Goal: Transaction & Acquisition: Book appointment/travel/reservation

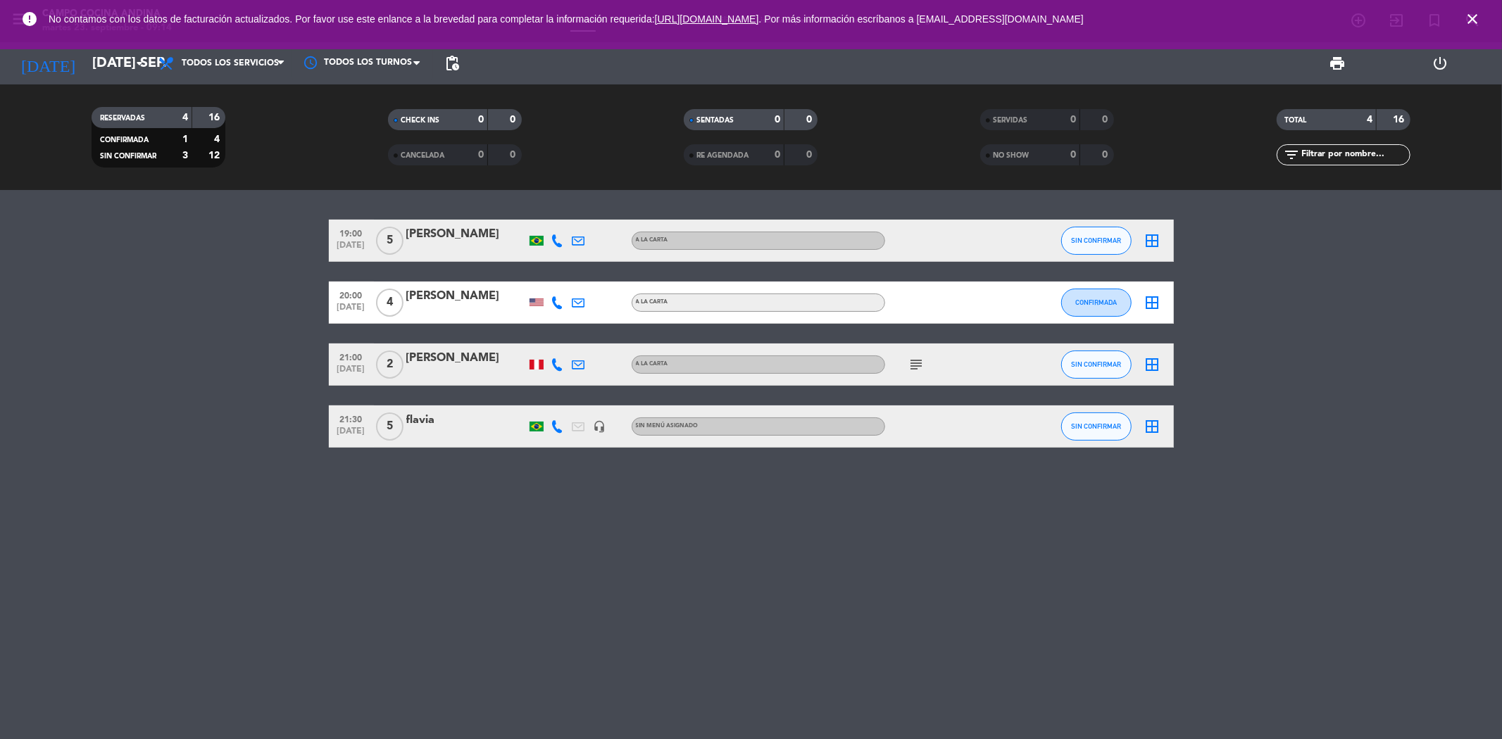
click at [1466, 18] on icon "close" at bounding box center [1472, 19] width 17 height 17
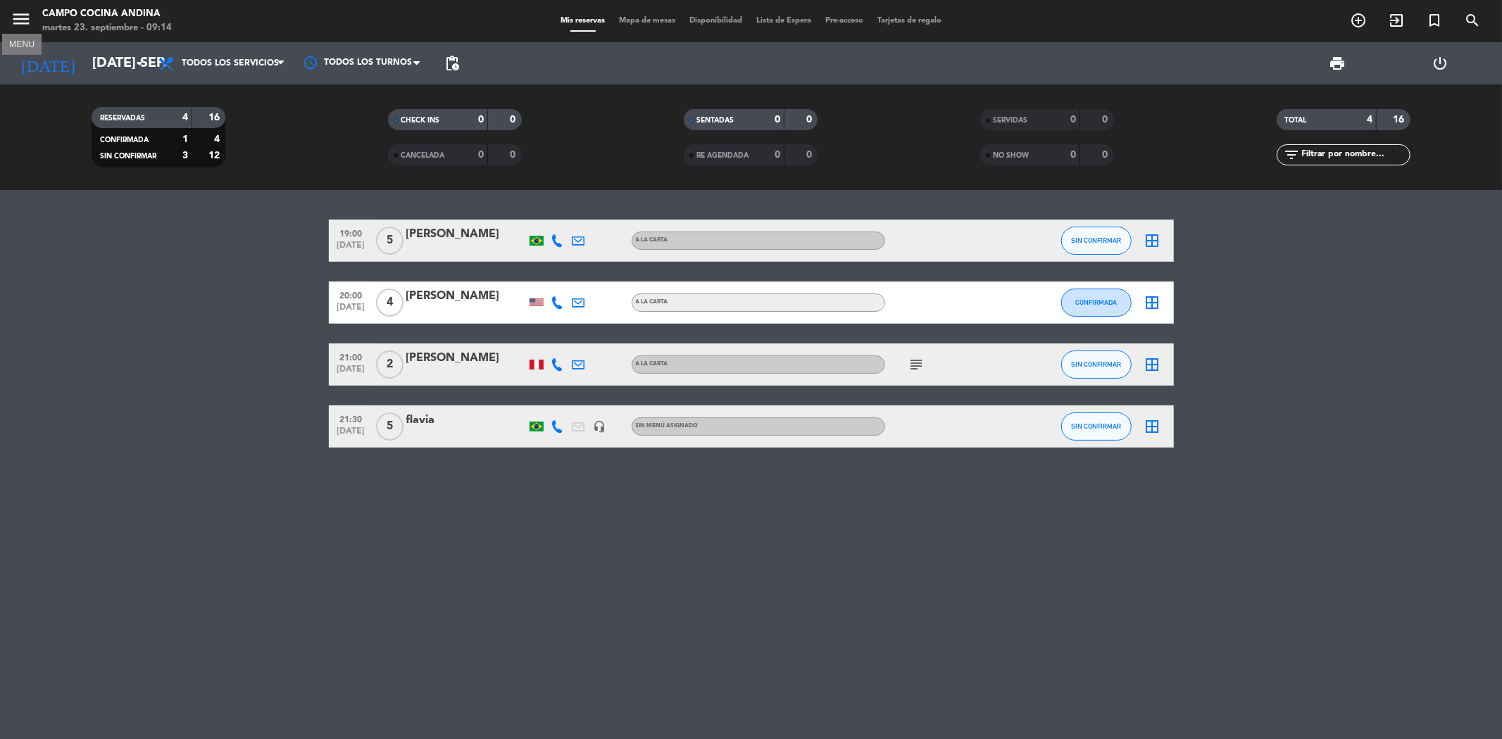
click at [27, 20] on icon "menu" at bounding box center [21, 18] width 21 height 21
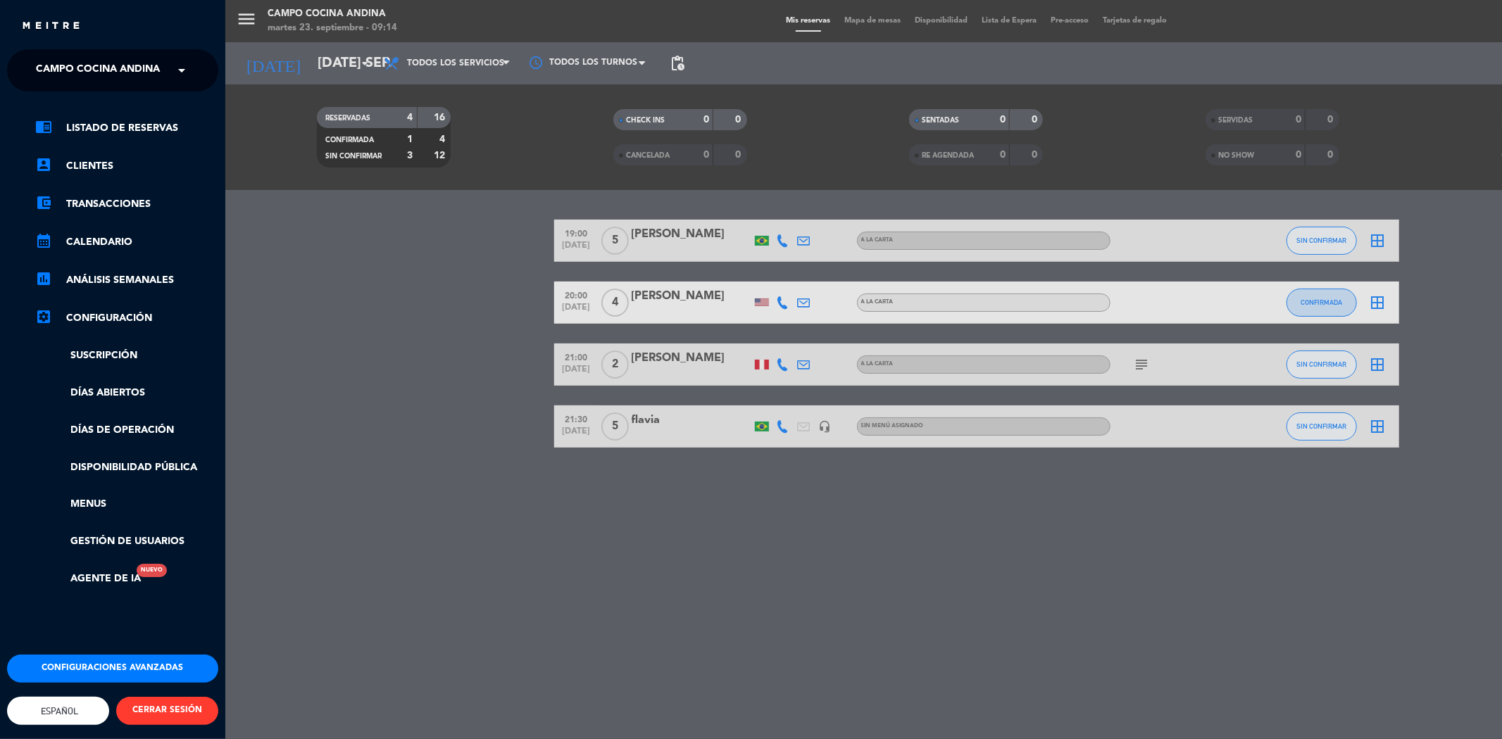
click at [169, 75] on div "× Campo Cocina Andina" at bounding box center [101, 71] width 143 height 30
click at [161, 102] on span "Morena Peruvian Kitchen" at bounding box center [88, 109] width 146 height 16
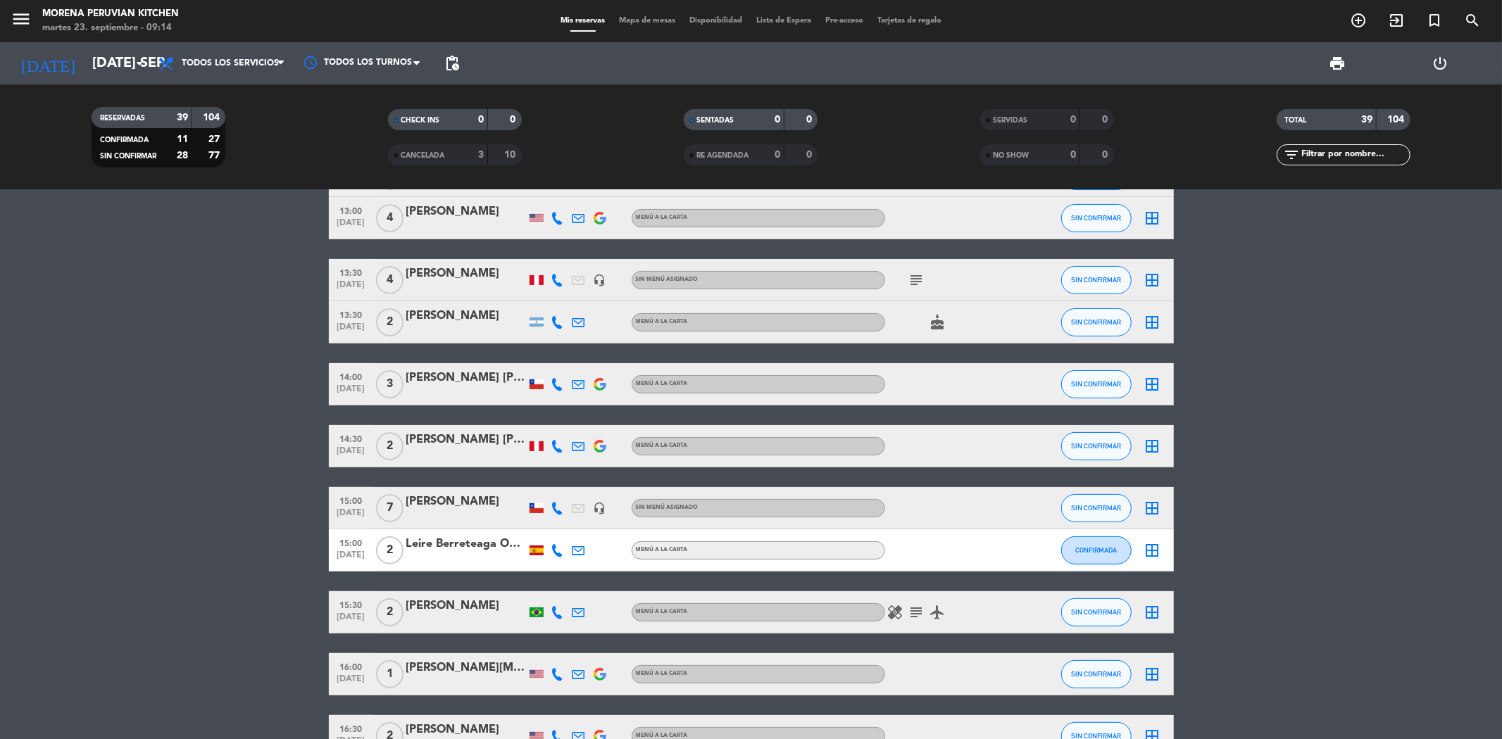
scroll to position [235, 0]
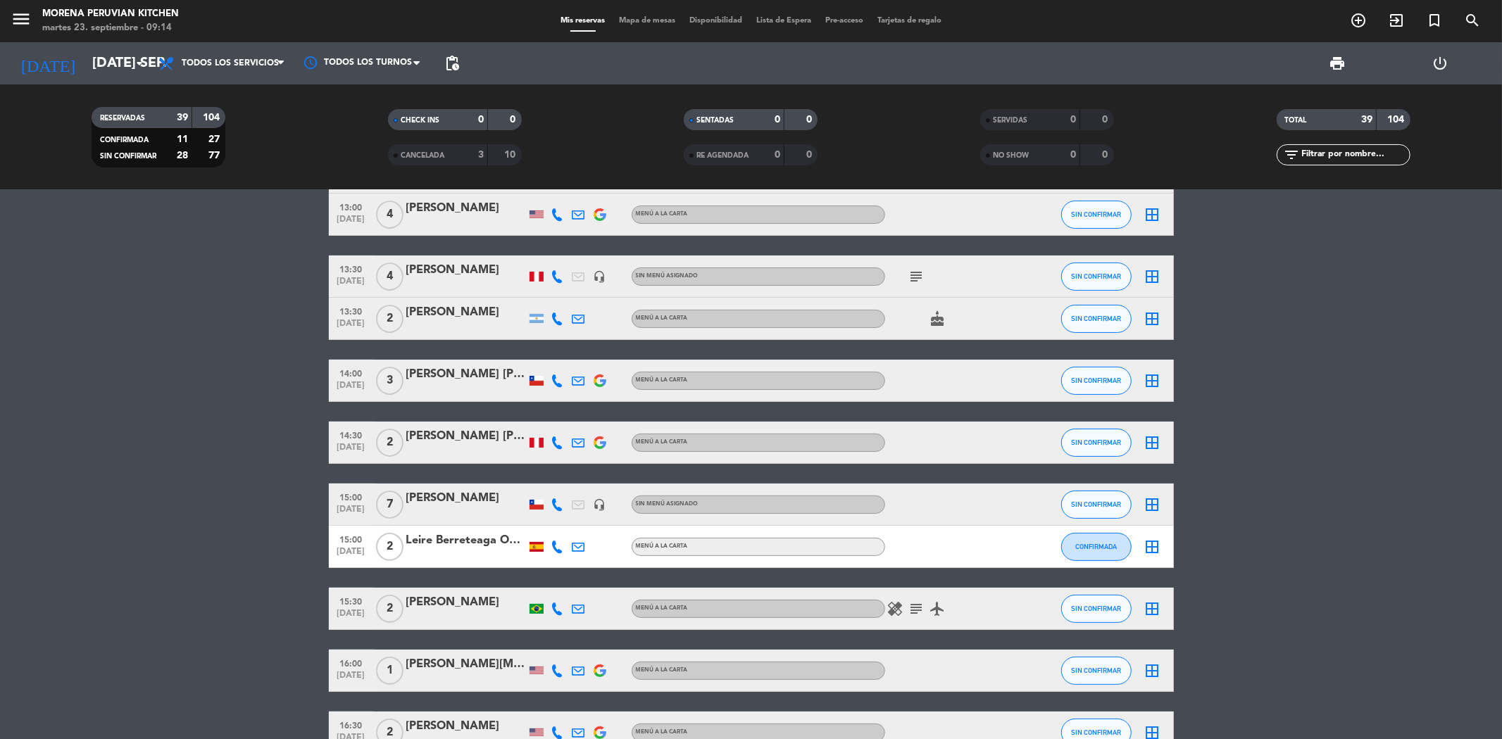
click at [402, 539] on span "2" at bounding box center [389, 547] width 27 height 28
click at [458, 549] on div "Leire Berreteaga Onaindia" at bounding box center [466, 541] width 120 height 18
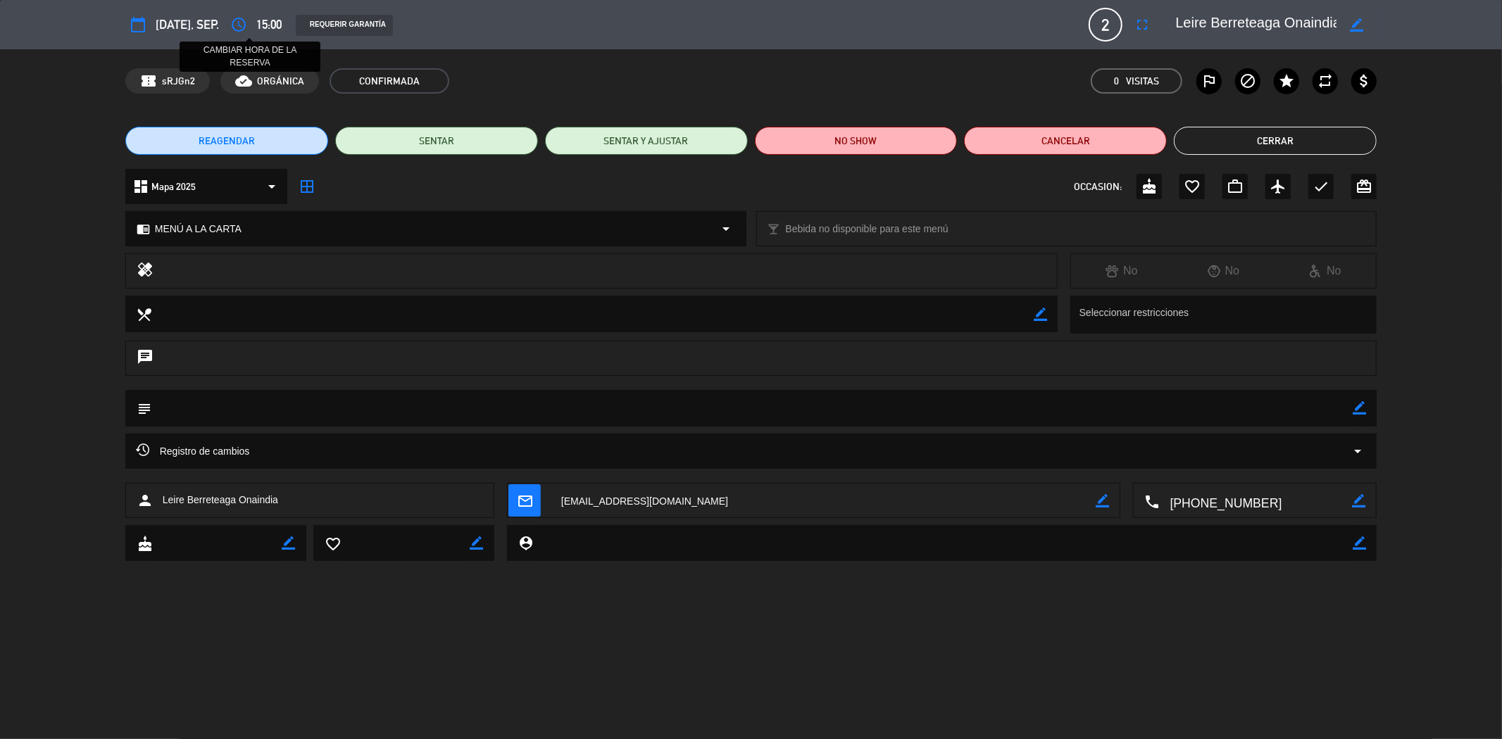
click at [246, 25] on icon "access_time" at bounding box center [238, 24] width 17 height 17
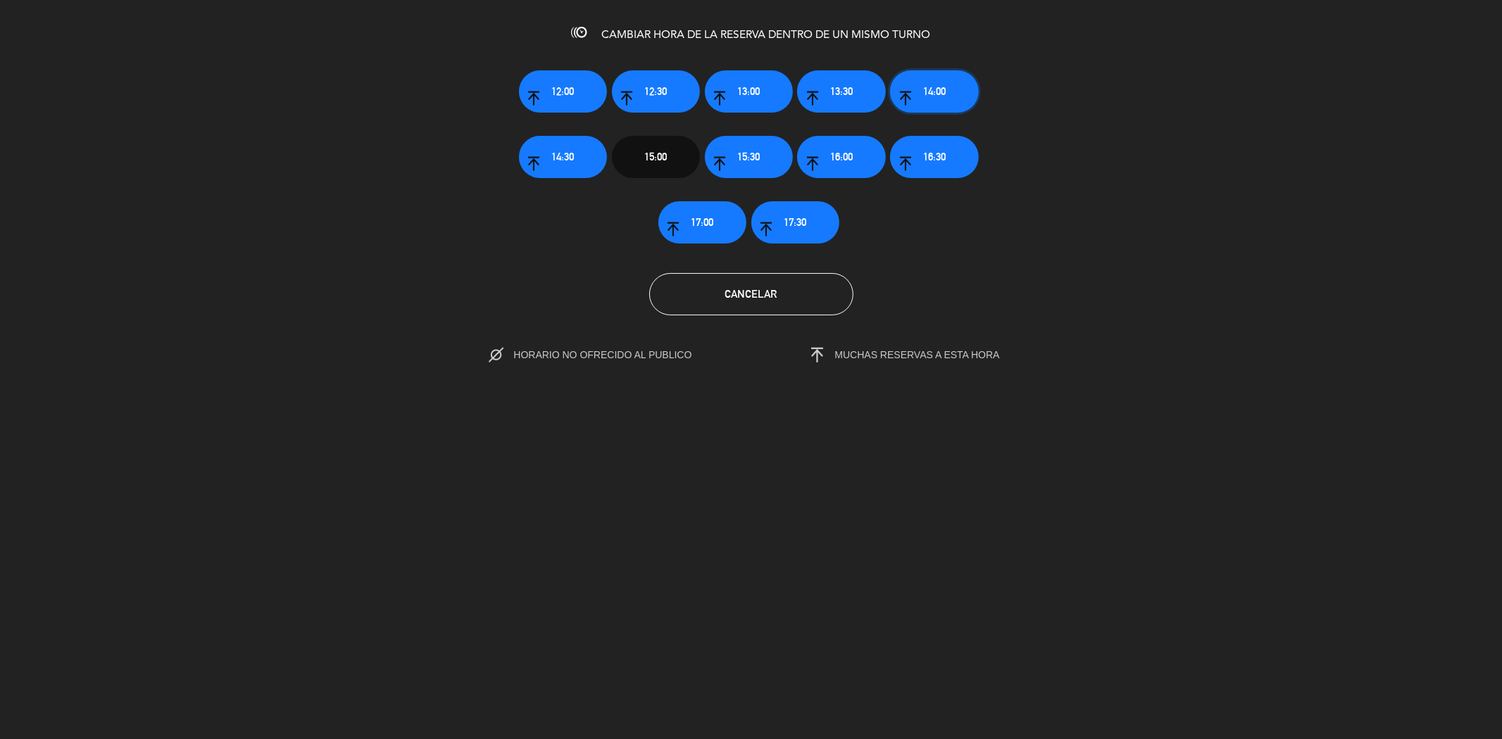
click at [913, 87] on button "14:00" at bounding box center [934, 91] width 88 height 42
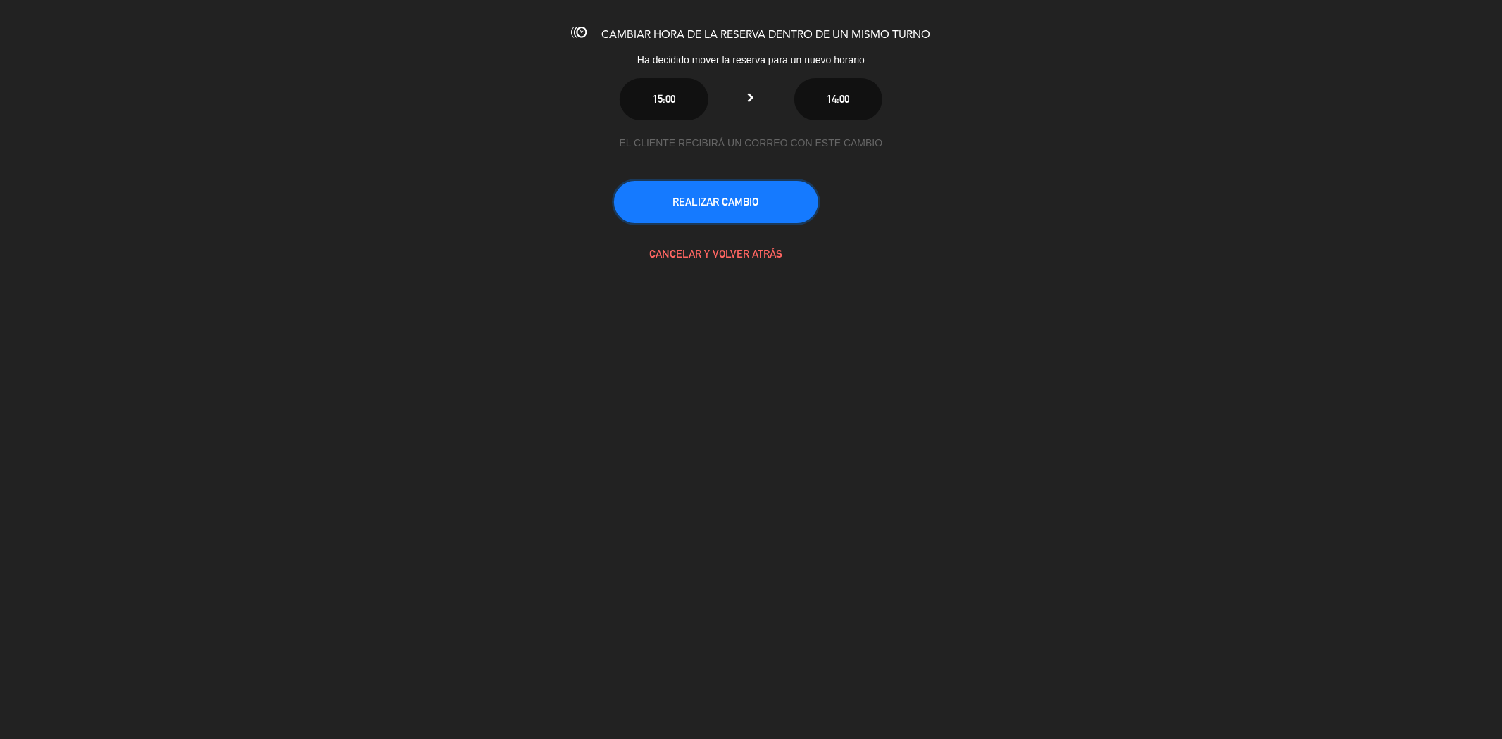
click at [743, 189] on button "REALIZAR CAMBIO" at bounding box center [716, 202] width 204 height 42
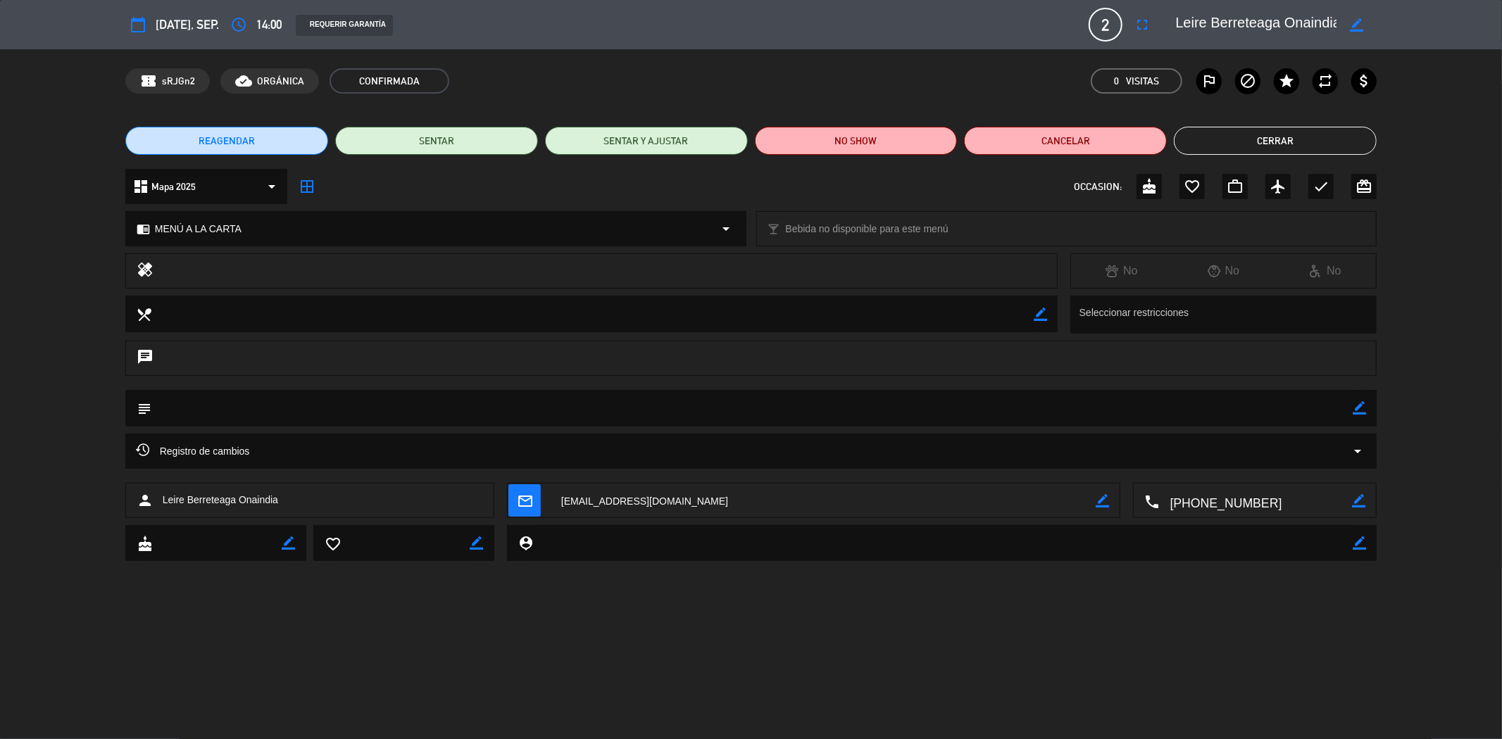
click at [1312, 141] on button "Cerrar" at bounding box center [1275, 141] width 203 height 28
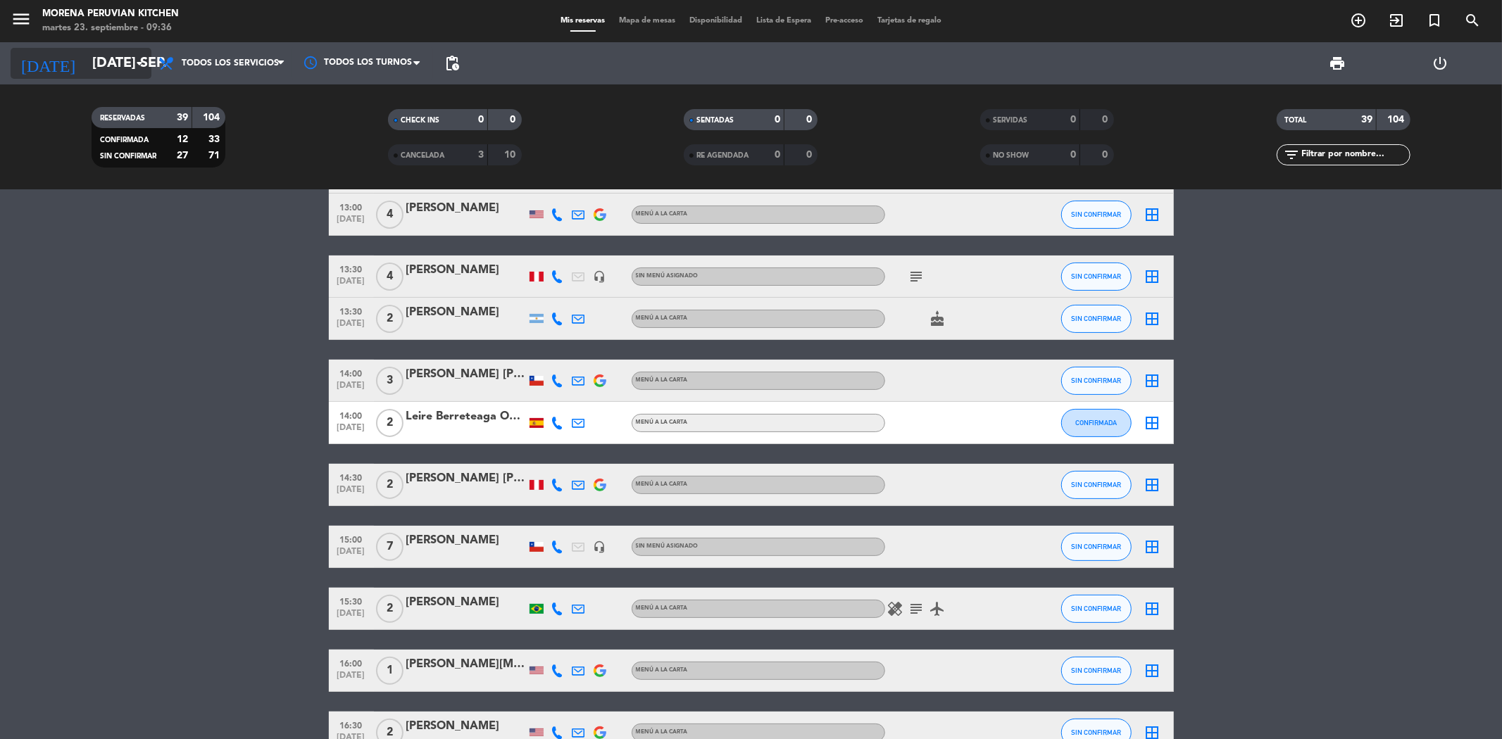
drag, startPoint x: 115, startPoint y: 58, endPoint x: 113, endPoint y: 68, distance: 10.1
click at [113, 68] on input "[DATE] sep." at bounding box center [174, 63] width 179 height 31
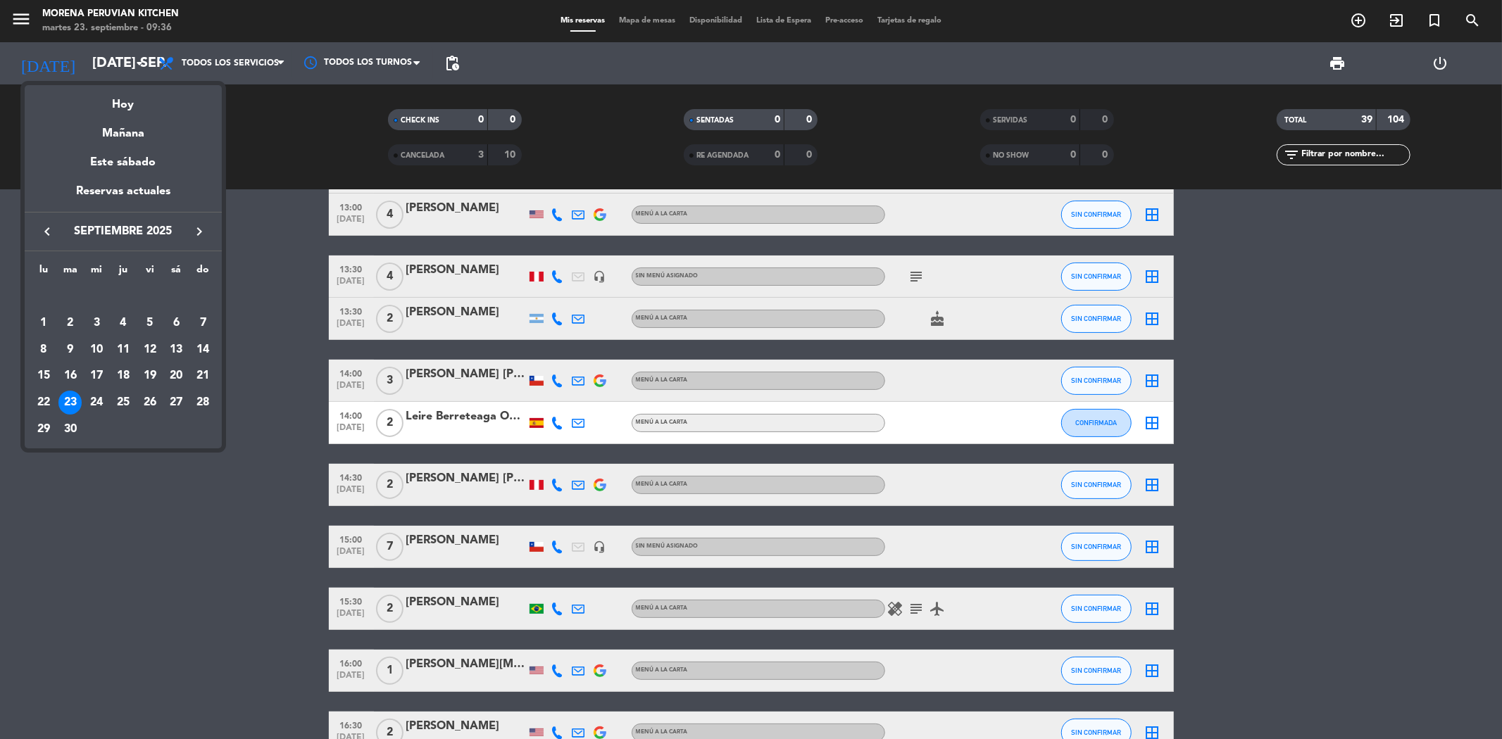
click at [200, 230] on icon "keyboard_arrow_right" at bounding box center [199, 231] width 17 height 17
click at [62, 344] on div "7" at bounding box center [70, 350] width 24 height 24
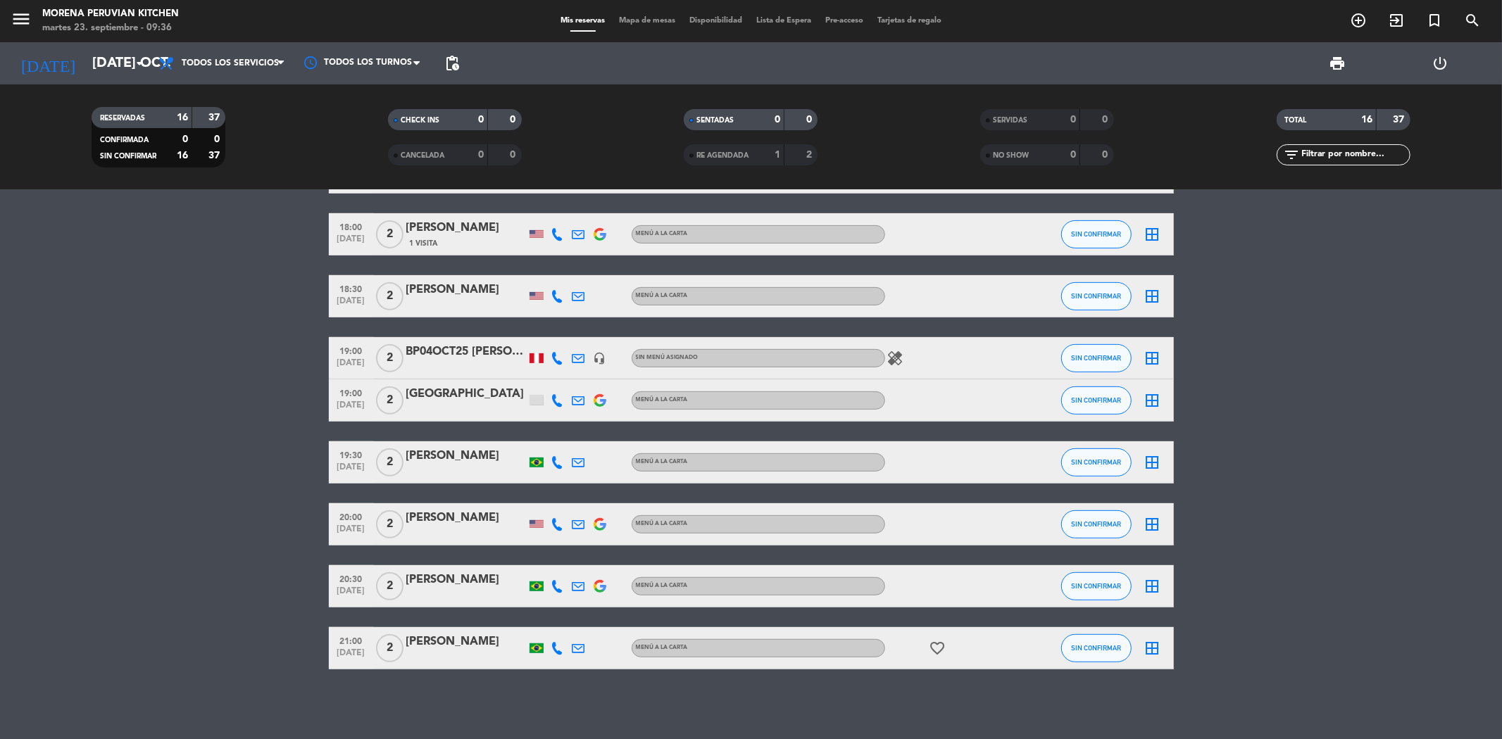
scroll to position [424, 0]
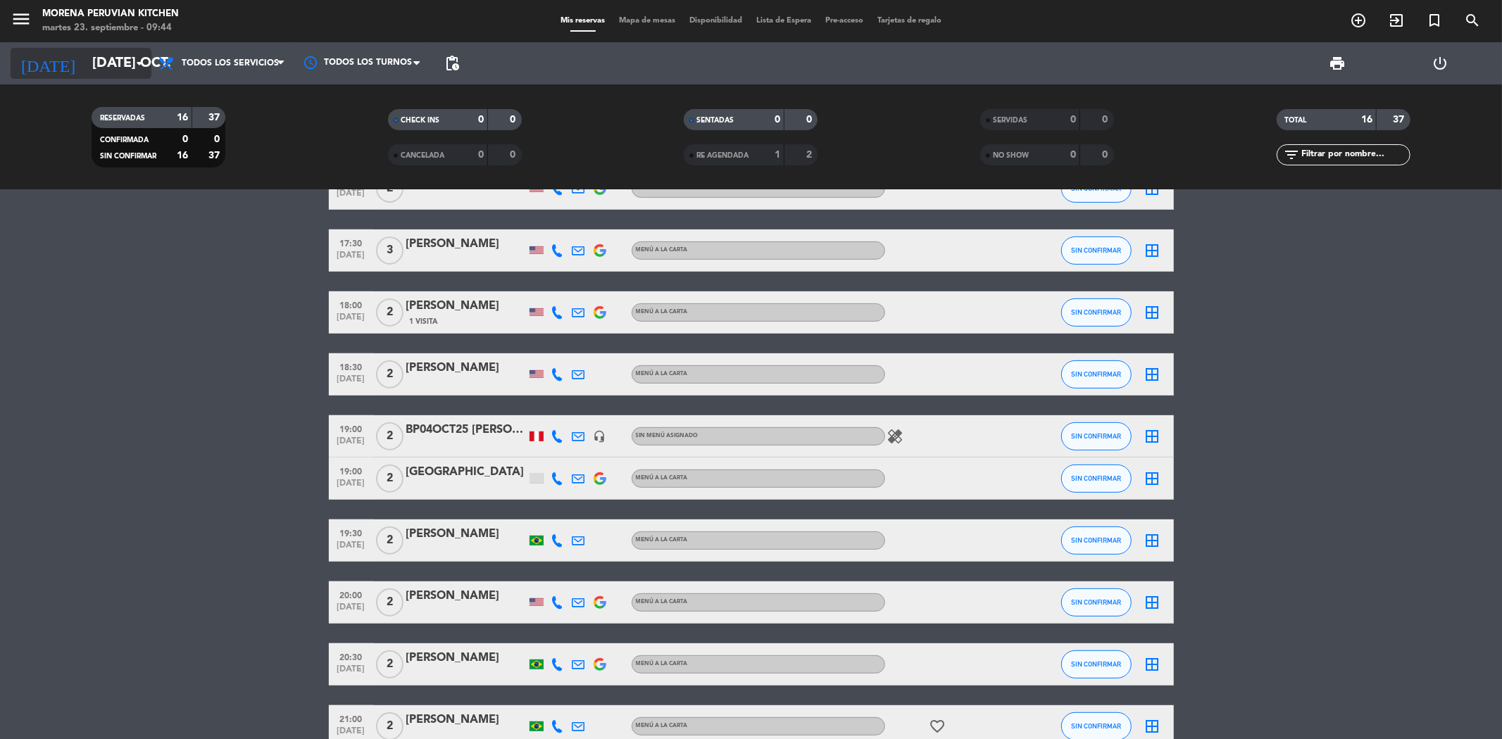
click at [115, 55] on input "[DATE] oct." at bounding box center [174, 63] width 179 height 31
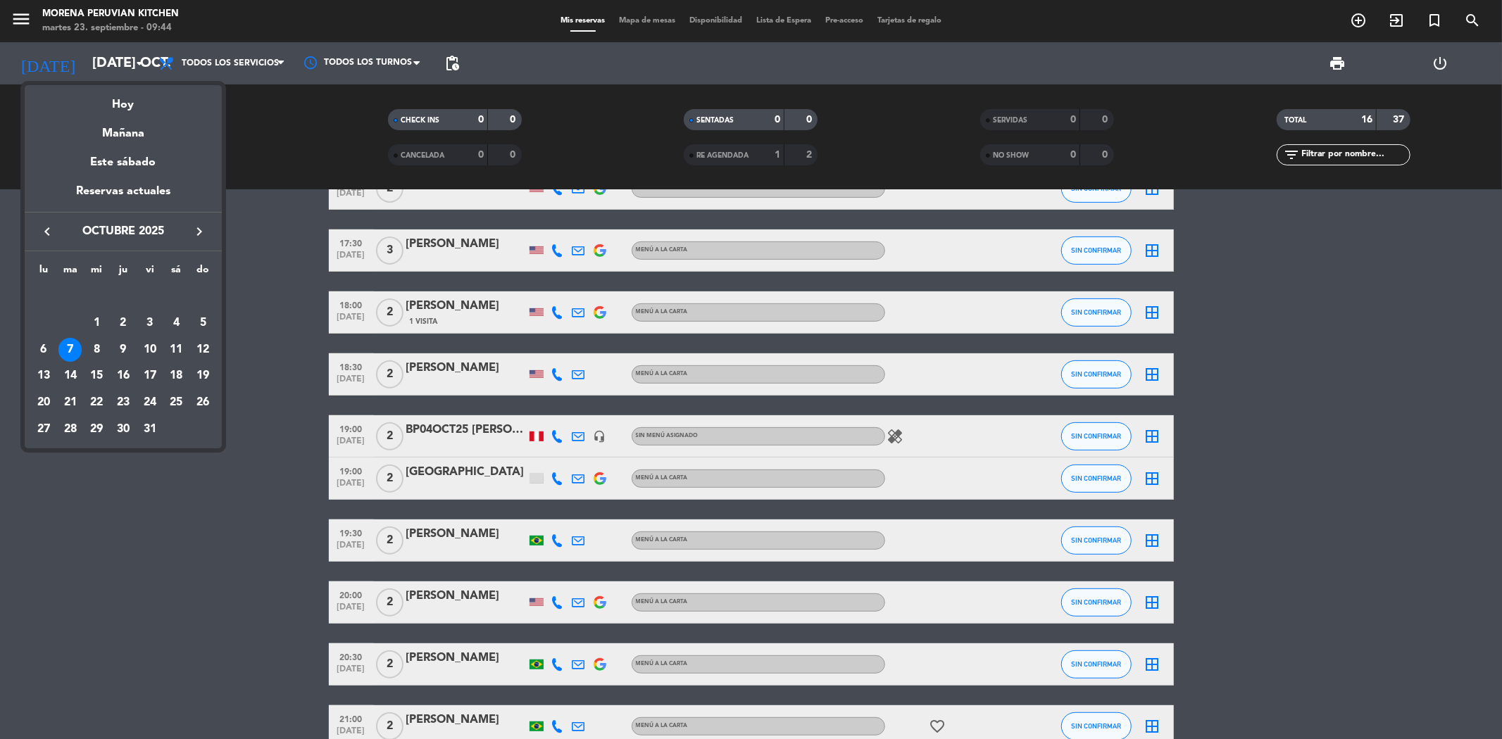
click at [44, 232] on icon "keyboard_arrow_left" at bounding box center [47, 231] width 17 height 17
click at [94, 398] on div "24" at bounding box center [97, 403] width 24 height 24
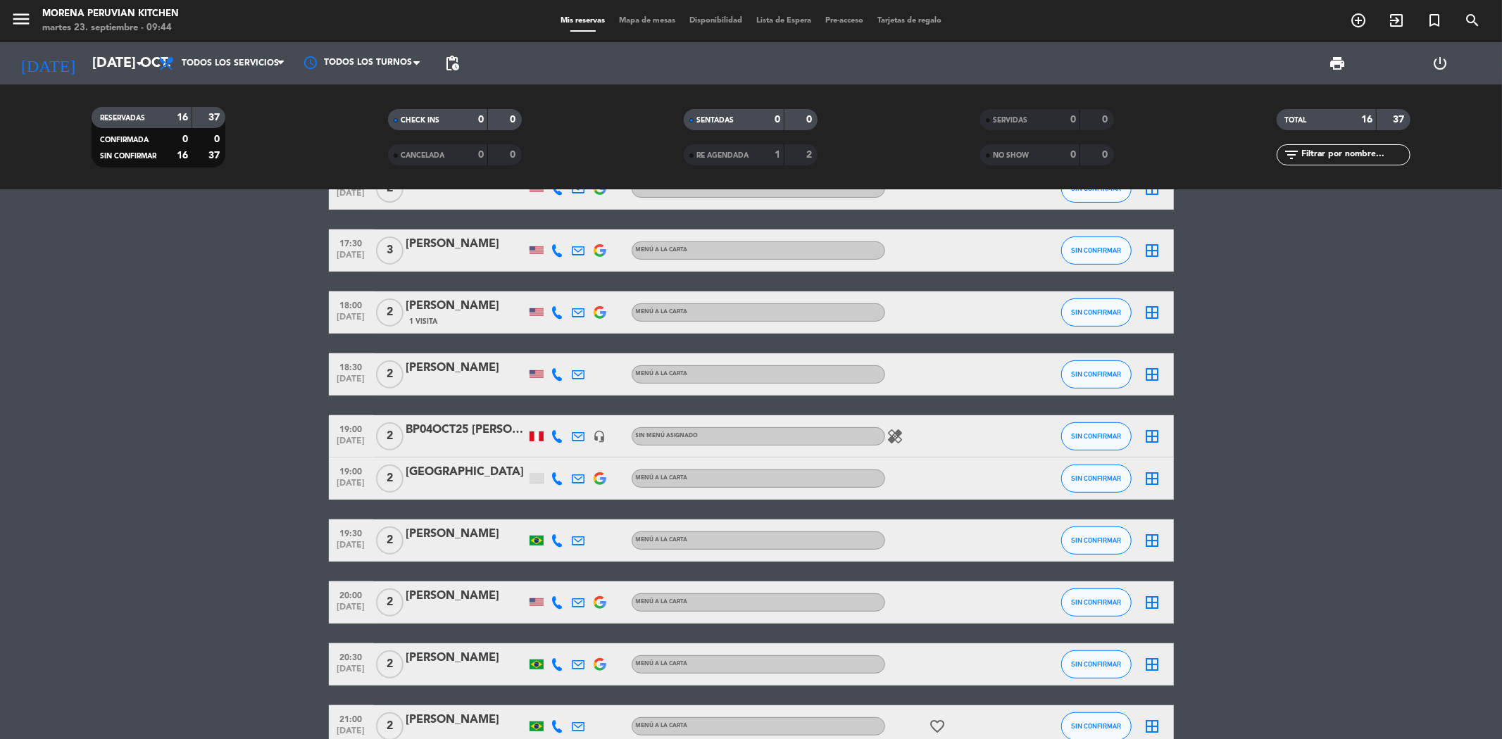
type input "mié. [DATE]"
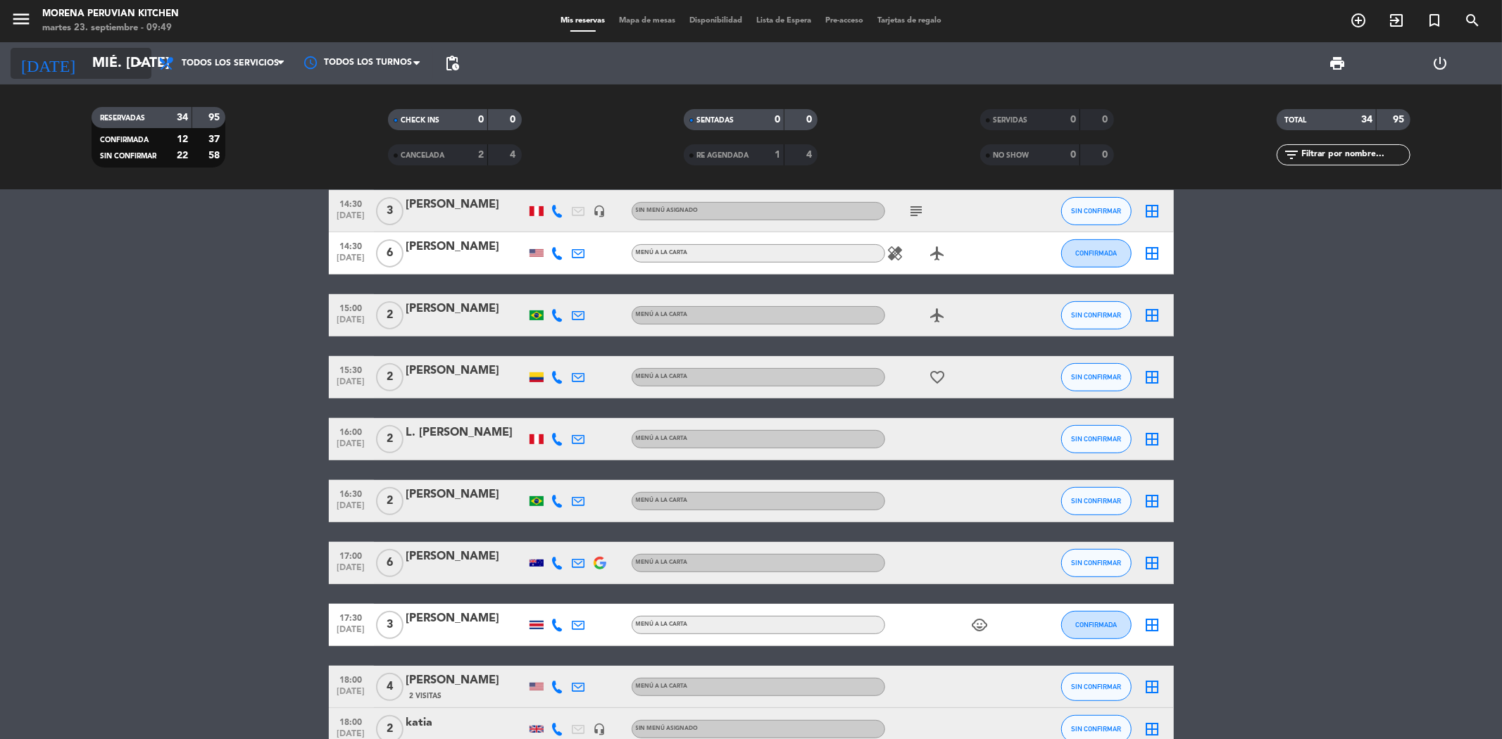
click at [87, 53] on input "mié. [DATE]" at bounding box center [174, 63] width 179 height 31
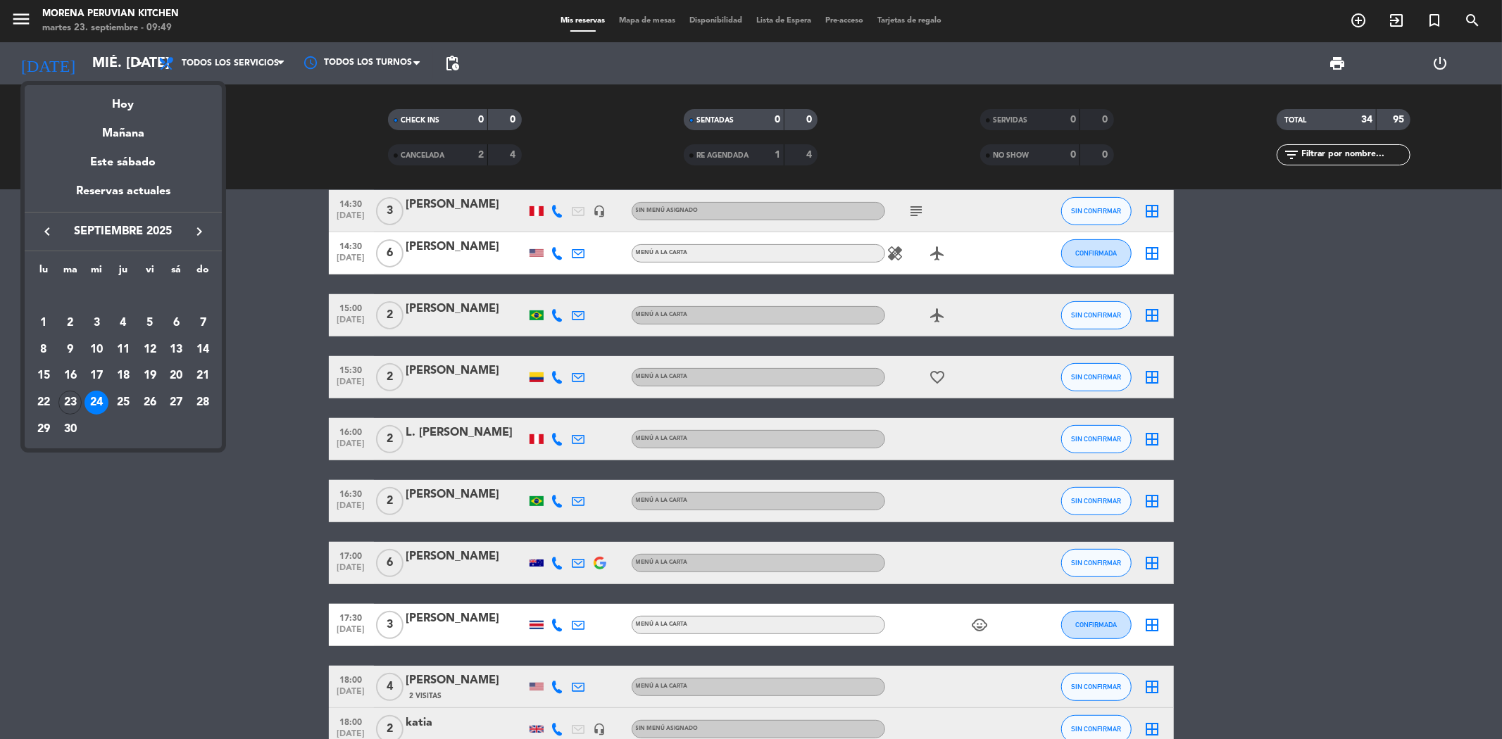
click at [266, 139] on div at bounding box center [751, 369] width 1502 height 739
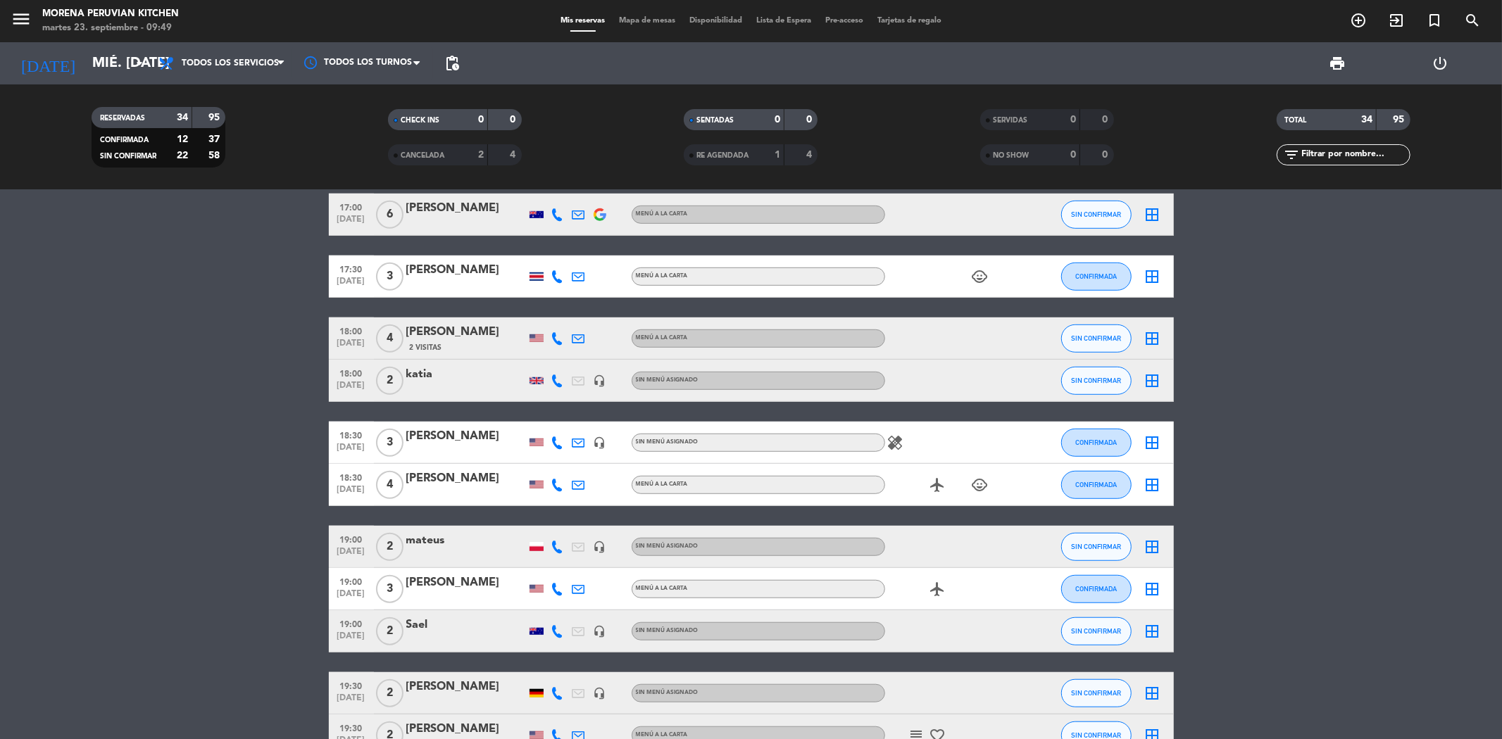
scroll to position [815, 0]
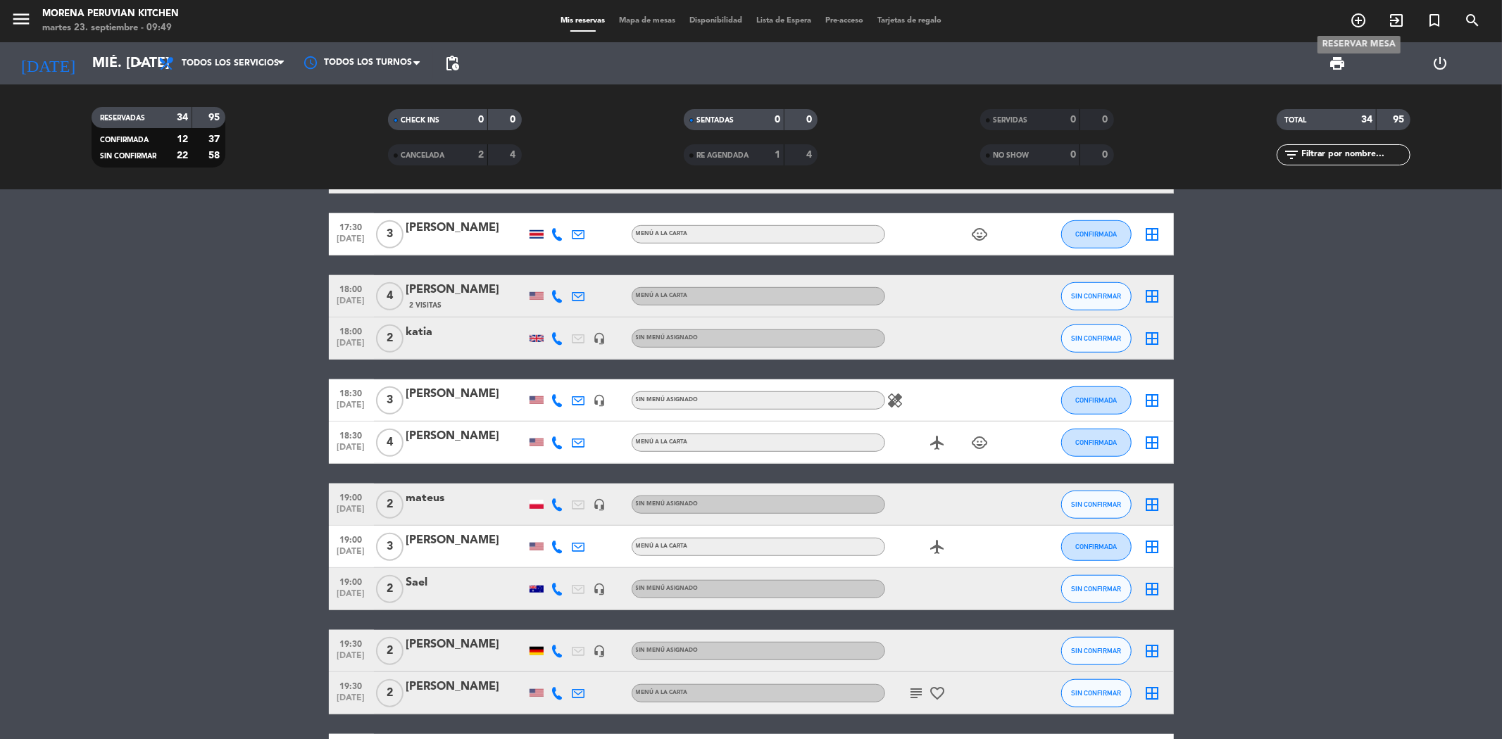
click at [1355, 22] on icon "add_circle_outline" at bounding box center [1358, 20] width 17 height 17
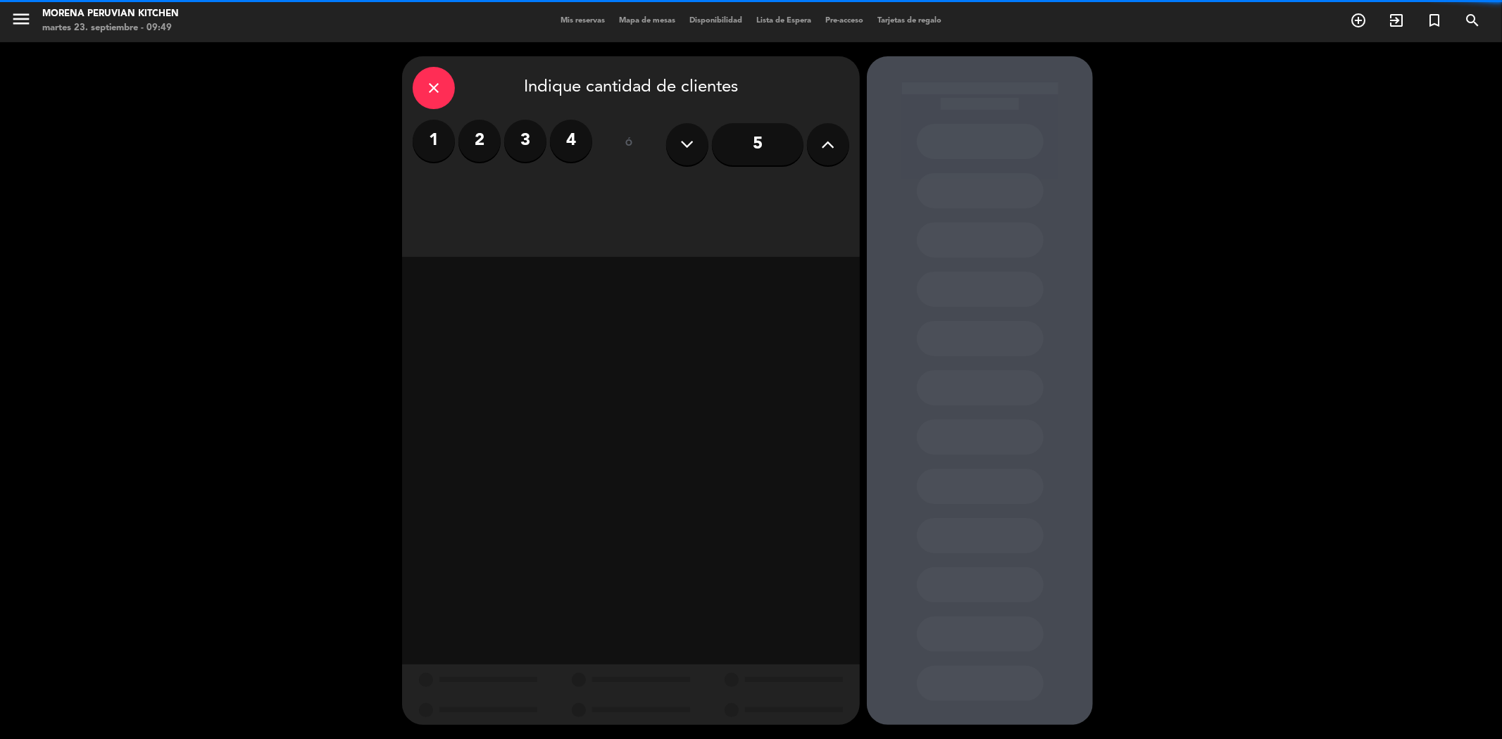
click at [811, 139] on button at bounding box center [828, 144] width 42 height 42
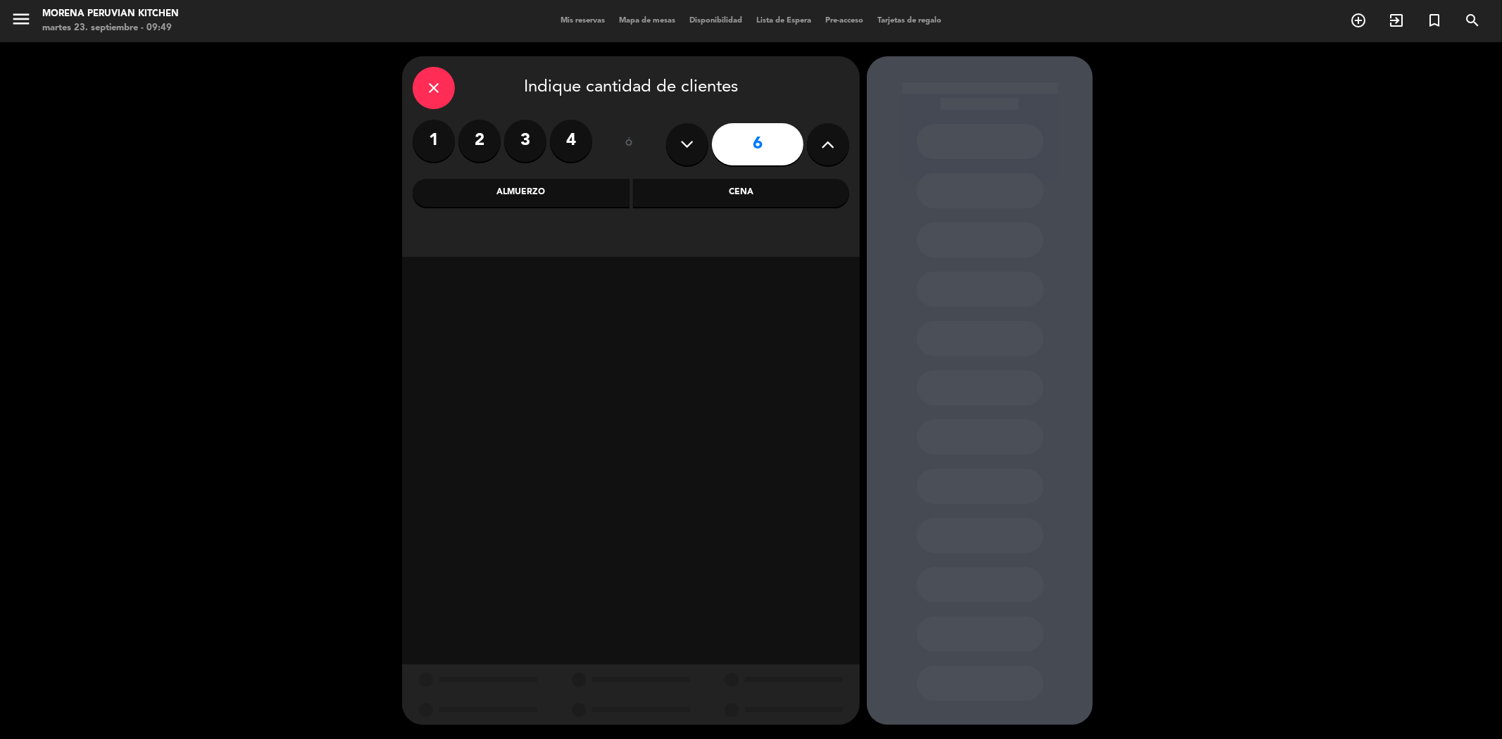
click at [811, 138] on button at bounding box center [828, 144] width 42 height 42
click at [813, 137] on button at bounding box center [828, 144] width 42 height 42
click at [814, 137] on button at bounding box center [828, 144] width 42 height 42
type input "10"
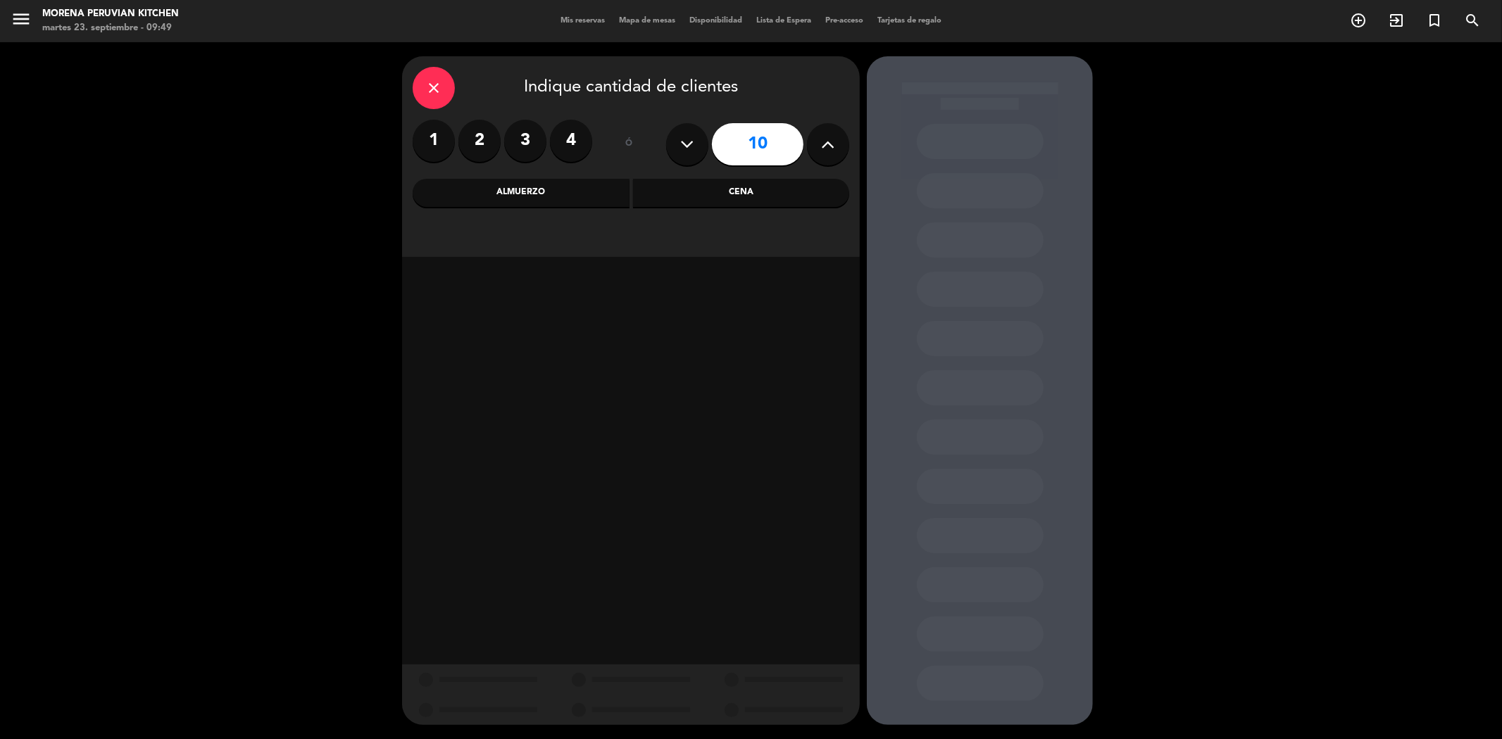
click at [755, 185] on div "Cena" at bounding box center [741, 193] width 217 height 28
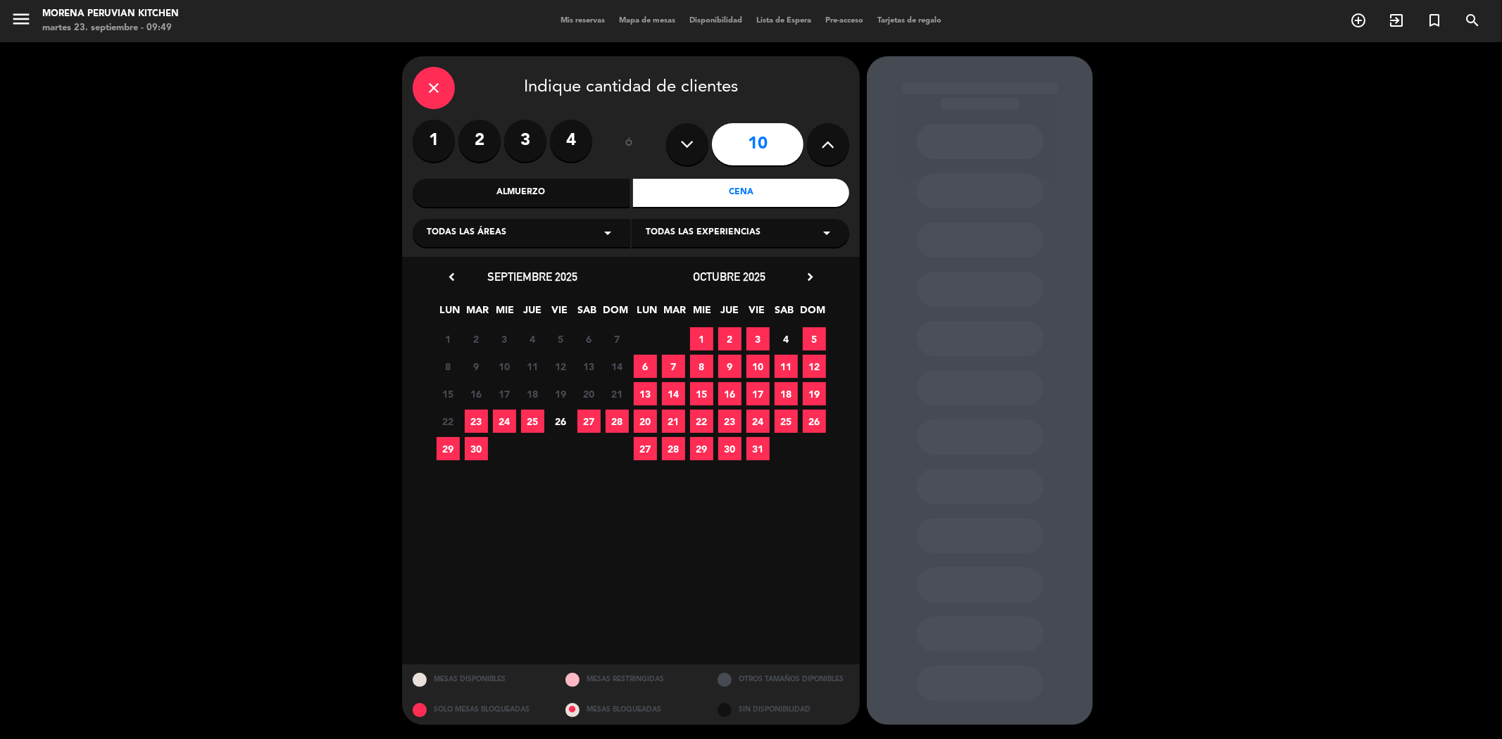
click at [481, 421] on span "23" at bounding box center [476, 421] width 23 height 23
click at [501, 418] on span "24" at bounding box center [504, 421] width 23 height 23
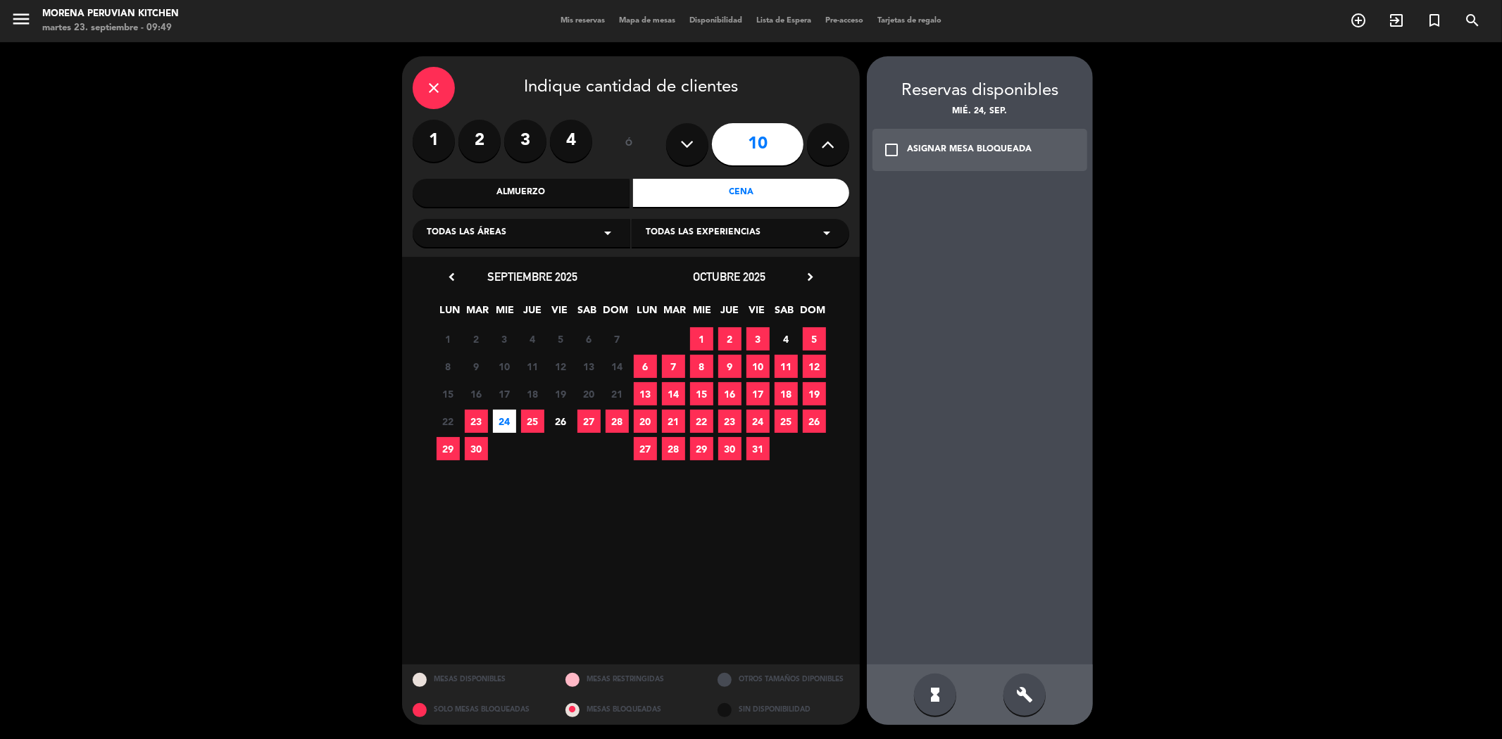
click at [896, 151] on icon "check_box_outline_blank" at bounding box center [891, 150] width 17 height 17
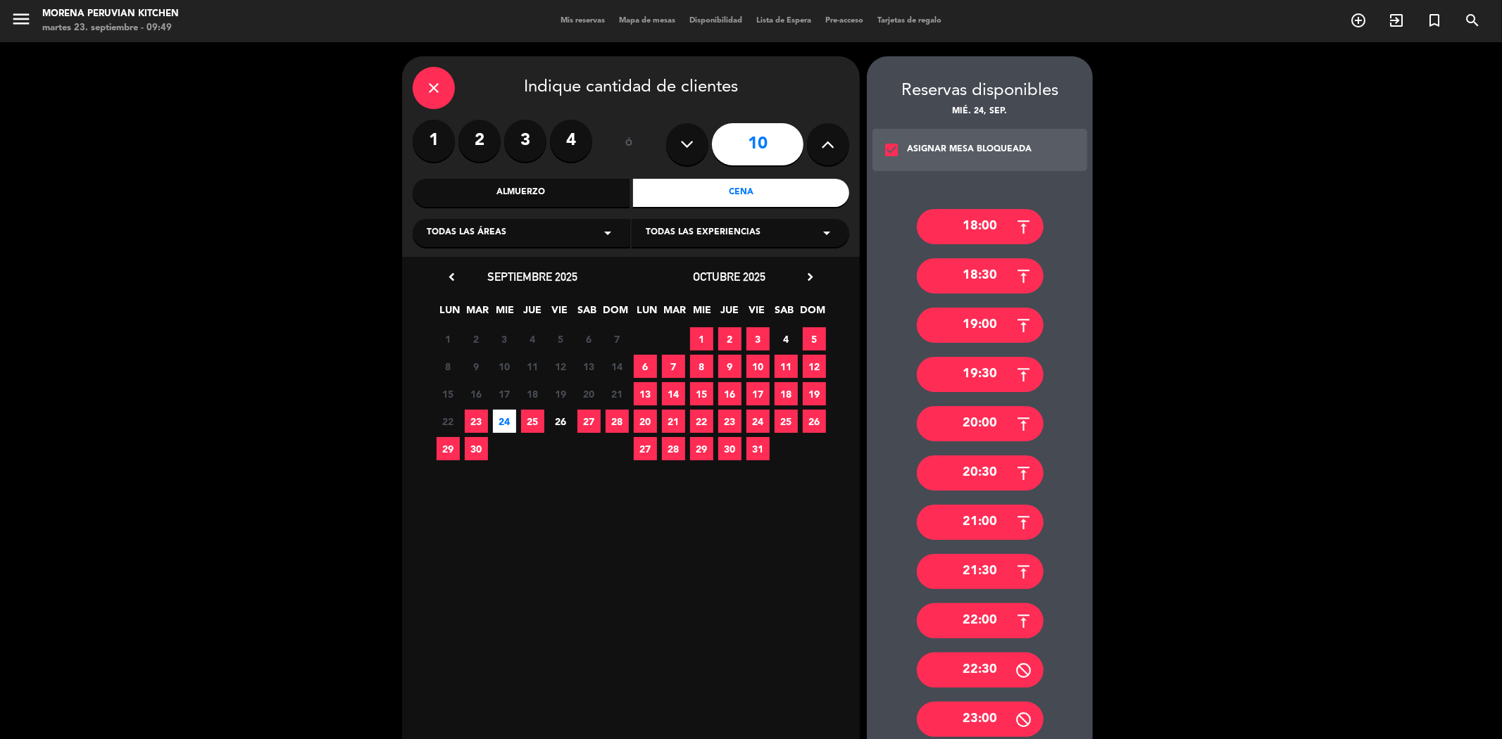
click at [989, 276] on div "18:30" at bounding box center [980, 275] width 127 height 35
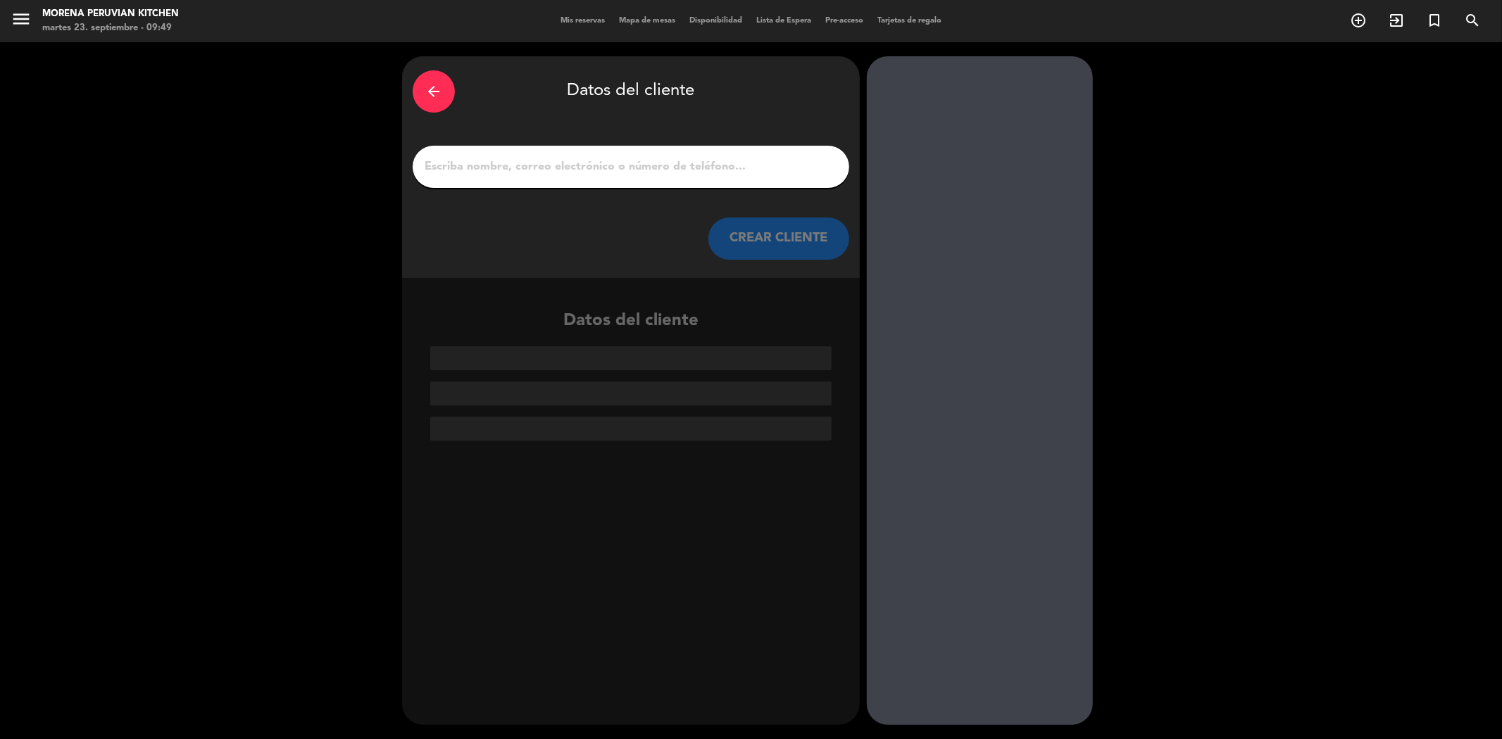
click at [585, 164] on input "1" at bounding box center [631, 167] width 416 height 20
paste input "[PERSON_NAME]"
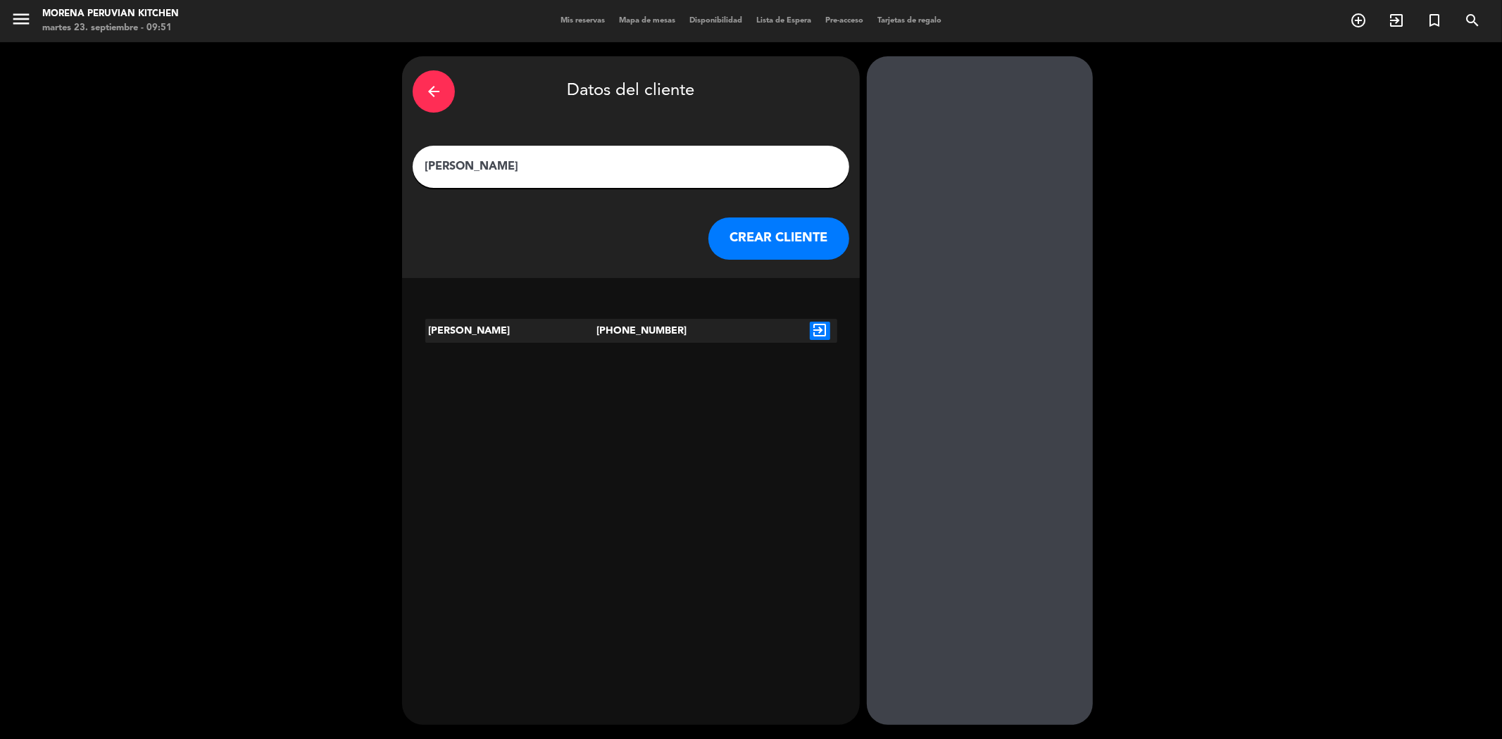
type input "[PERSON_NAME]"
click at [749, 230] on button "CREAR CLIENTE" at bounding box center [778, 239] width 141 height 42
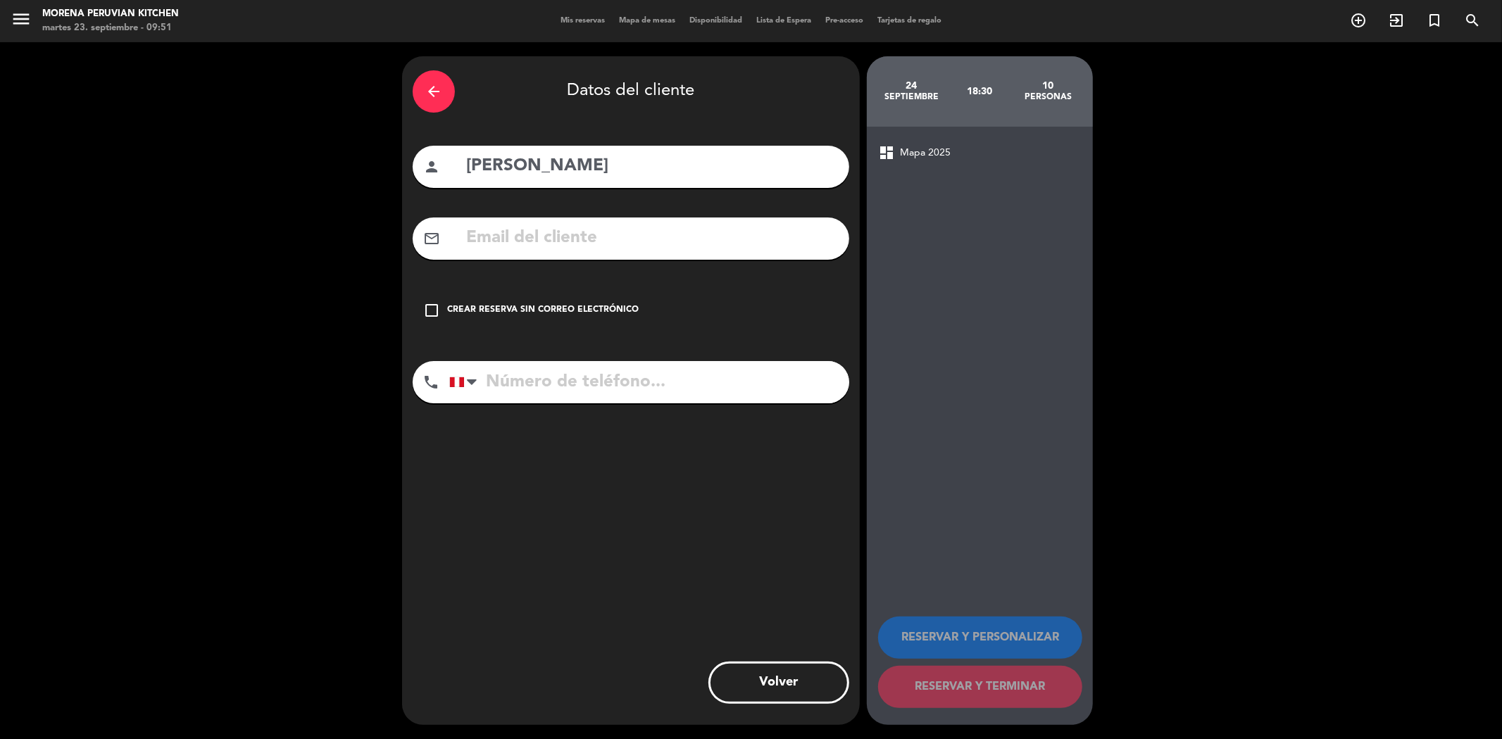
click at [517, 242] on input "text" at bounding box center [652, 238] width 374 height 29
paste input "[EMAIL_ADDRESS][PERSON_NAME][DOMAIN_NAME]"
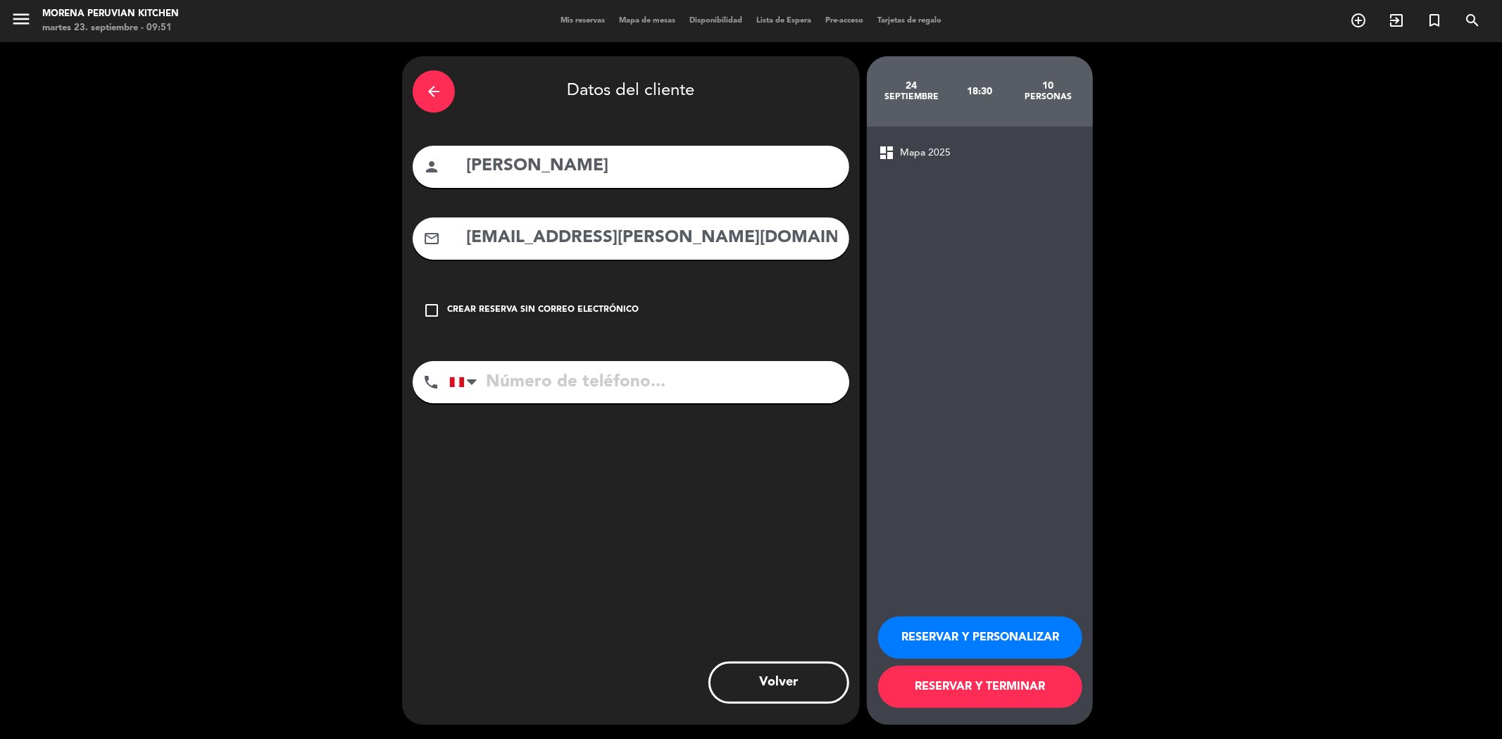
type input "[EMAIL_ADDRESS][PERSON_NAME][DOMAIN_NAME]"
click at [538, 387] on input "tel" at bounding box center [649, 382] width 400 height 42
paste input "942790366"
type input "942790366"
click at [991, 687] on button "RESERVAR Y TERMINAR" at bounding box center [980, 687] width 204 height 42
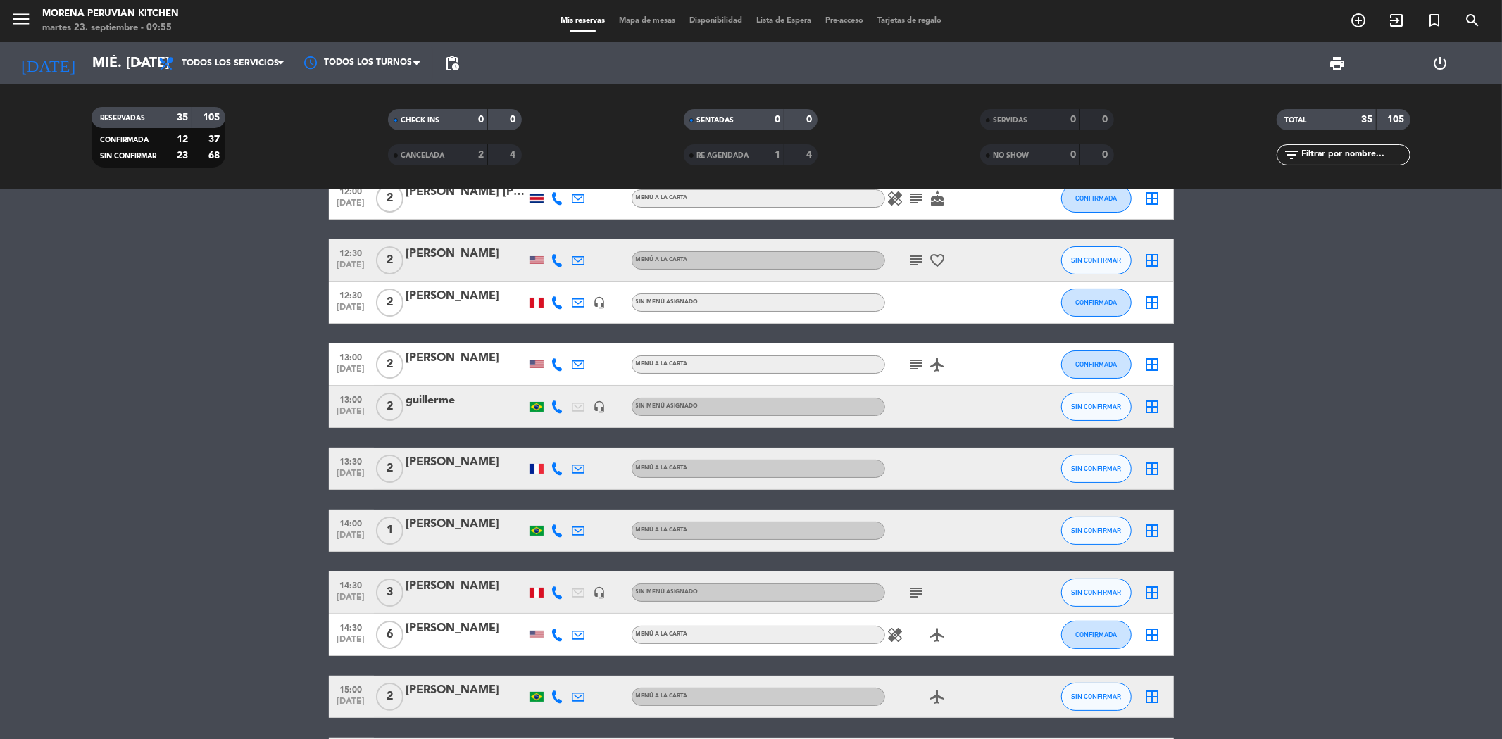
scroll to position [156, 0]
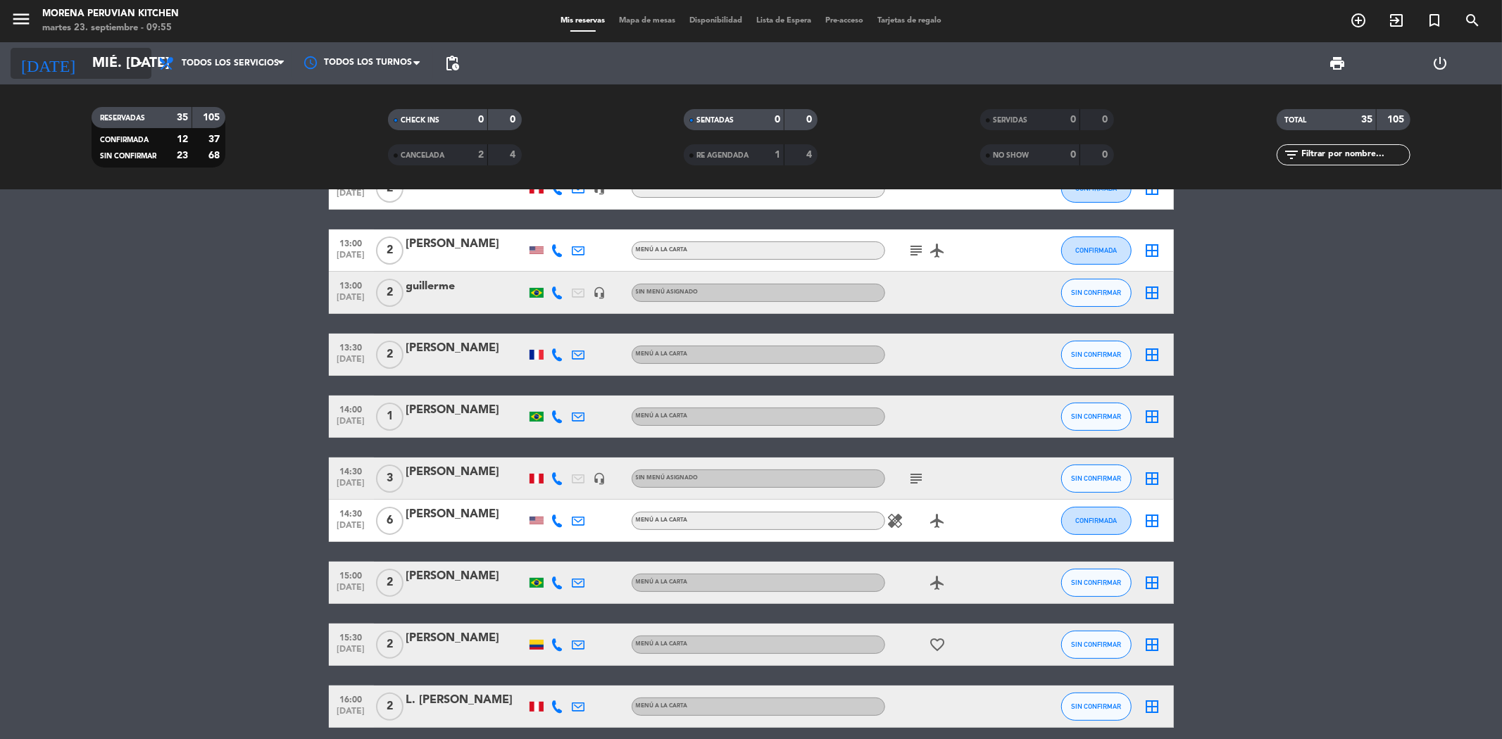
click at [85, 68] on input "mié. [DATE]" at bounding box center [174, 63] width 179 height 31
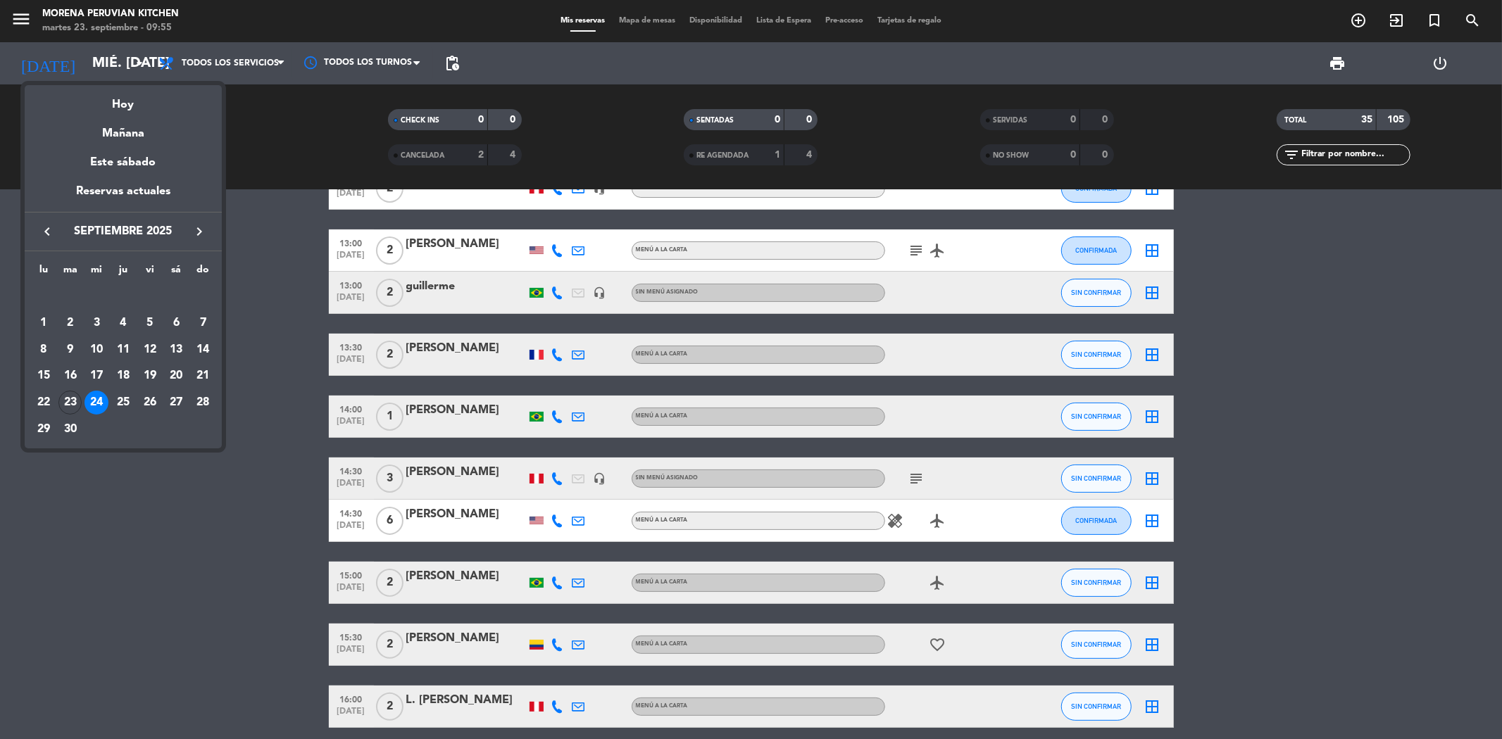
click at [212, 558] on div at bounding box center [751, 369] width 1502 height 739
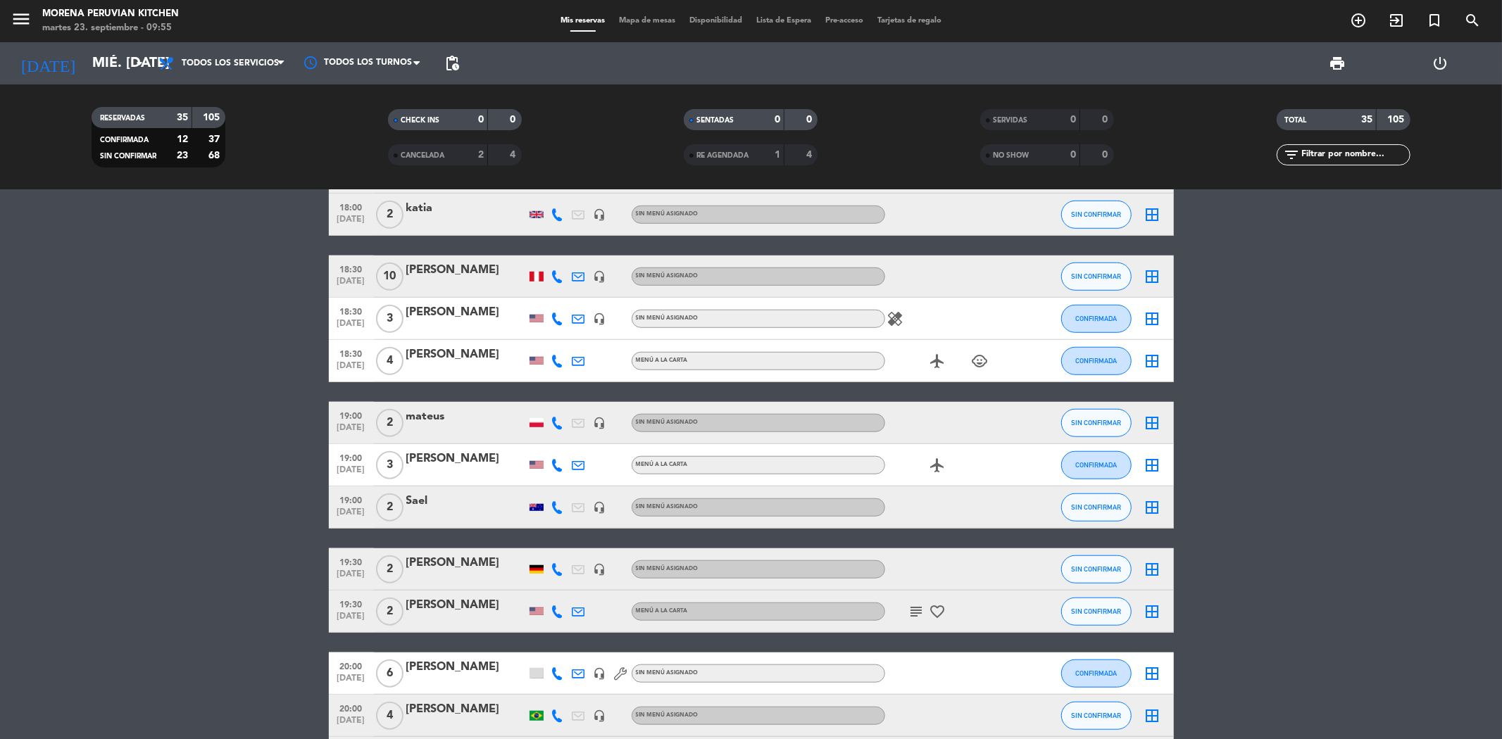
scroll to position [1017, 0]
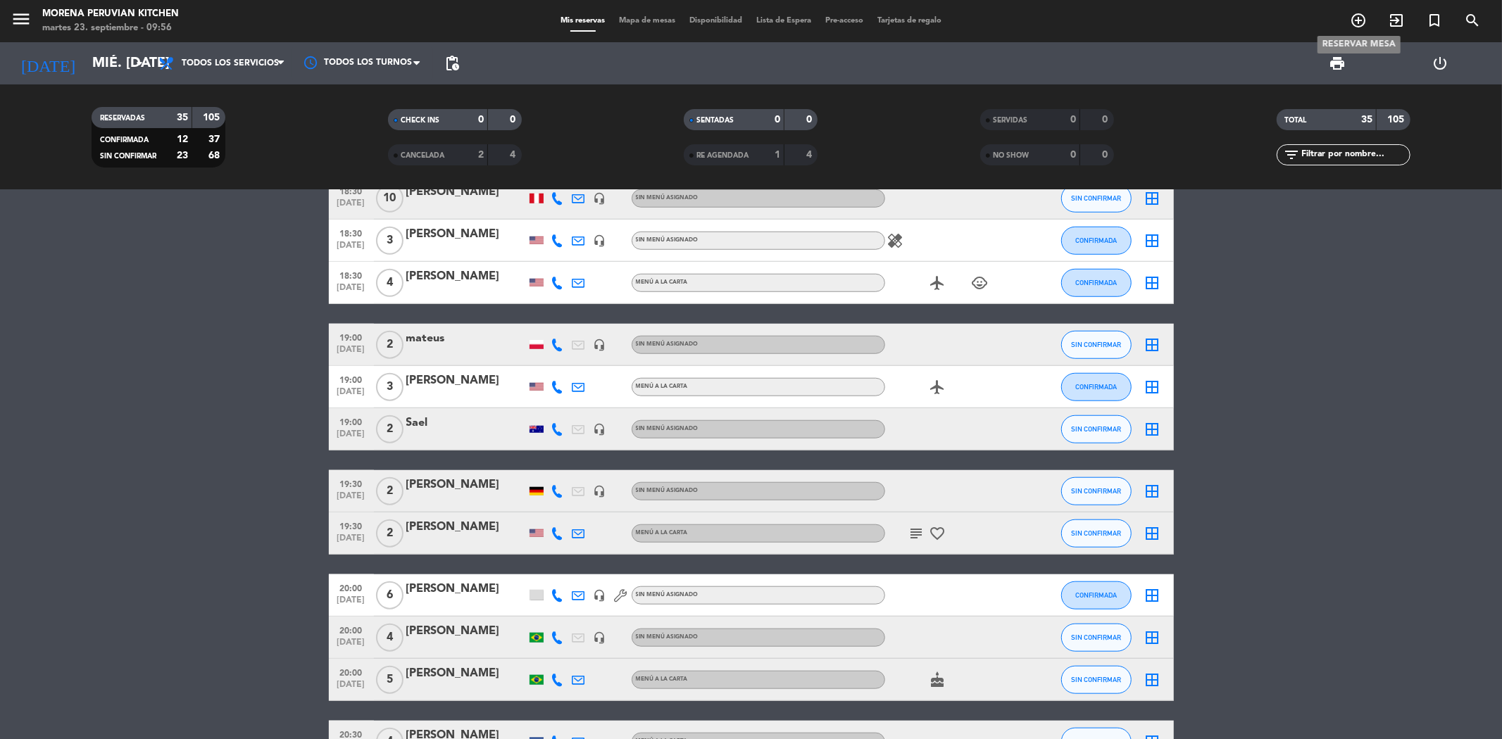
click at [1354, 21] on icon "add_circle_outline" at bounding box center [1358, 20] width 17 height 17
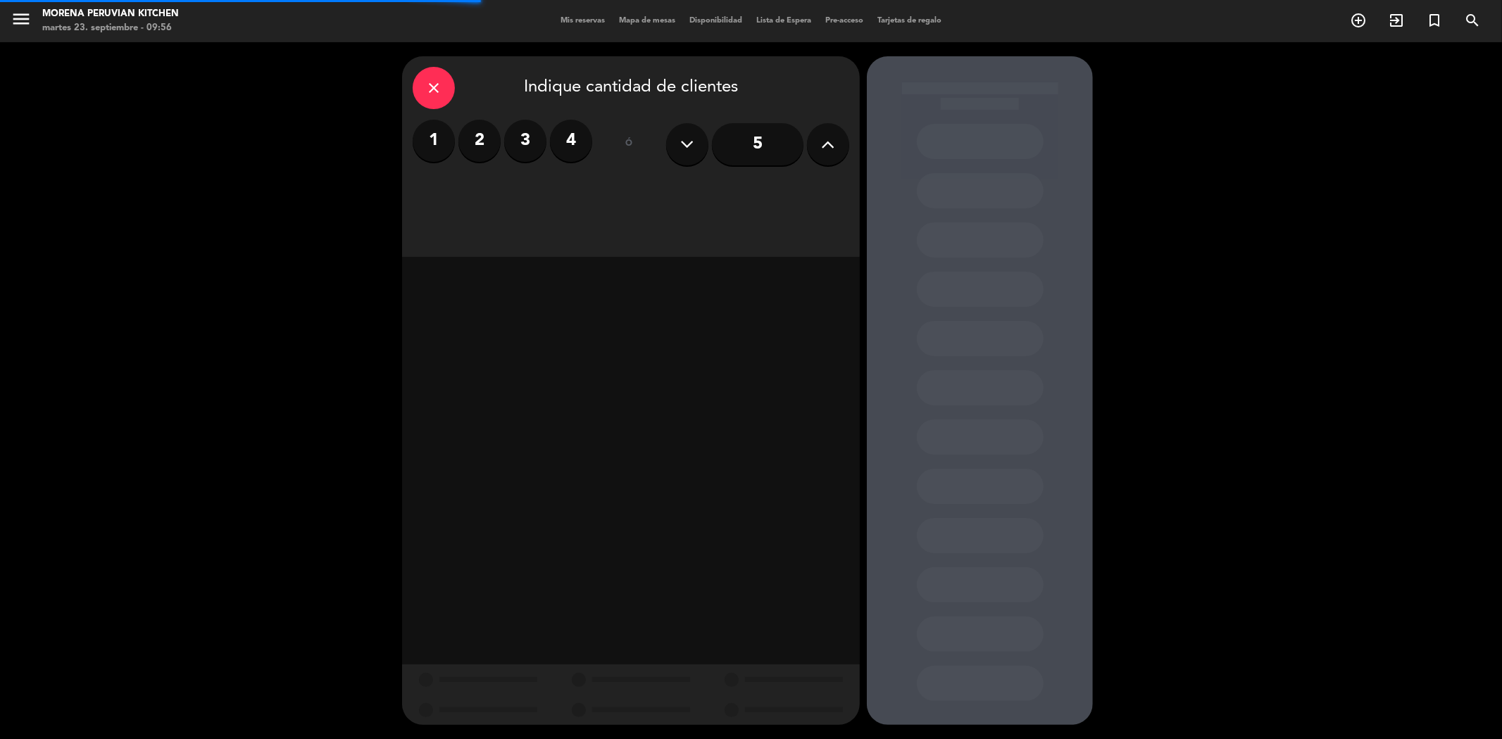
click at [839, 135] on button at bounding box center [828, 144] width 42 height 42
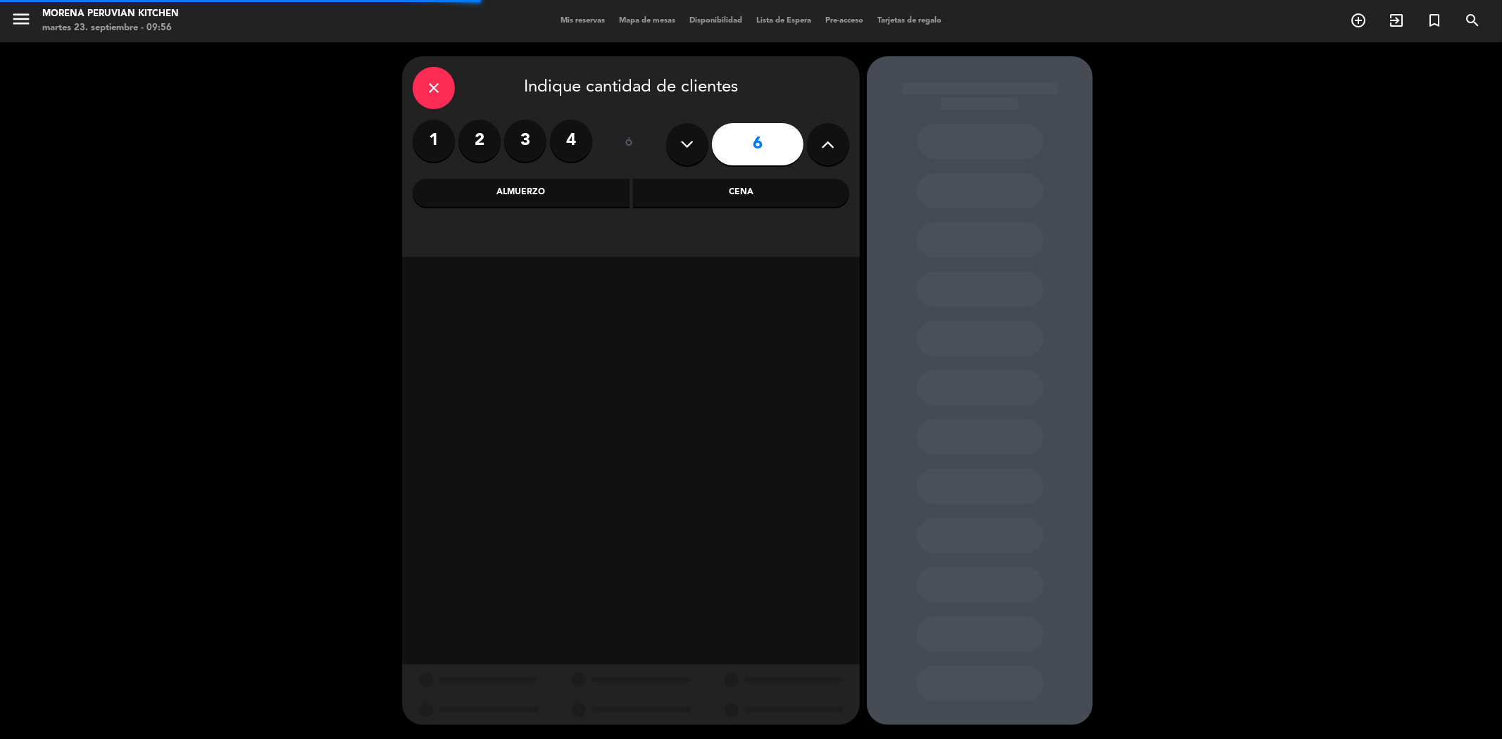
click at [839, 135] on button at bounding box center [828, 144] width 42 height 42
type input "10"
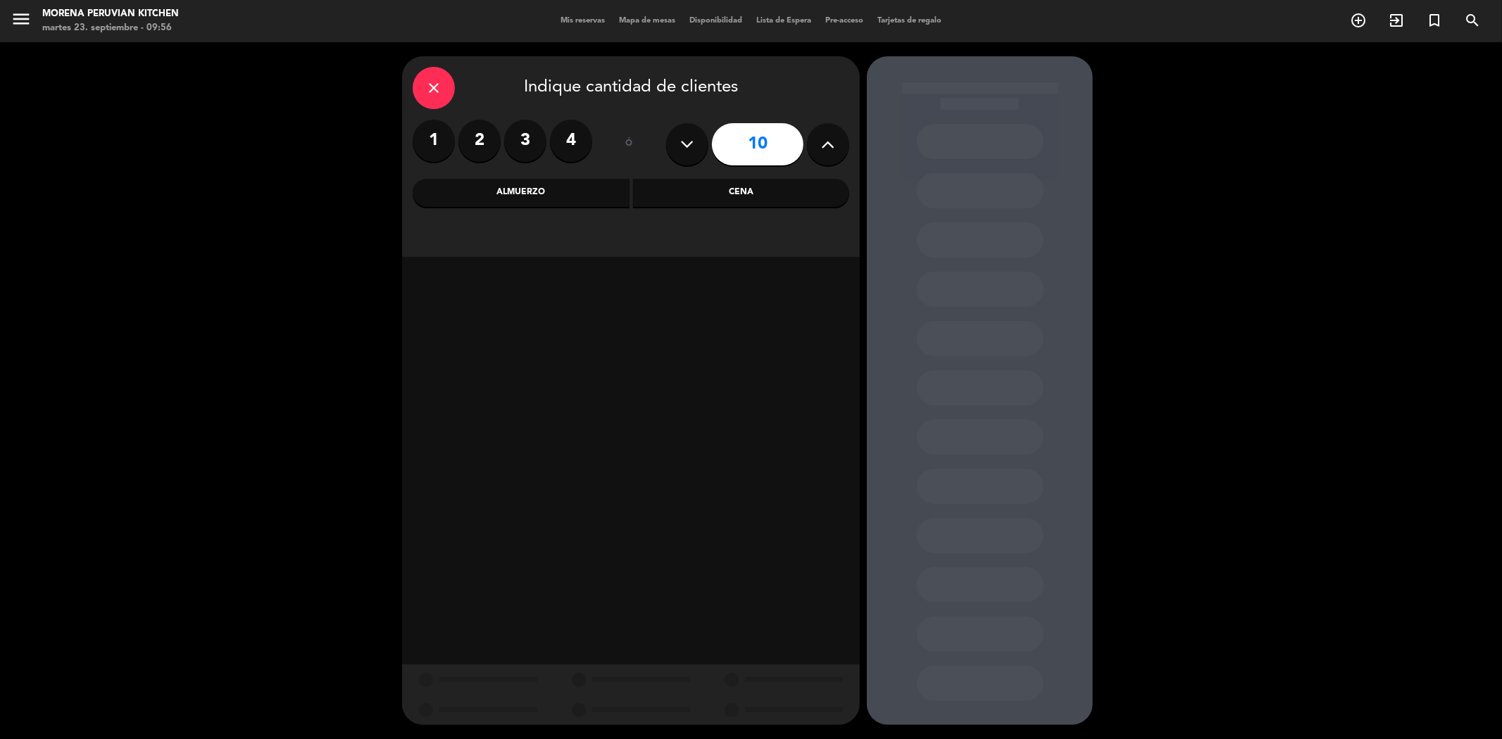
click at [701, 192] on div "Cena" at bounding box center [741, 193] width 217 height 28
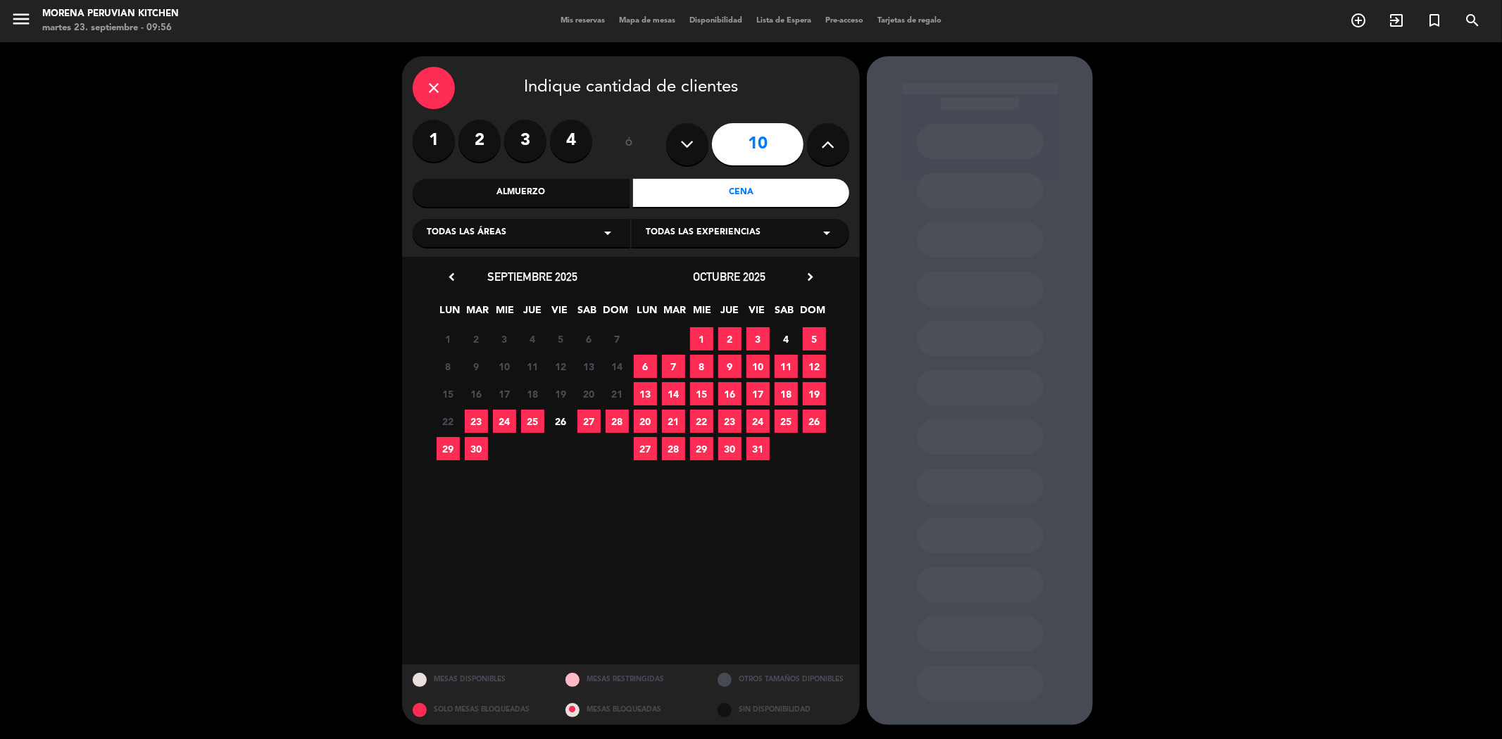
click at [511, 417] on span "24" at bounding box center [504, 421] width 23 height 23
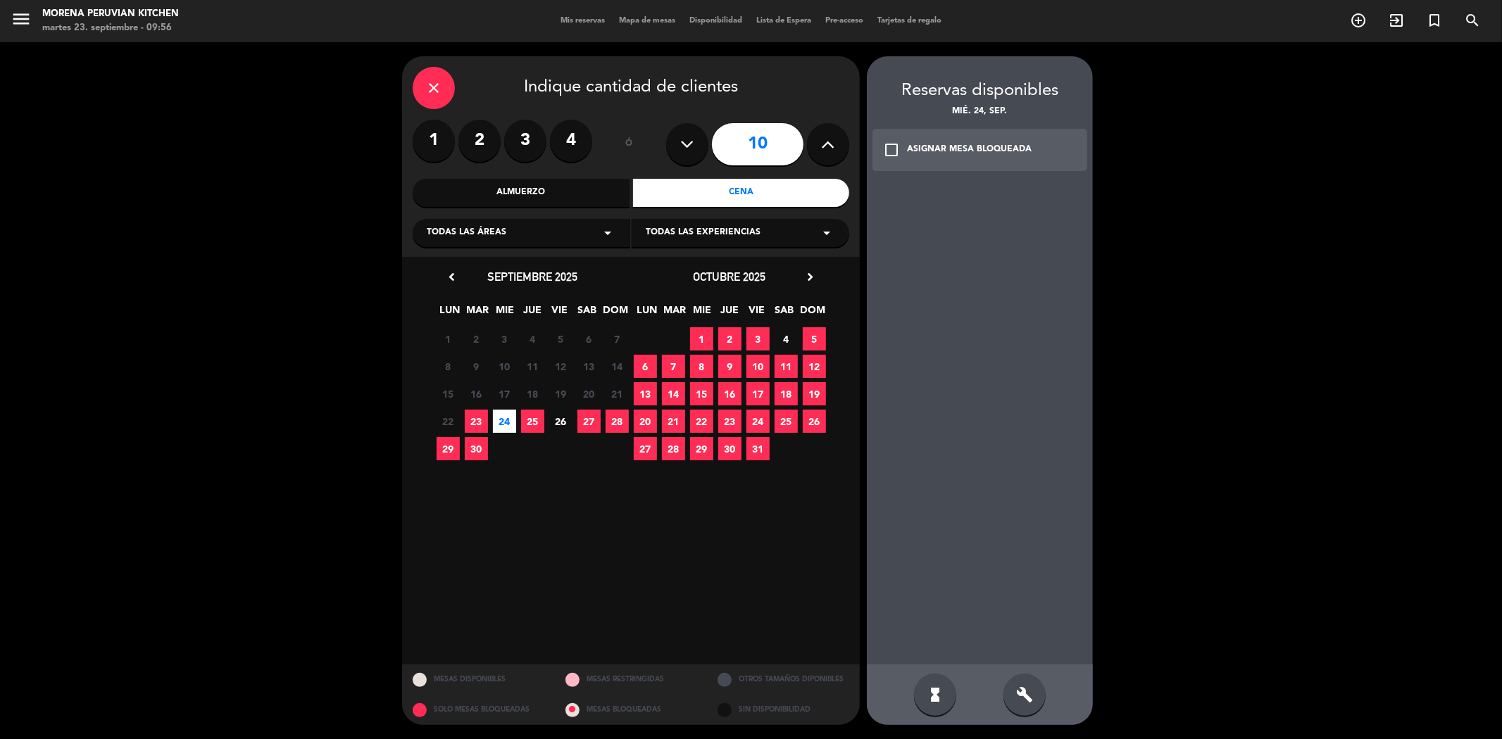
click at [897, 156] on icon "check_box_outline_blank" at bounding box center [891, 150] width 17 height 17
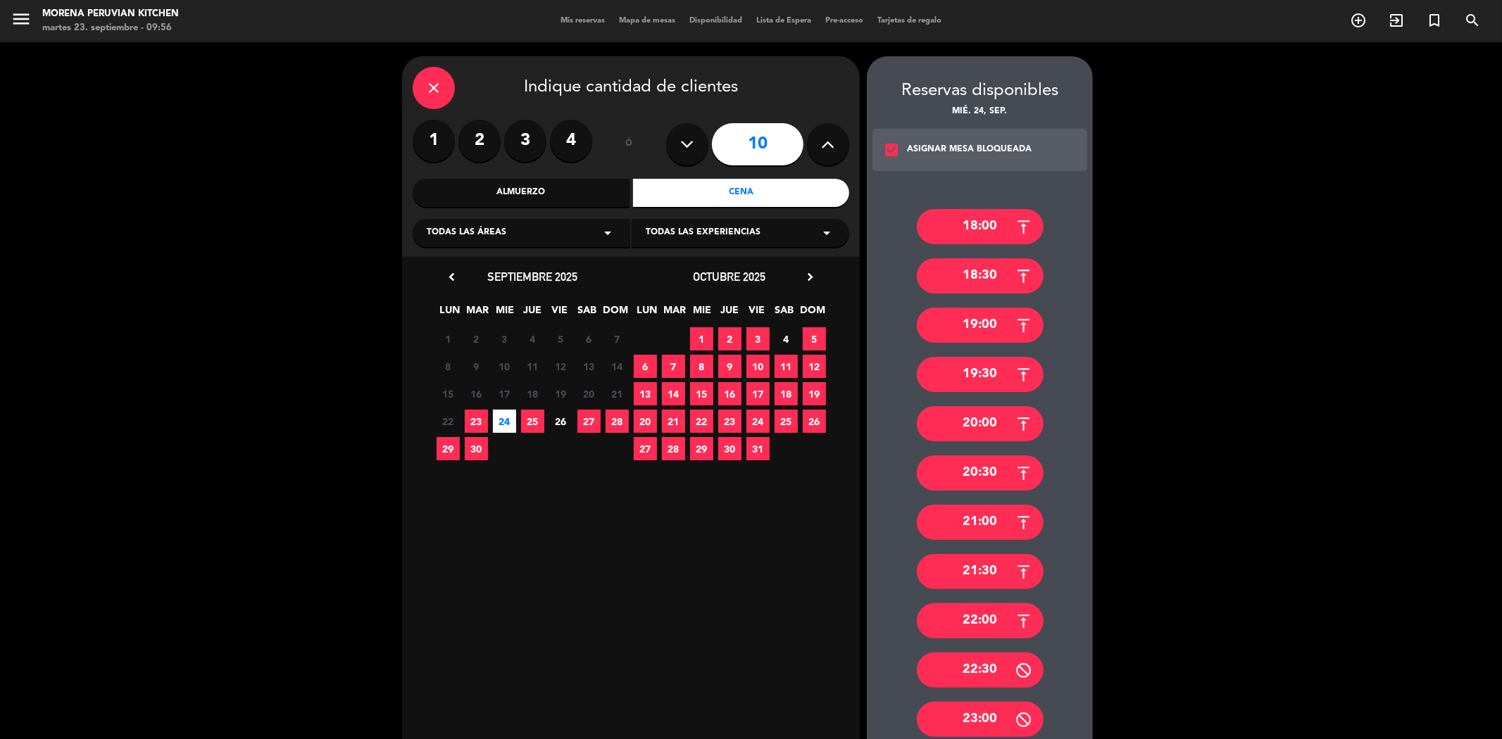
click at [982, 372] on div "19:30" at bounding box center [980, 374] width 127 height 35
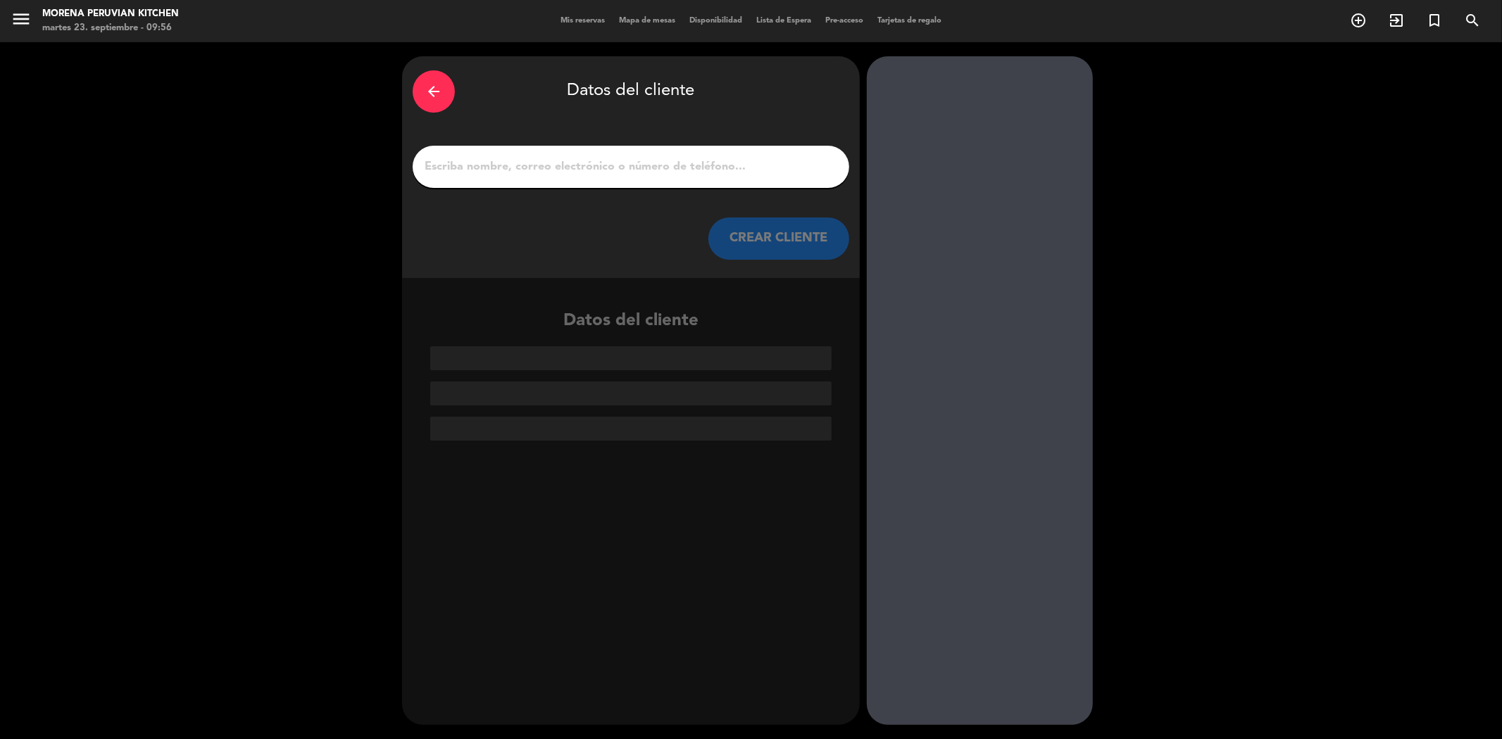
click at [668, 173] on input "1" at bounding box center [631, 167] width 416 height 20
paste input "[PERSON_NAME]"
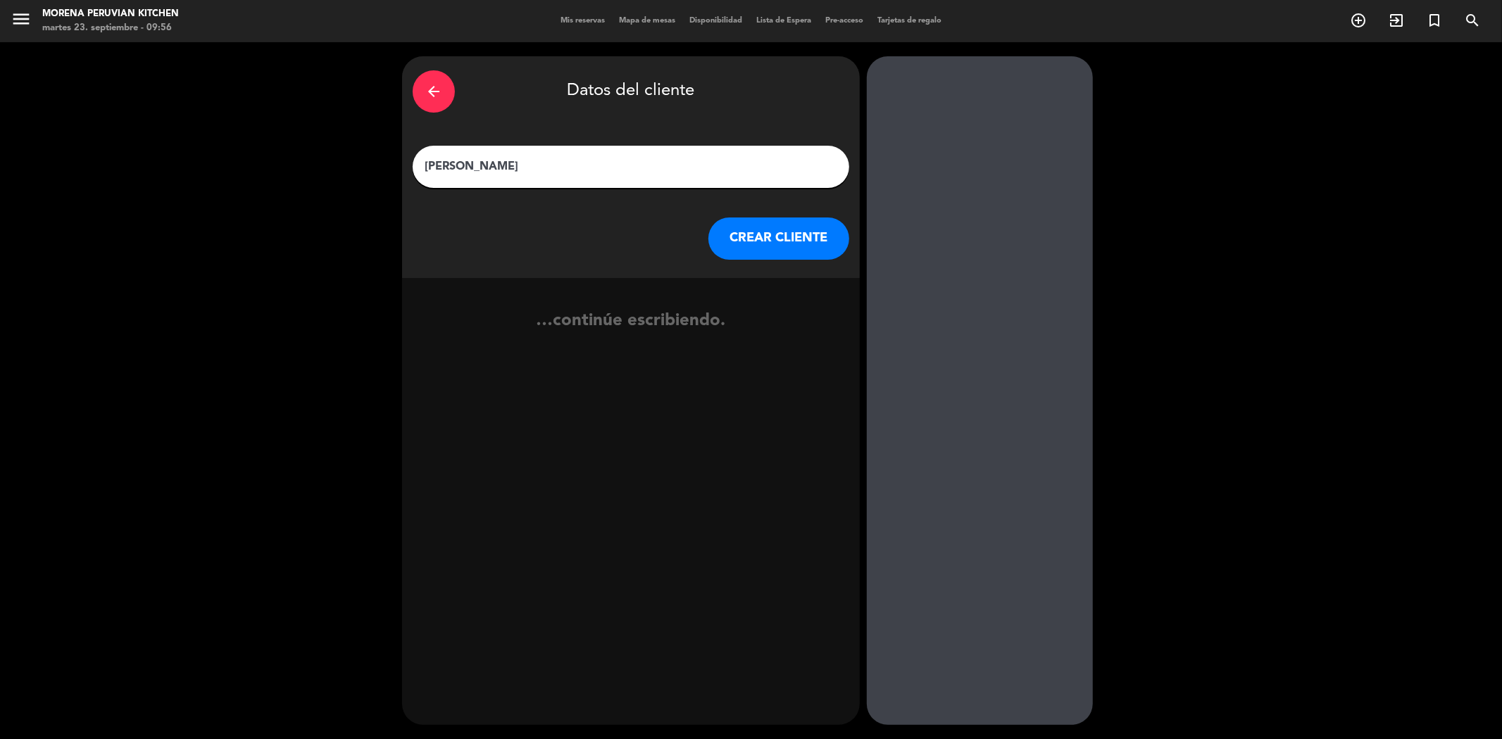
type input "[PERSON_NAME]"
click at [834, 230] on button "CREAR CLIENTE" at bounding box center [778, 239] width 141 height 42
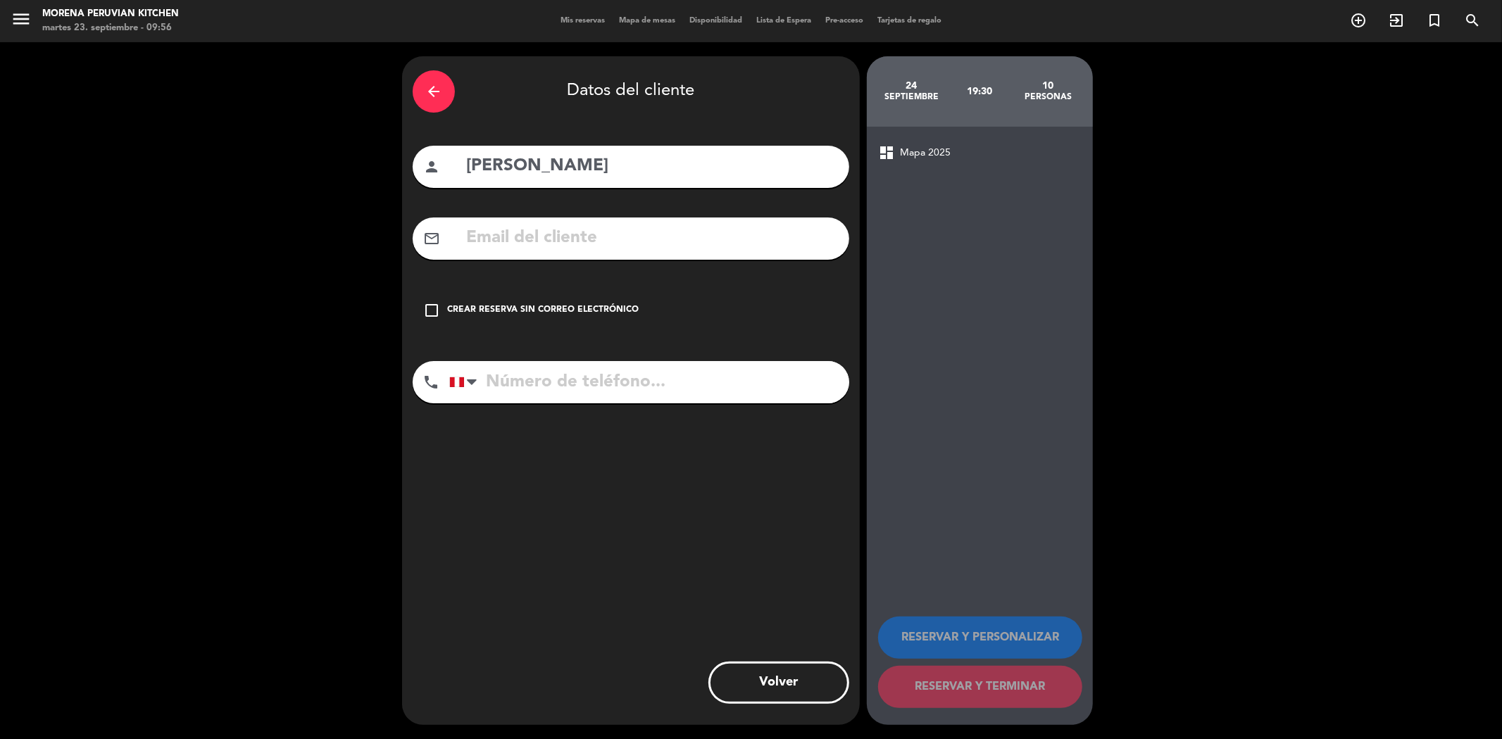
click at [518, 229] on input "text" at bounding box center [652, 238] width 374 height 29
paste input "[EMAIL_ADDRESS][DOMAIN_NAME]"
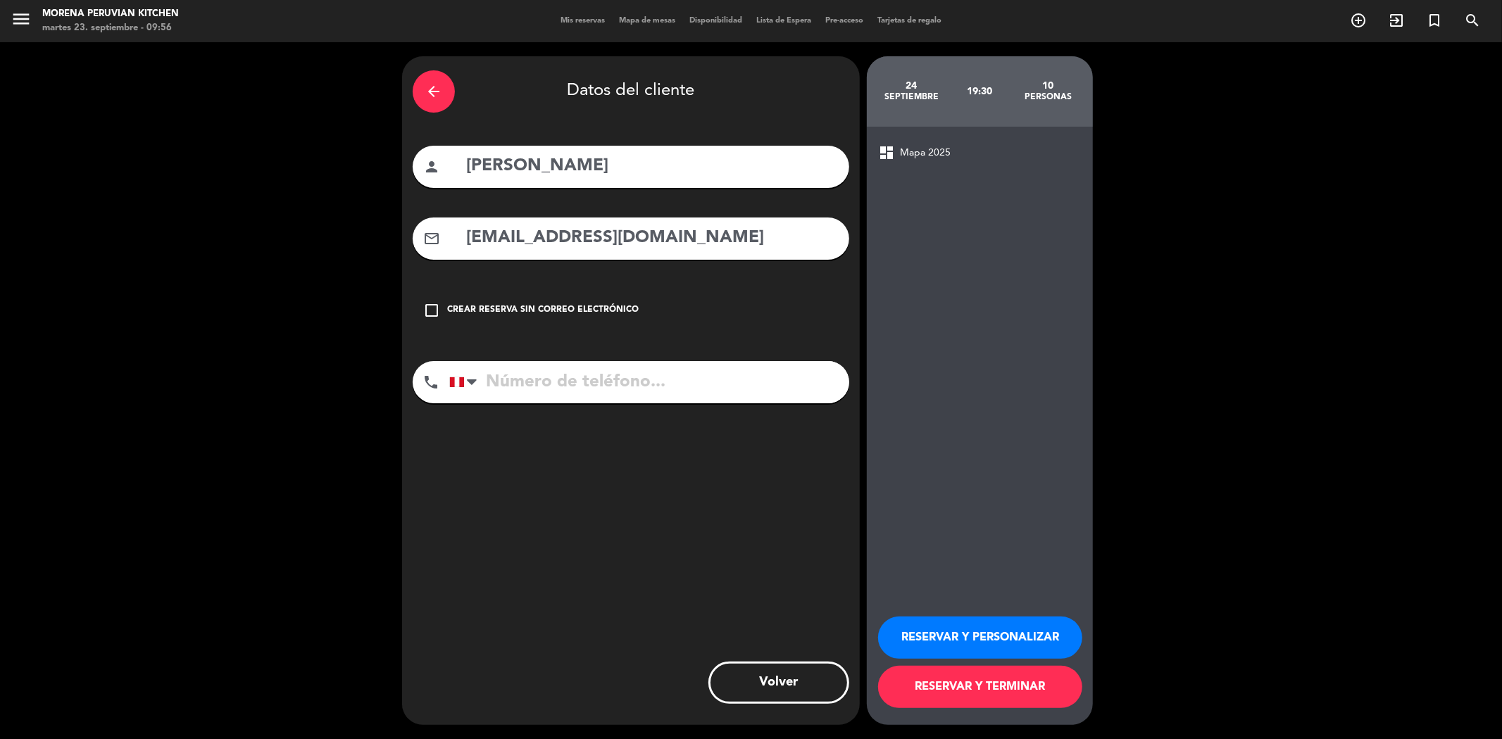
type input "[EMAIL_ADDRESS][DOMAIN_NAME]"
click at [573, 376] on input "tel" at bounding box center [649, 382] width 400 height 42
paste input "958674839"
type input "958674839"
click at [989, 686] on button "RESERVAR Y TERMINAR" at bounding box center [980, 687] width 204 height 42
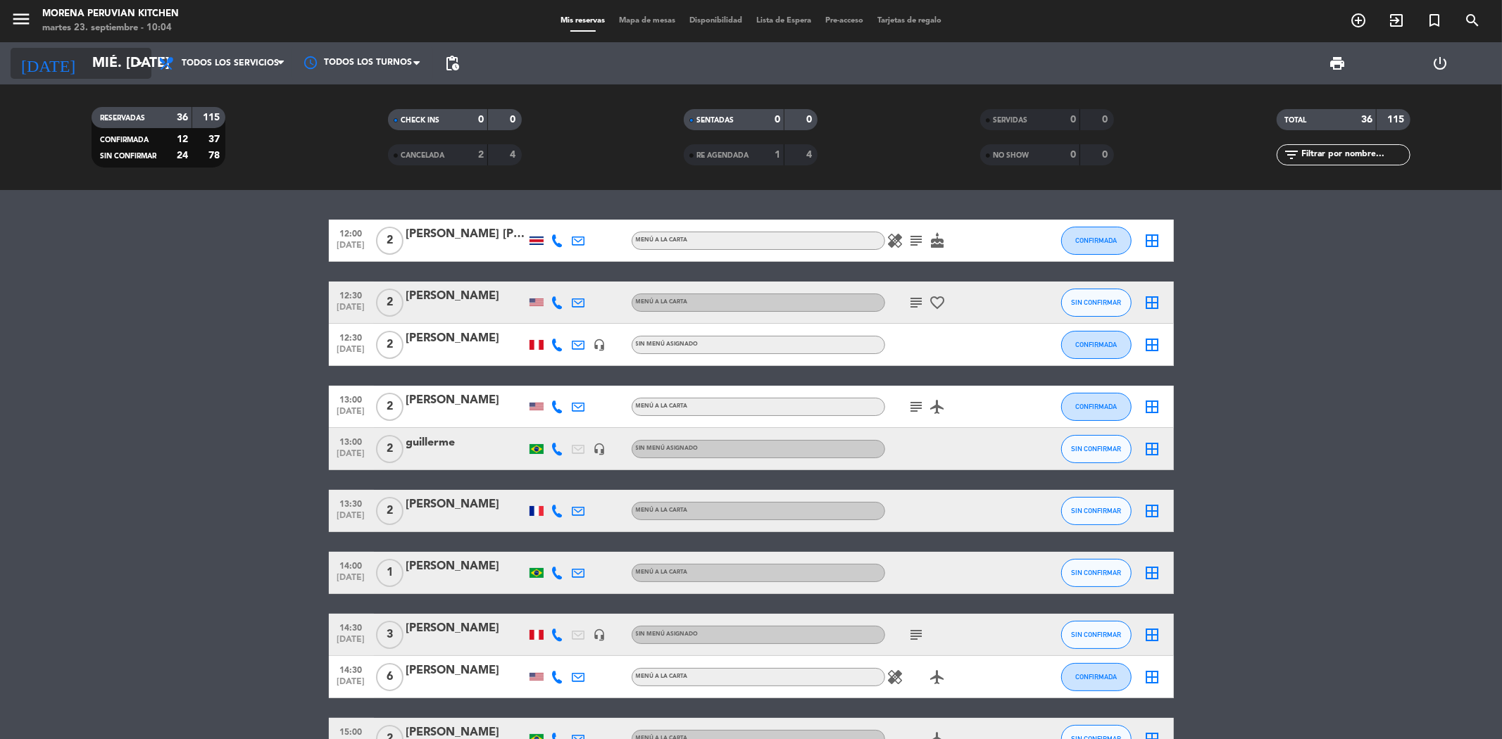
click at [127, 51] on input "mié. [DATE]" at bounding box center [174, 63] width 179 height 31
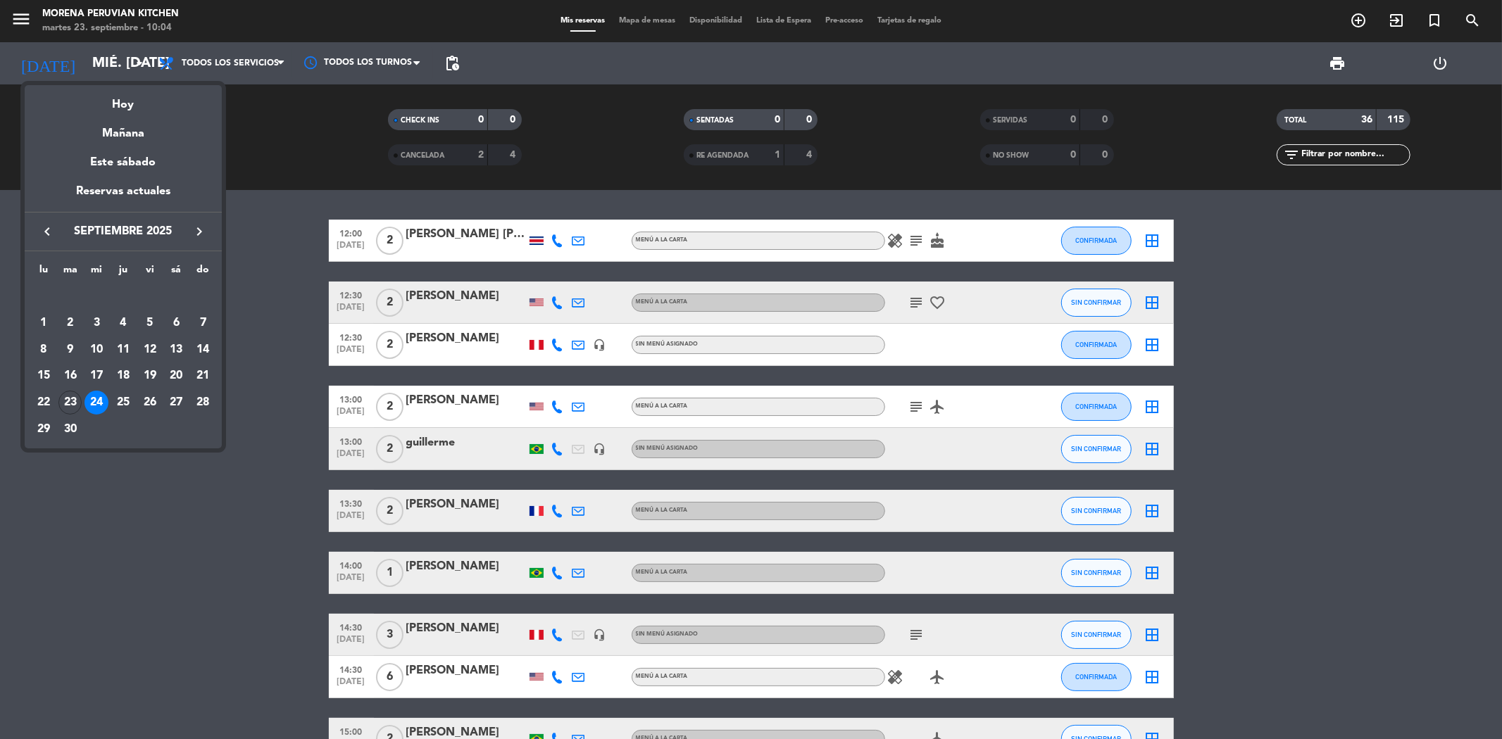
click at [199, 227] on icon "keyboard_arrow_right" at bounding box center [199, 231] width 17 height 17
click at [183, 325] on div "4" at bounding box center [176, 323] width 24 height 24
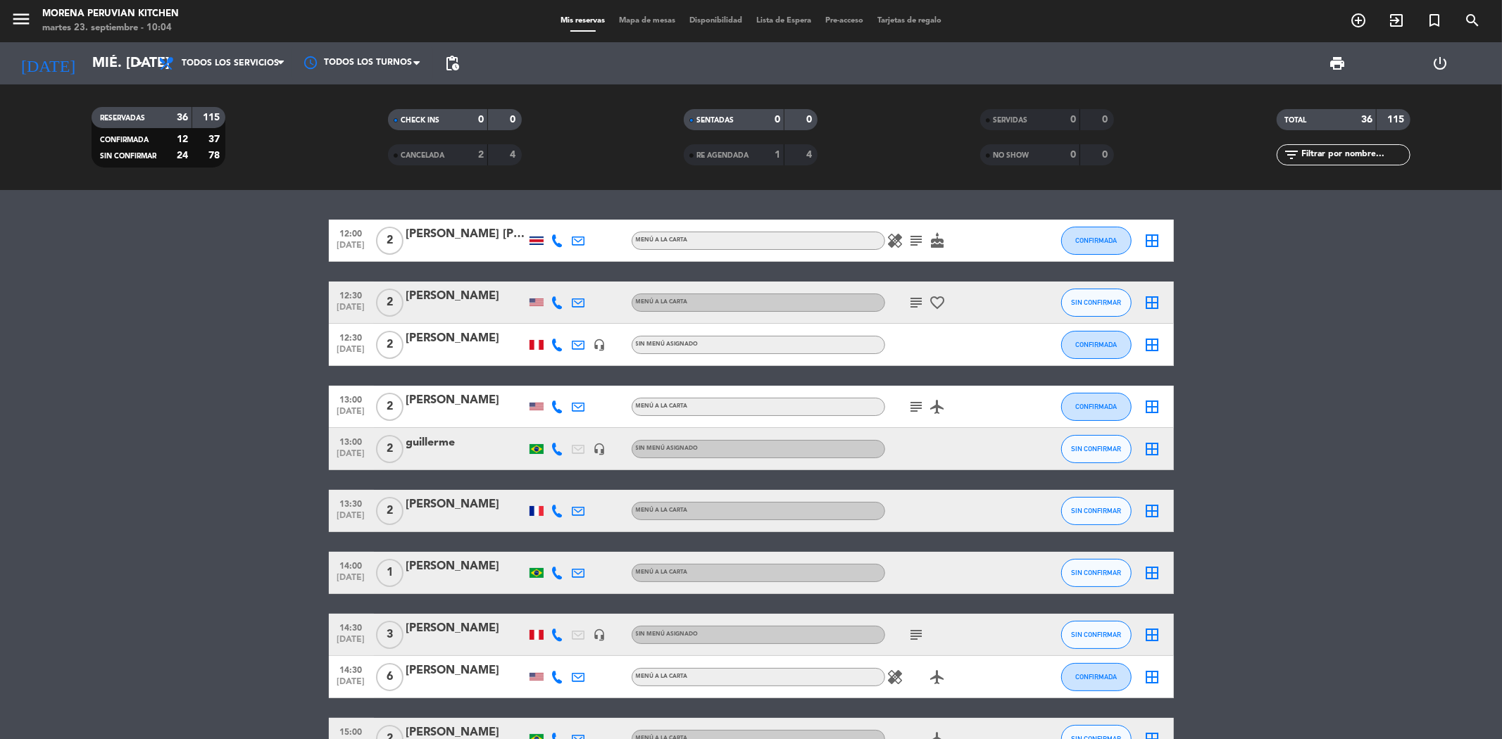
type input "sáb. [DATE]"
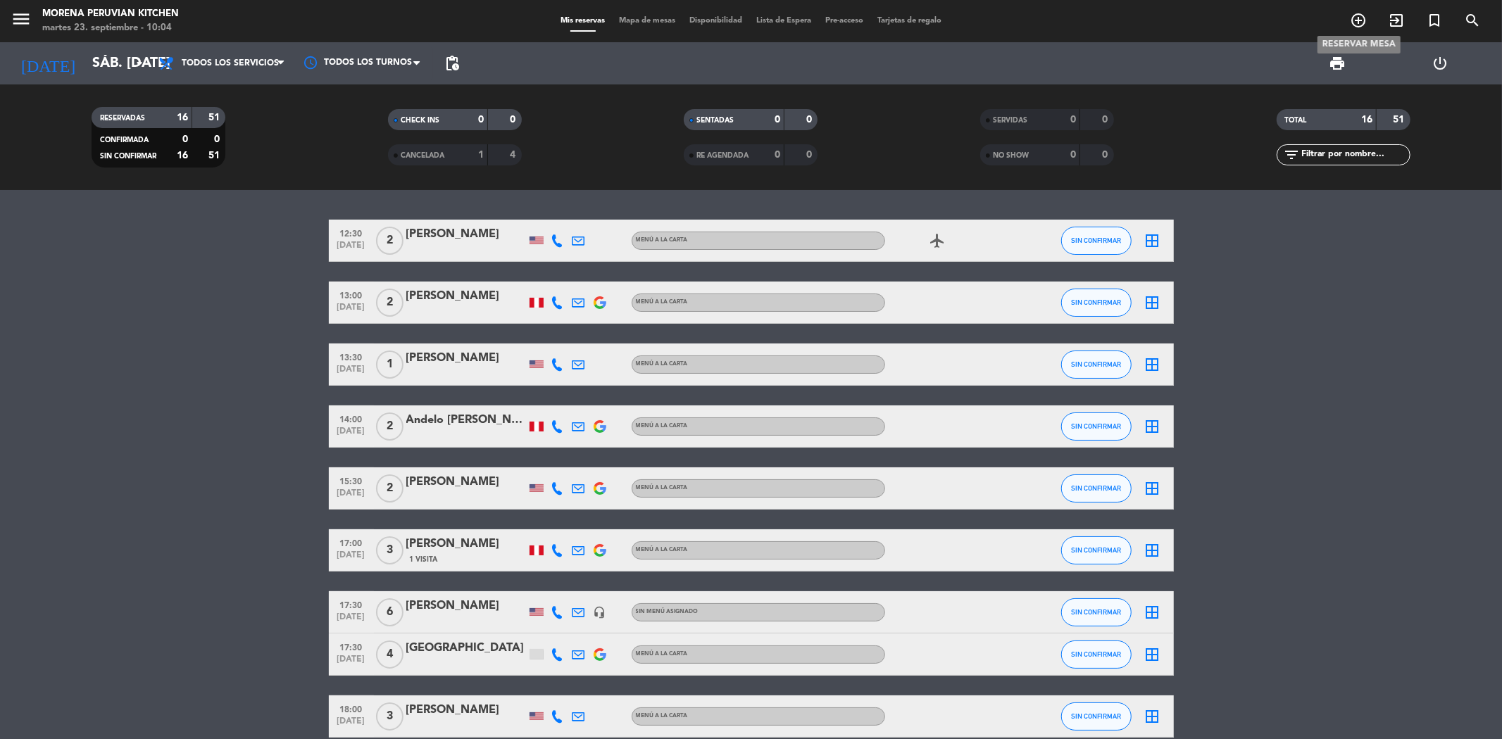
click at [1362, 23] on icon "add_circle_outline" at bounding box center [1358, 20] width 17 height 17
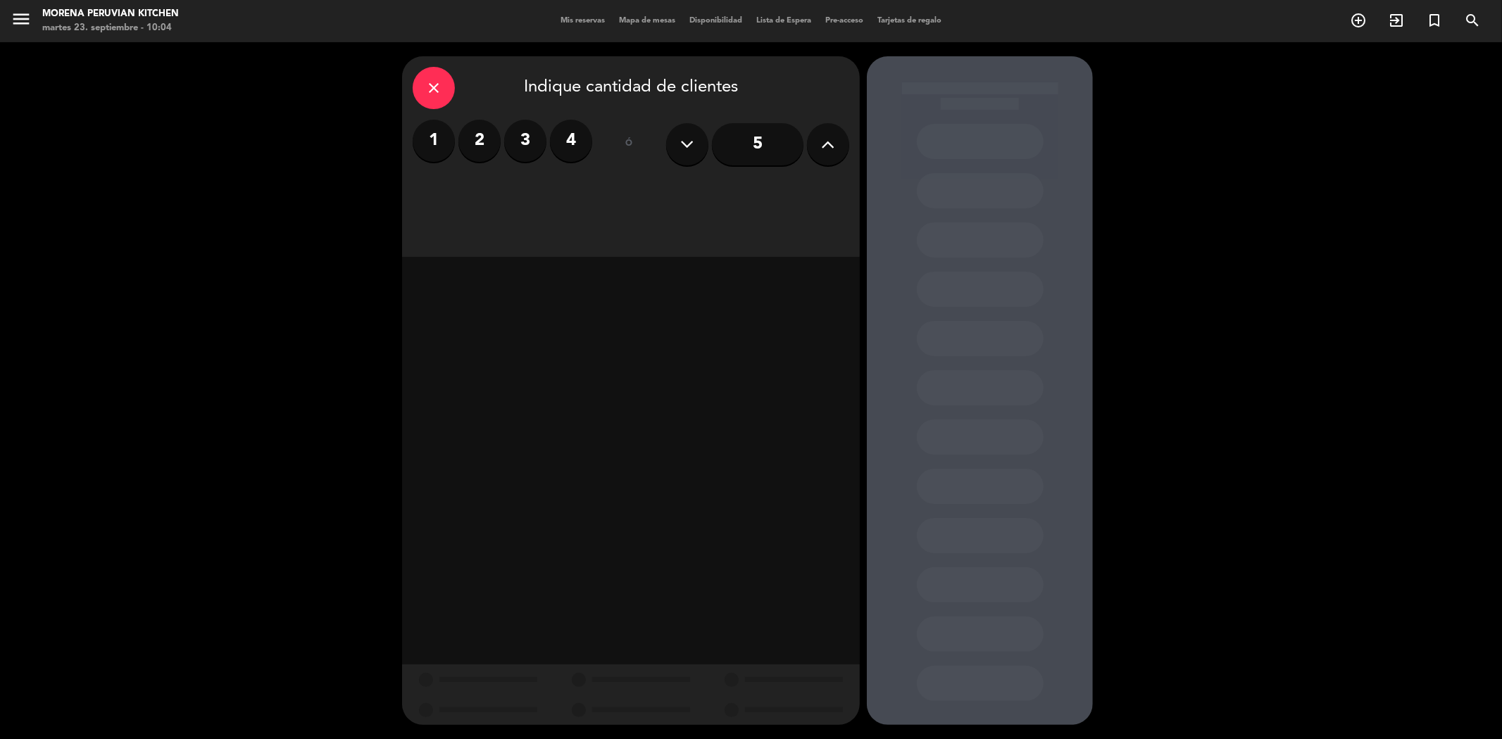
click at [489, 139] on label "2" at bounding box center [479, 141] width 42 height 42
click at [766, 201] on div "Cena" at bounding box center [741, 193] width 217 height 28
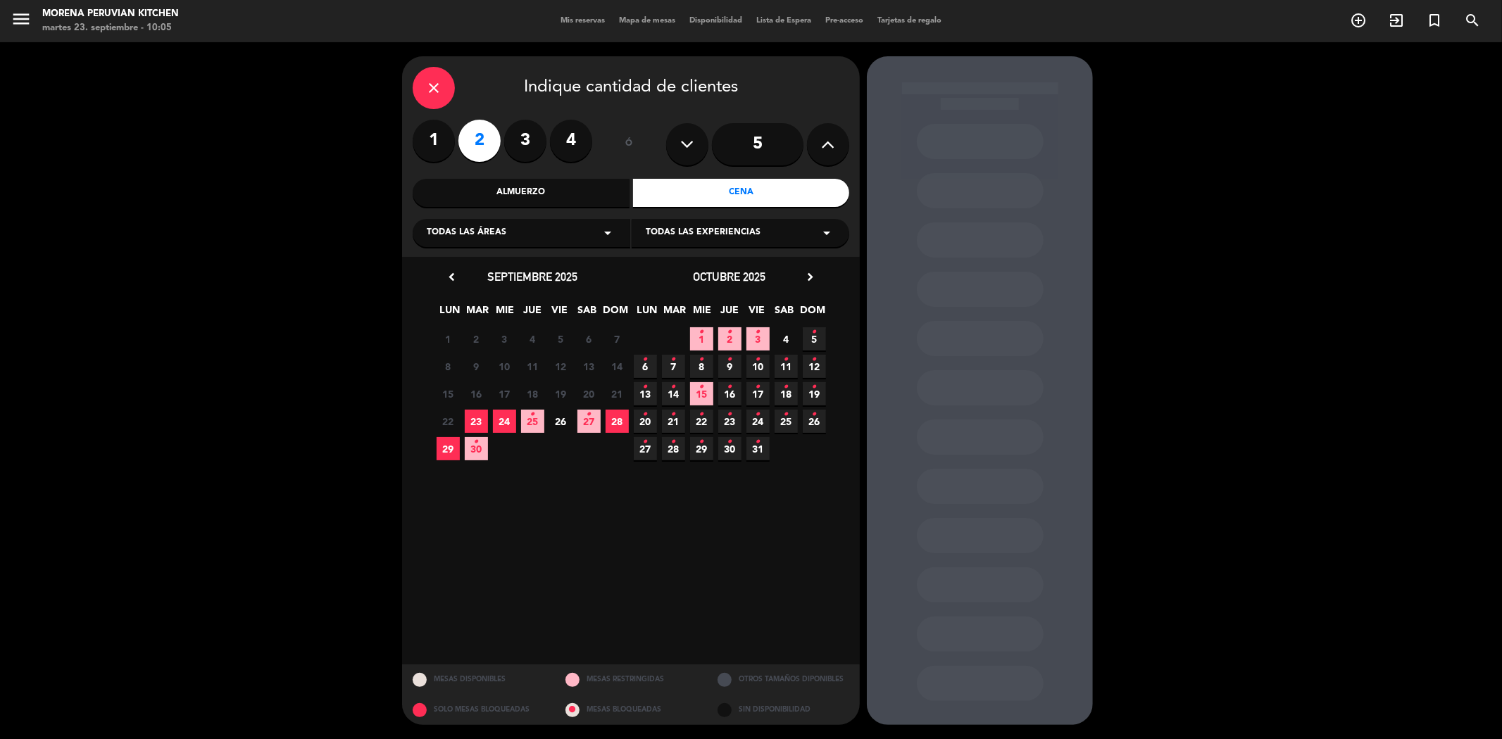
click at [792, 335] on span "4" at bounding box center [786, 338] width 23 height 23
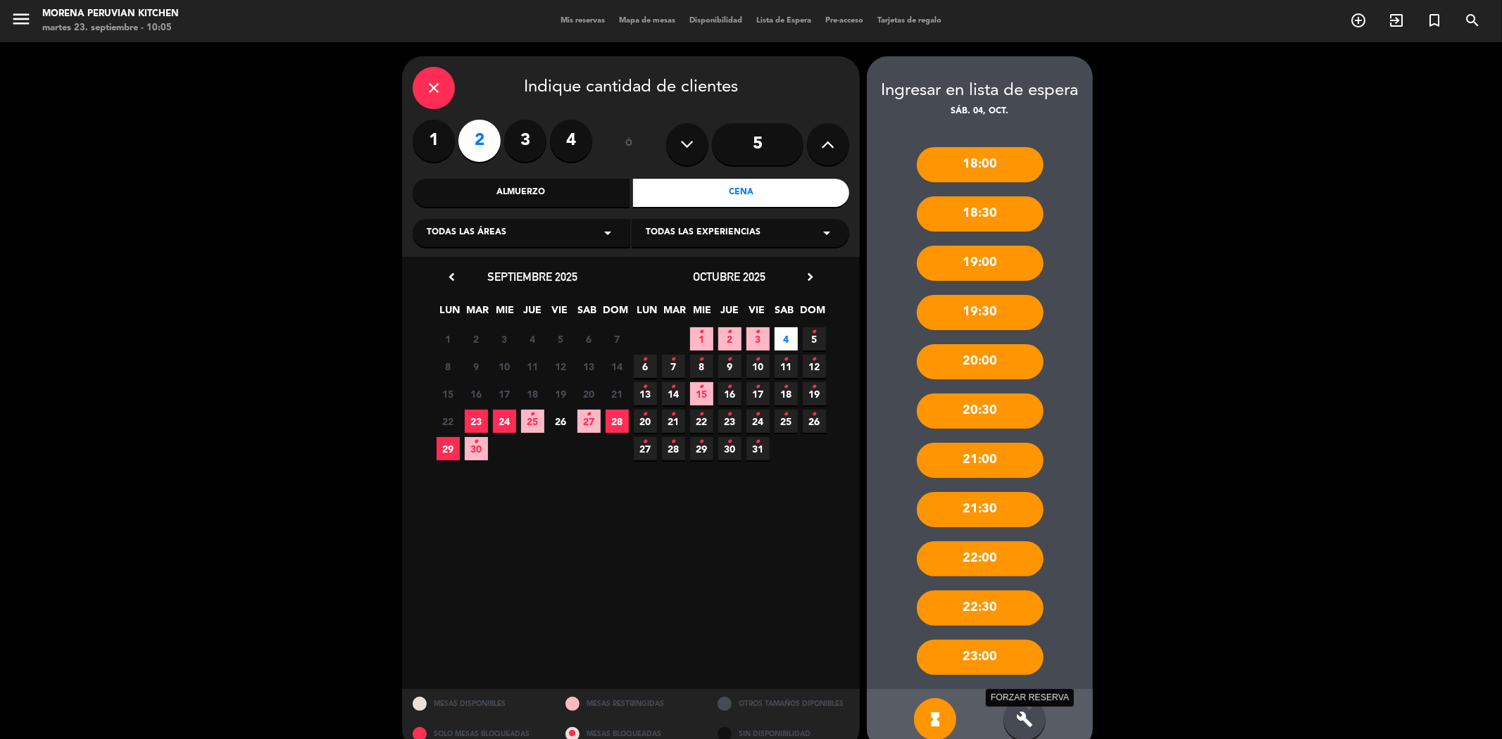
click at [1027, 716] on icon "build" at bounding box center [1024, 719] width 17 height 17
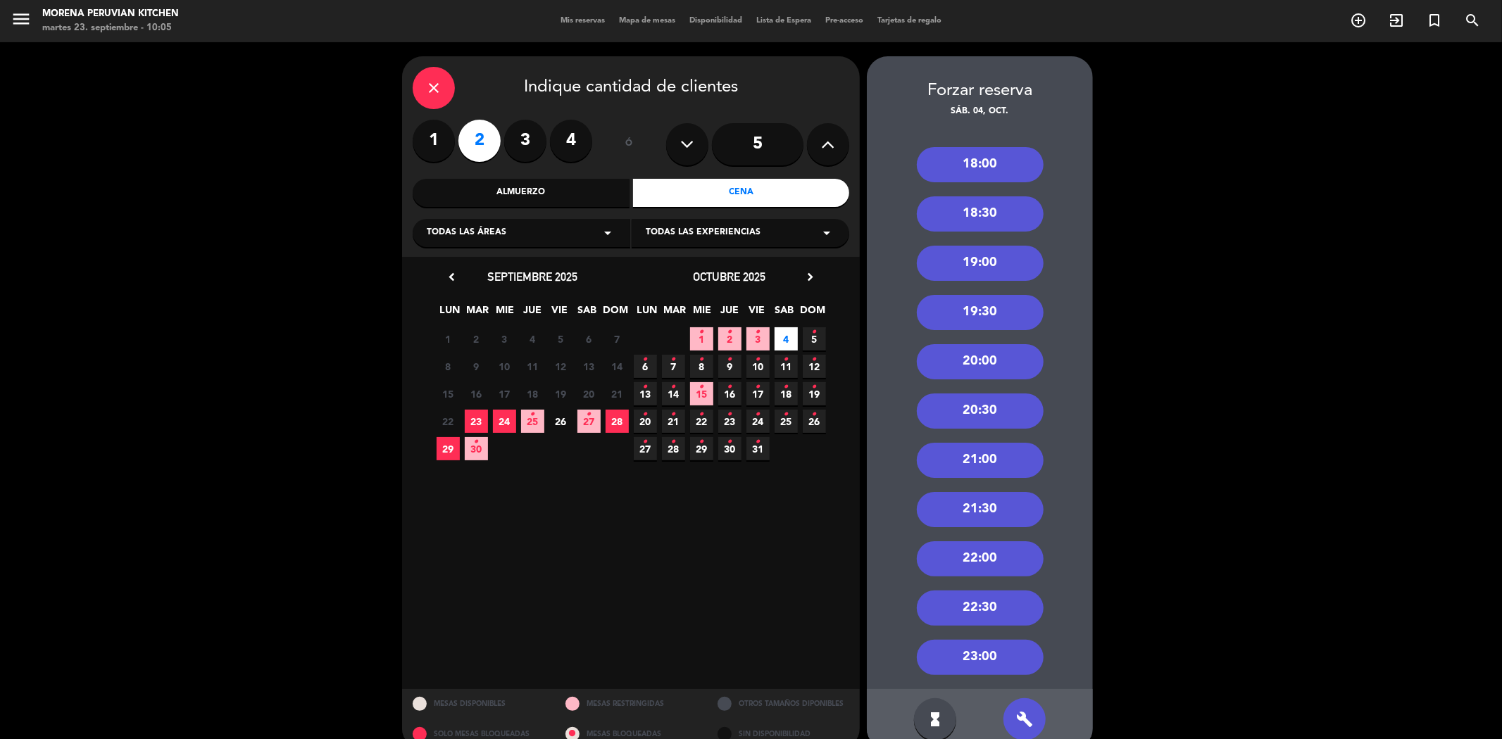
click at [985, 413] on div "20:30" at bounding box center [980, 411] width 127 height 35
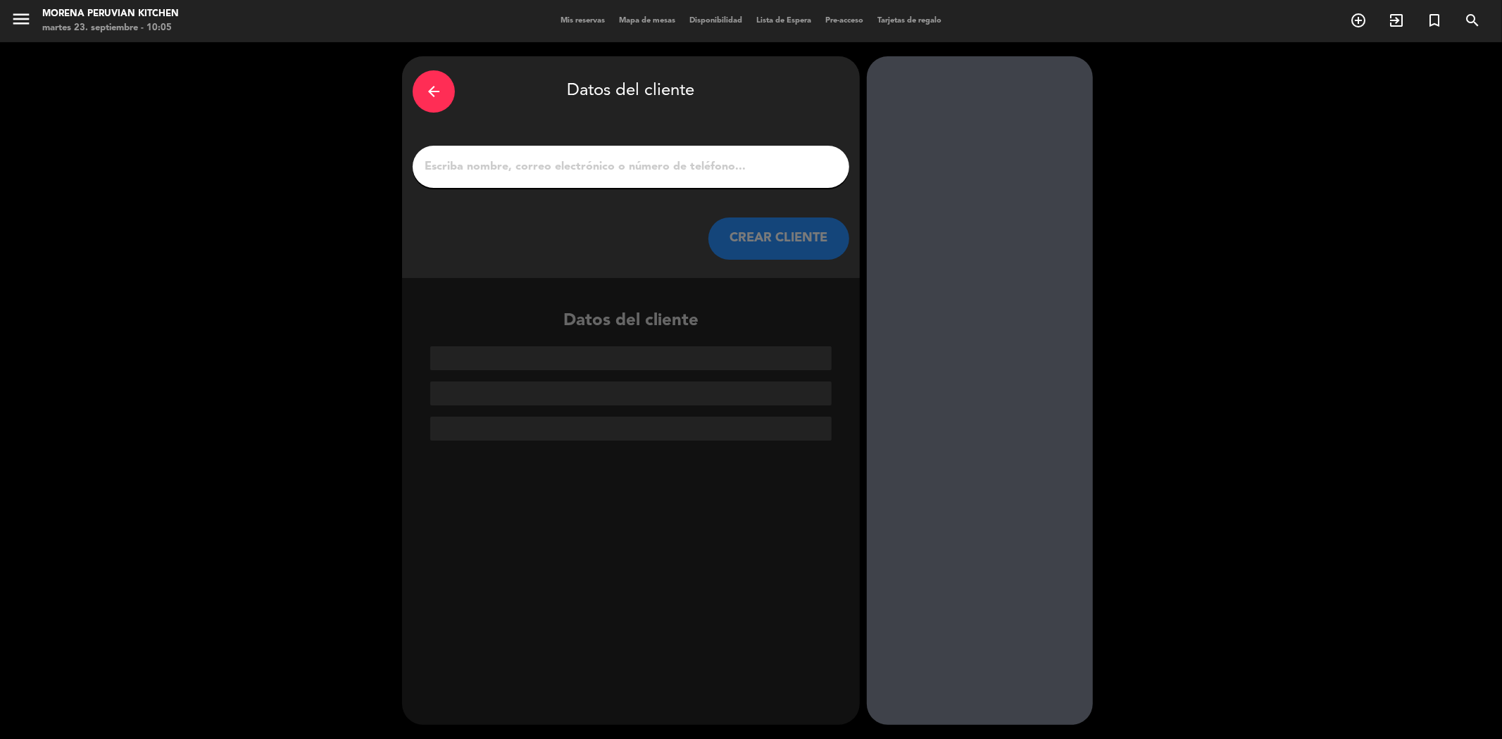
click at [616, 174] on input "1" at bounding box center [631, 167] width 416 height 20
paste input "[PERSON_NAME] / Agencia Jiló ([GEOGRAPHIC_DATA])"
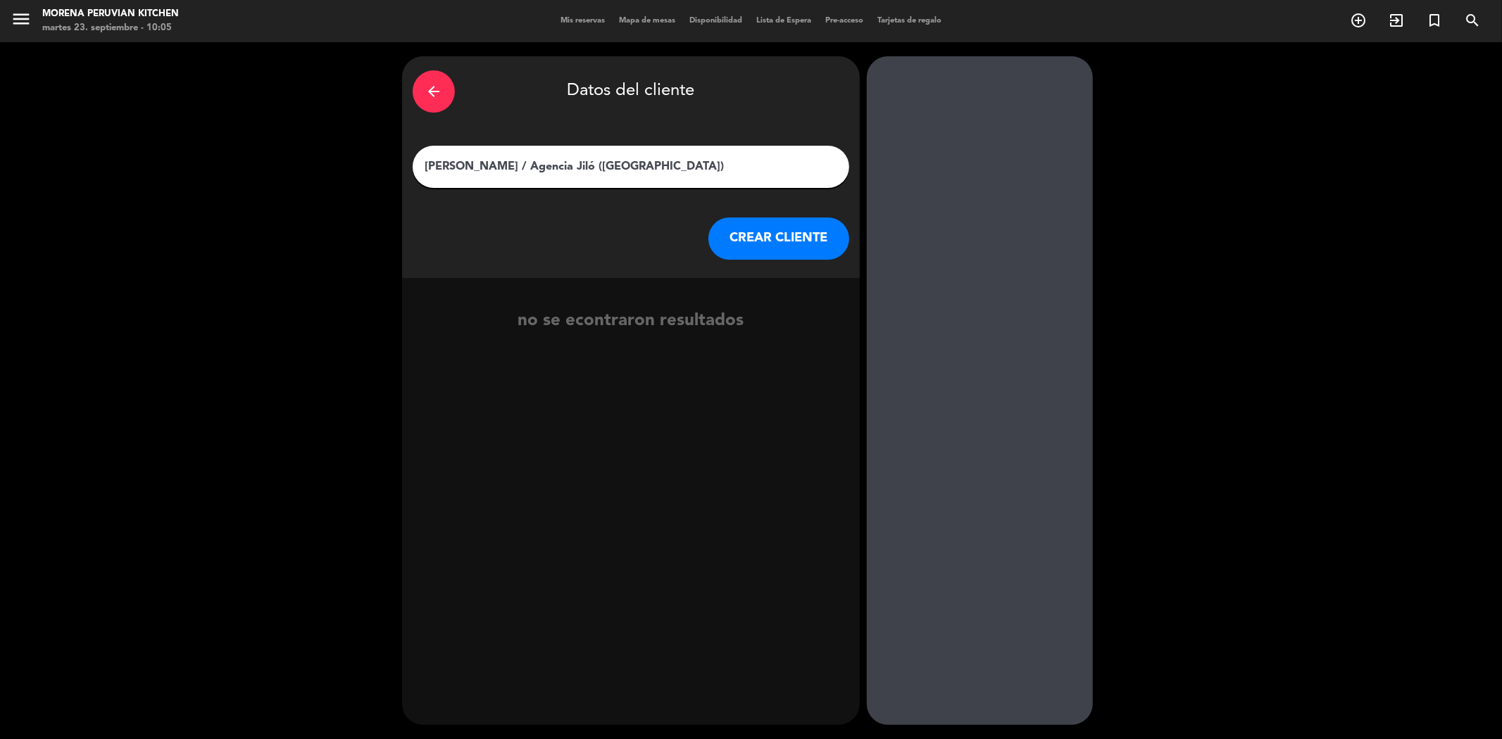
type input "[PERSON_NAME] / Agencia Jiló ([GEOGRAPHIC_DATA])"
click at [782, 241] on button "CREAR CLIENTE" at bounding box center [778, 239] width 141 height 42
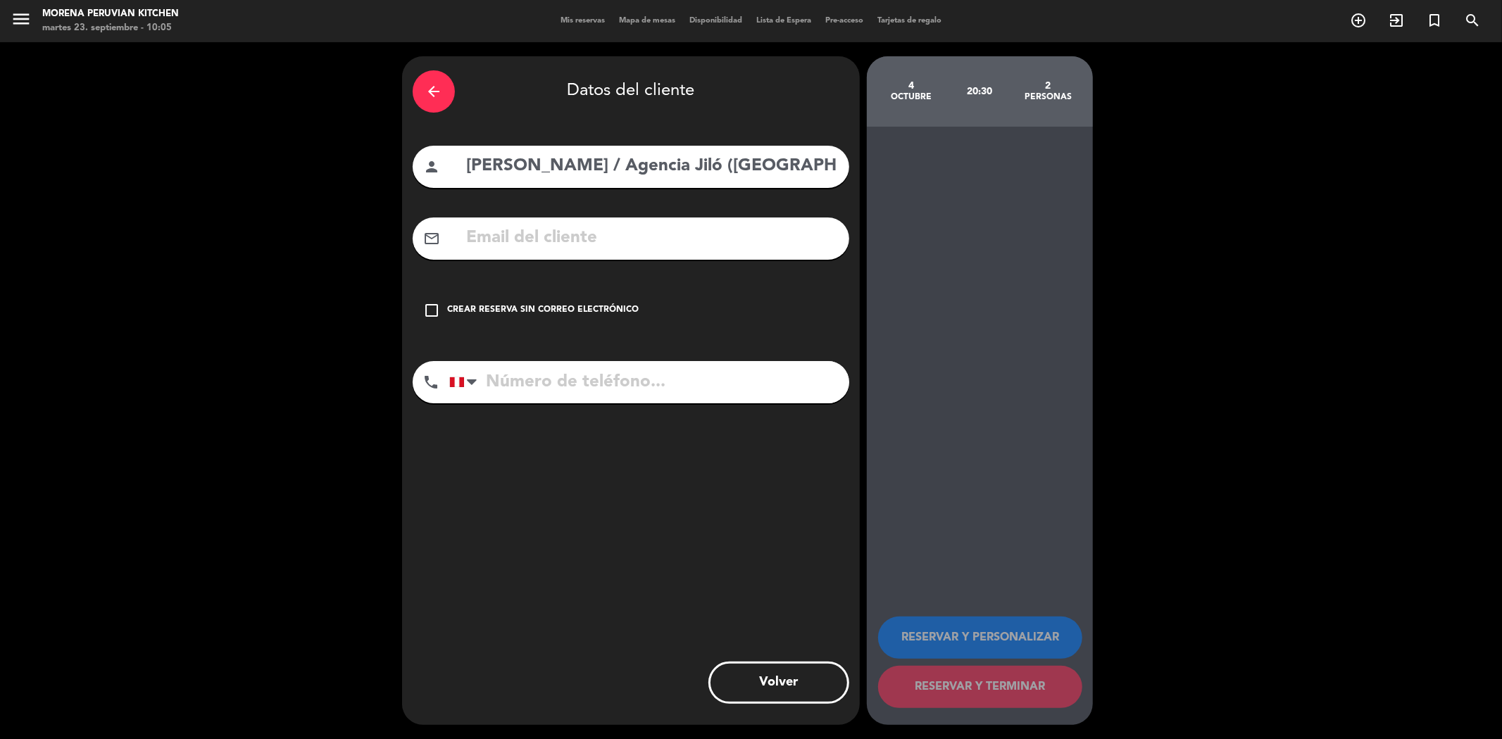
click at [505, 250] on input "text" at bounding box center [652, 238] width 374 height 29
paste input "[EMAIL_ADDRESS][DOMAIN_NAME]"
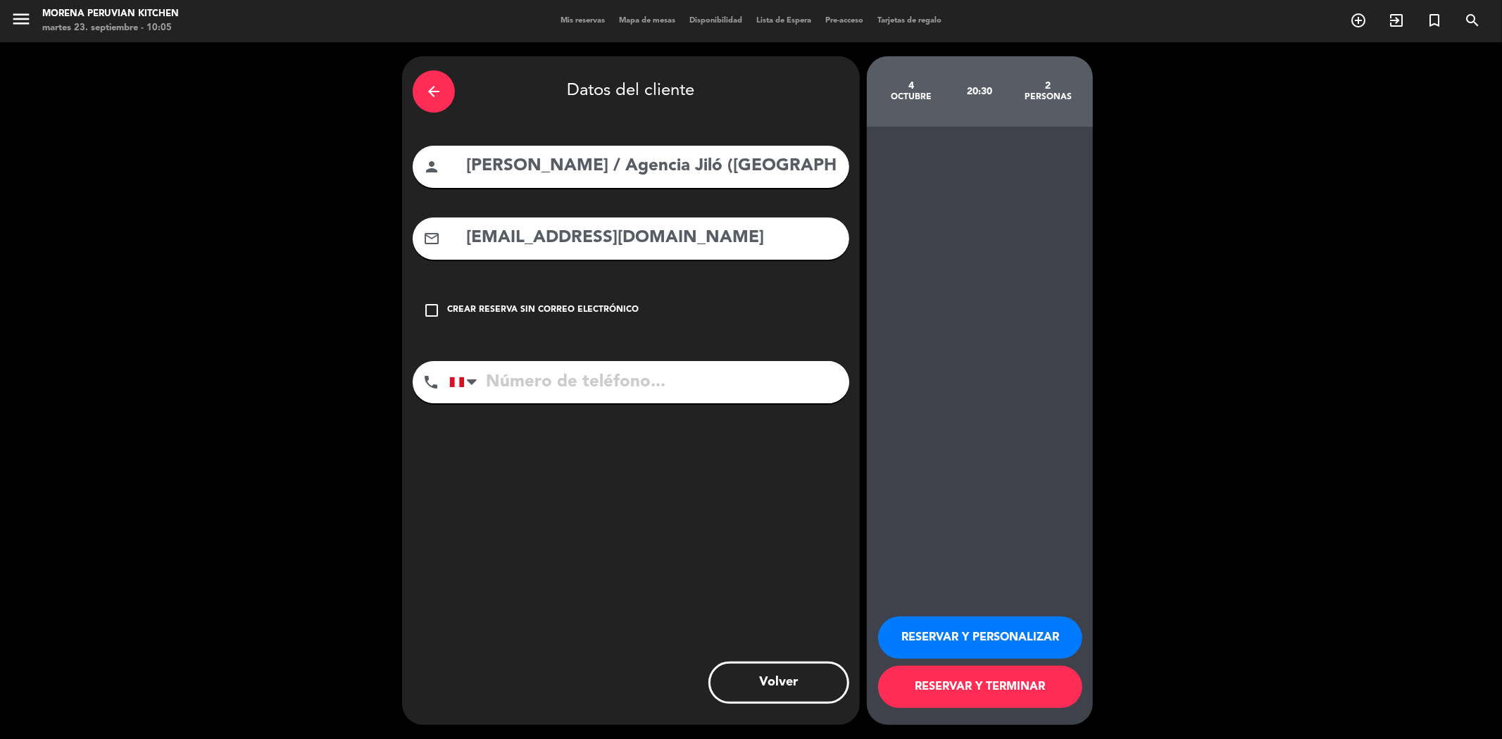
type input "[EMAIL_ADDRESS][DOMAIN_NAME]"
click at [589, 389] on input "tel" at bounding box center [649, 382] width 400 height 42
paste input "[PHONE_NUMBER]"
type input "[PHONE_NUMBER]"
click at [949, 684] on button "RESERVAR Y TERMINAR" at bounding box center [980, 687] width 204 height 42
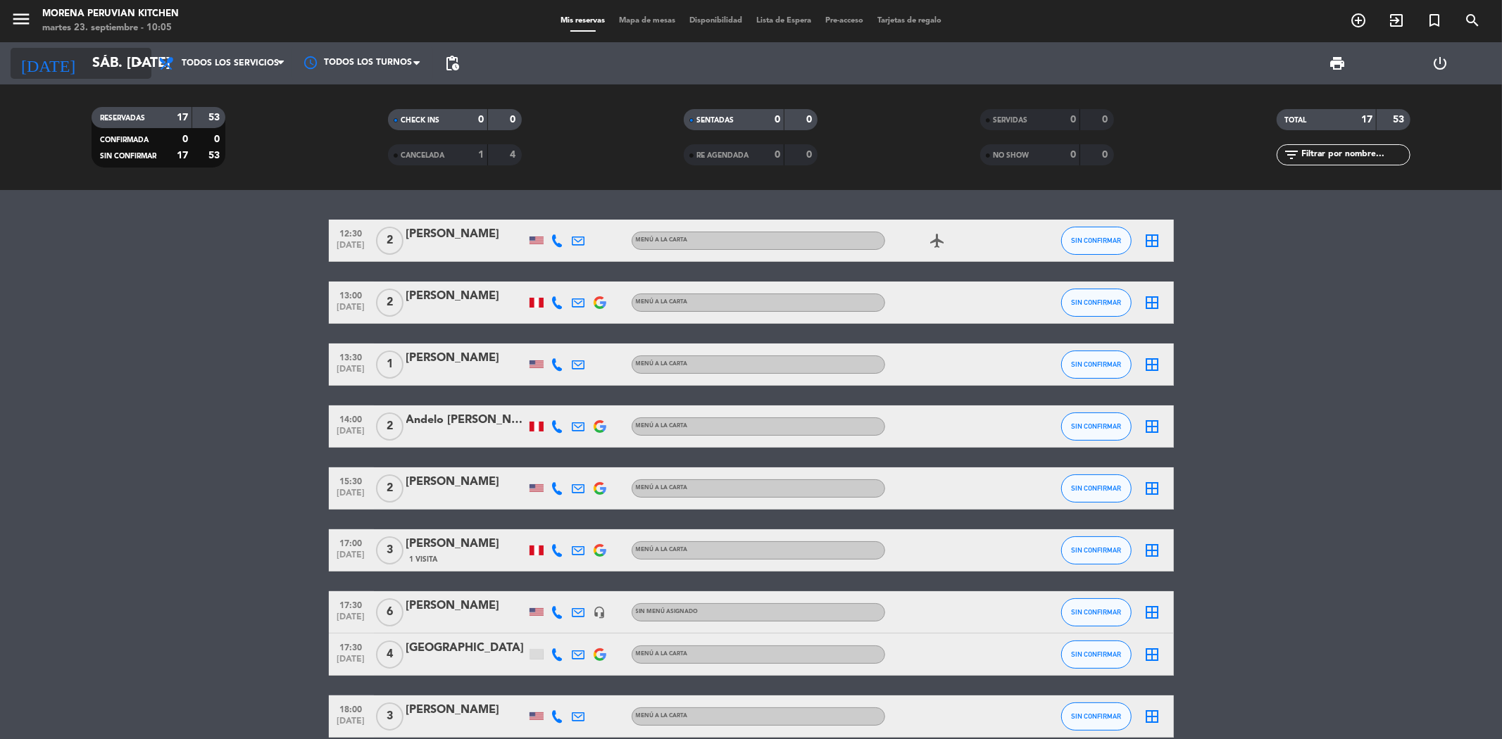
click at [108, 64] on input "sáb. [DATE]" at bounding box center [174, 63] width 179 height 31
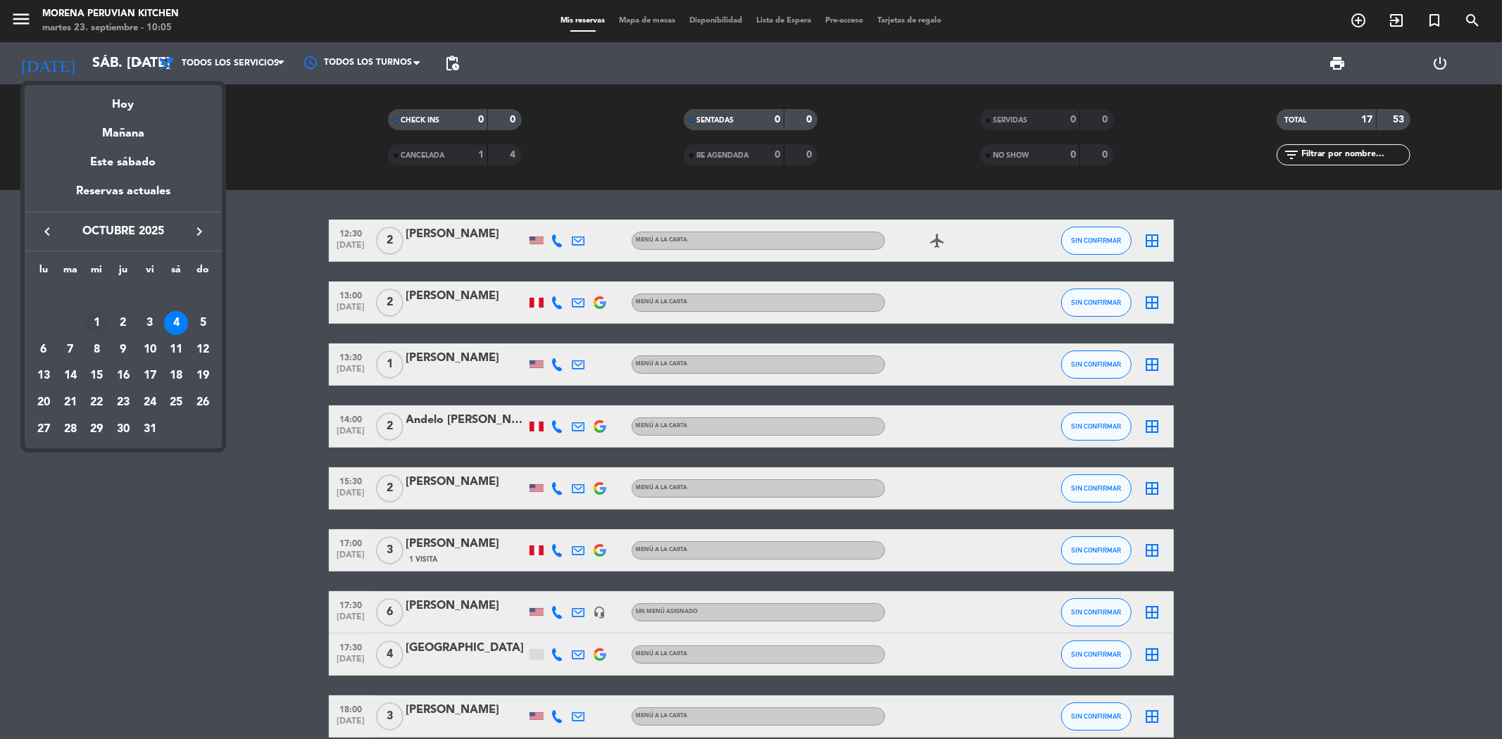
click at [97, 320] on div "1" at bounding box center [97, 323] width 24 height 24
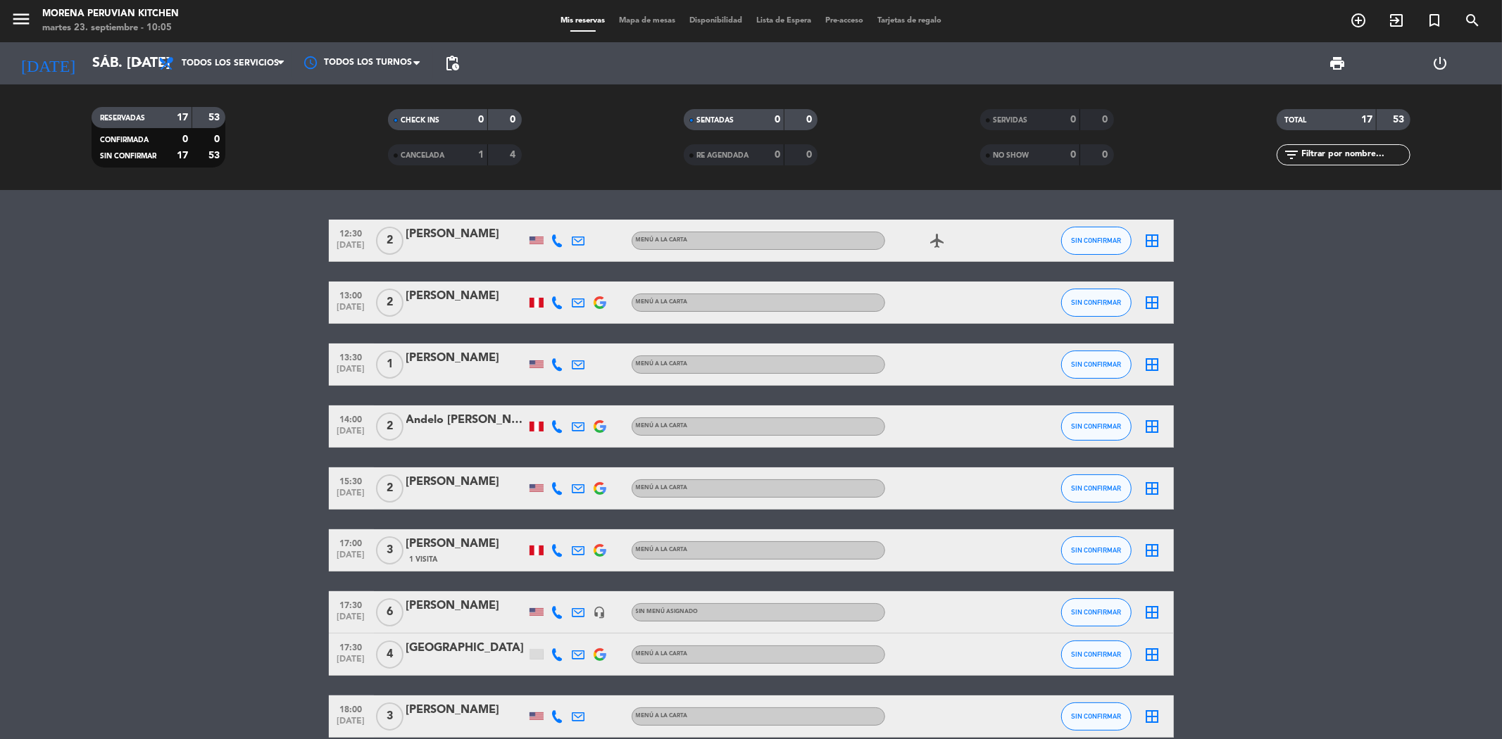
type input "mié. [DATE]"
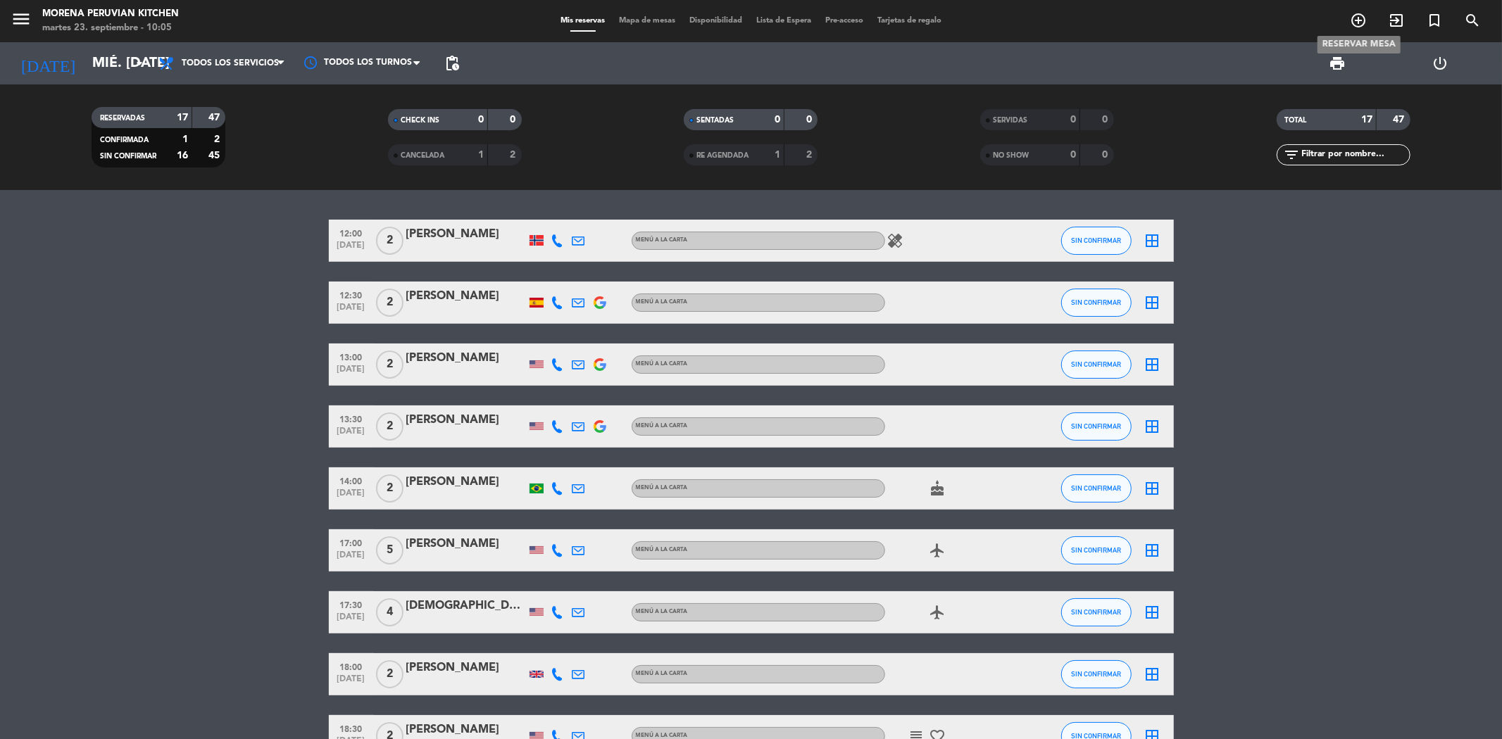
click at [1358, 18] on icon "add_circle_outline" at bounding box center [1358, 20] width 17 height 17
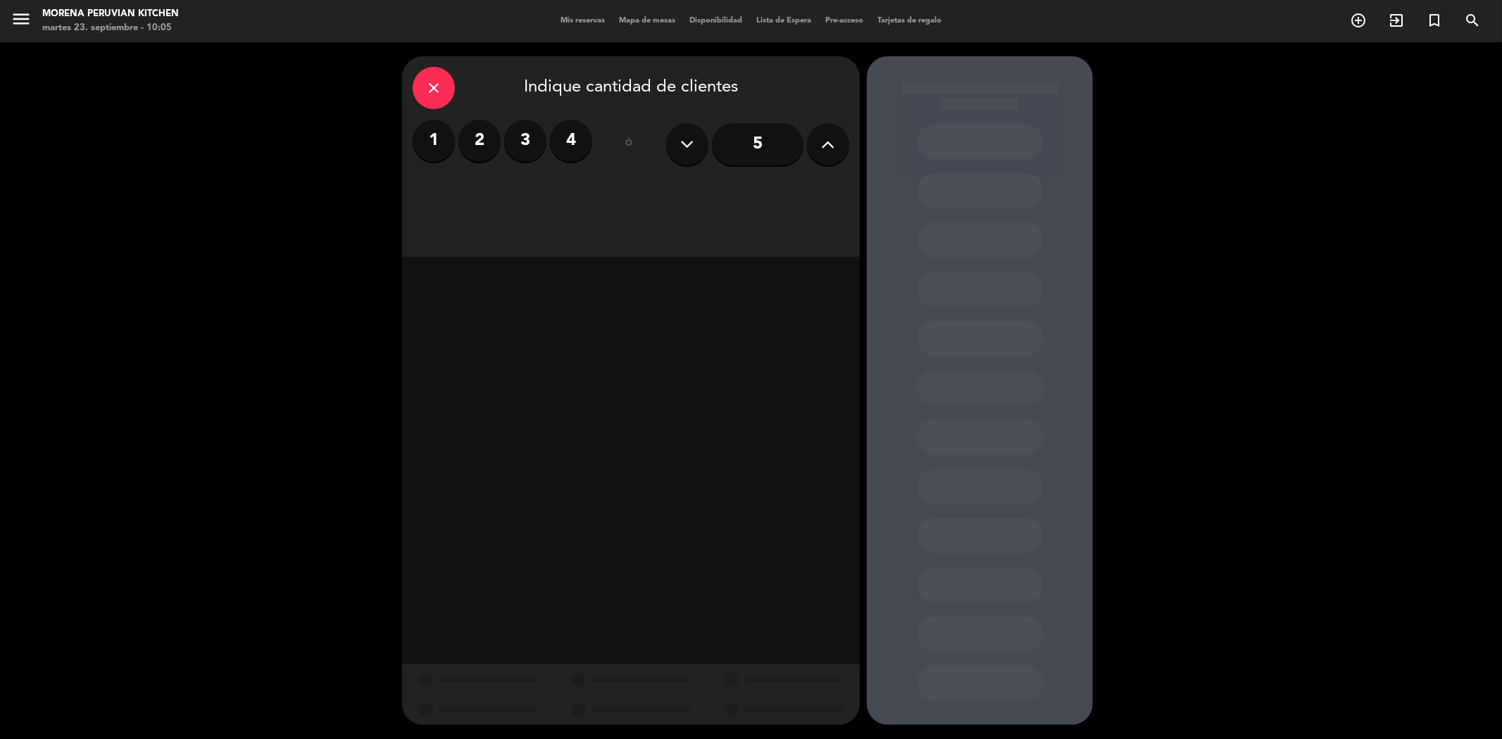
click at [520, 139] on label "3" at bounding box center [525, 141] width 42 height 42
click at [728, 195] on div "Cena" at bounding box center [741, 193] width 217 height 28
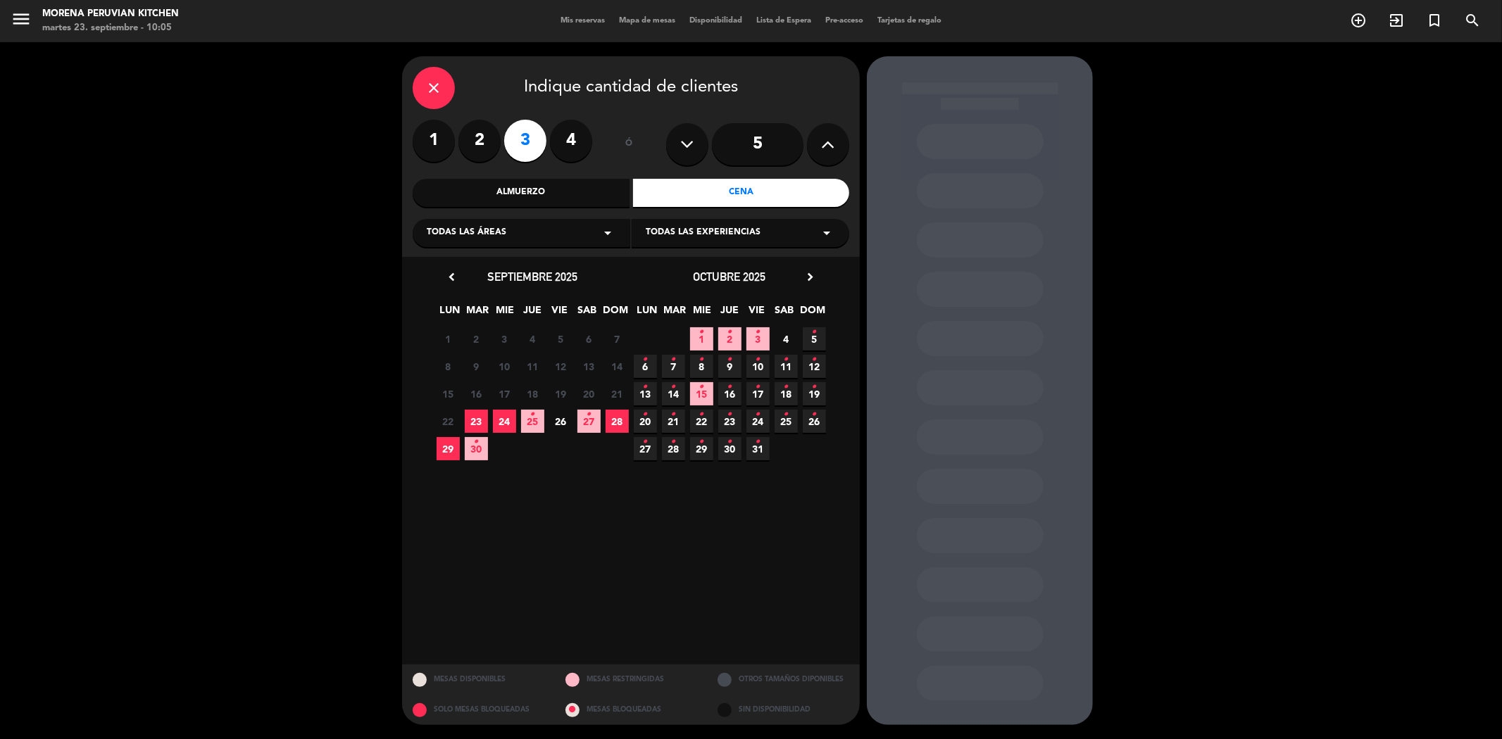
click at [699, 332] on icon "•" at bounding box center [701, 332] width 5 height 23
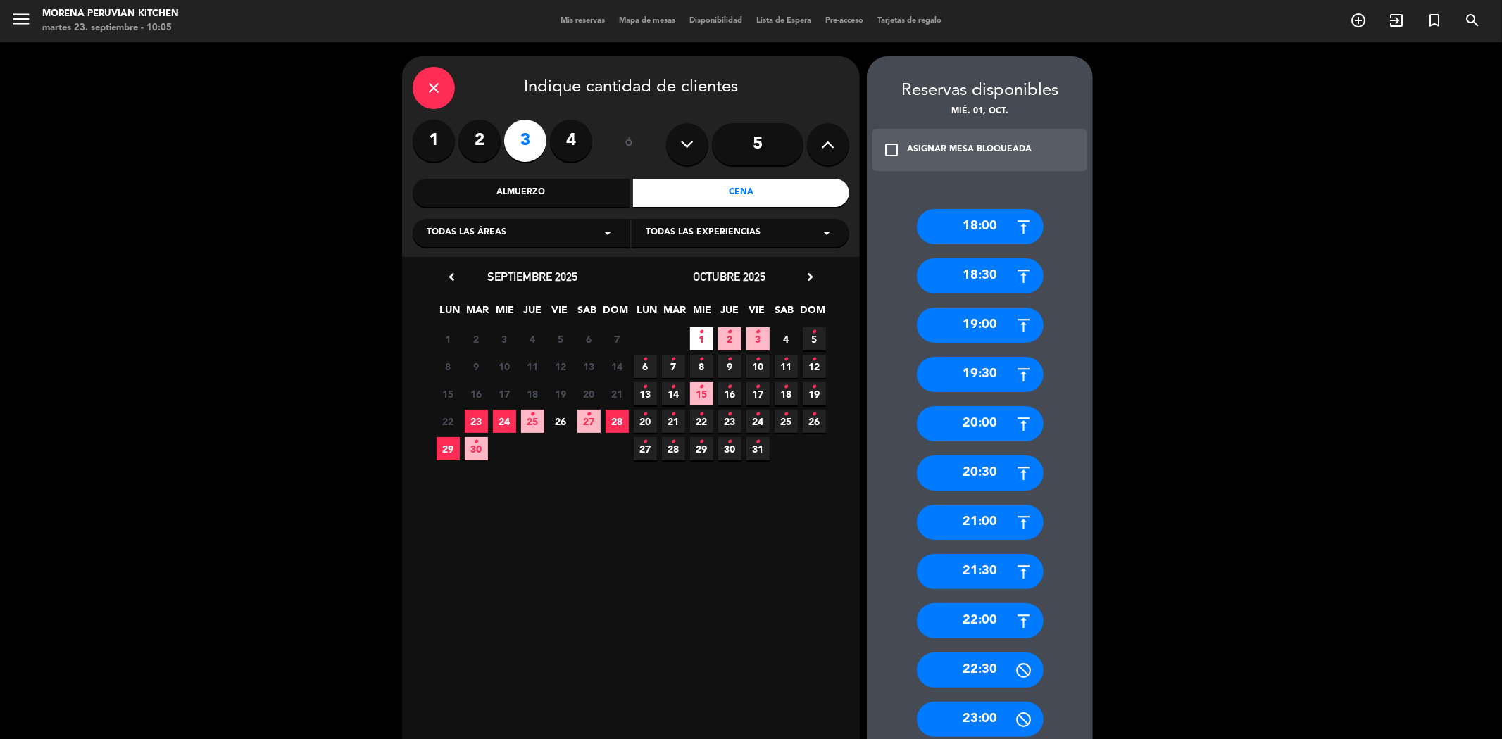
click at [984, 361] on div "19:30" at bounding box center [980, 374] width 127 height 35
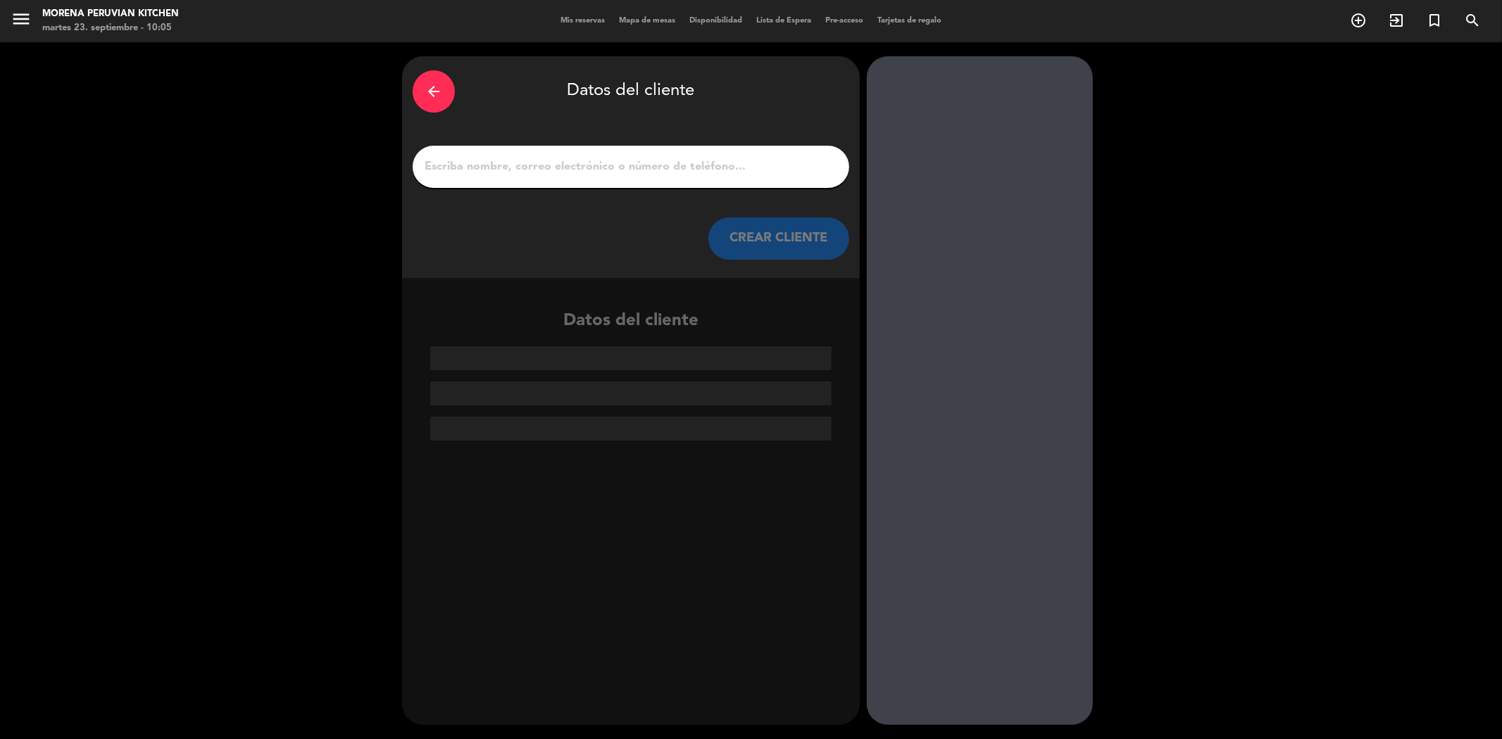
click at [632, 173] on input "1" at bounding box center [631, 167] width 416 height 20
paste input "[PERSON_NAME] / Agencia Jiló ([GEOGRAPHIC_DATA])"
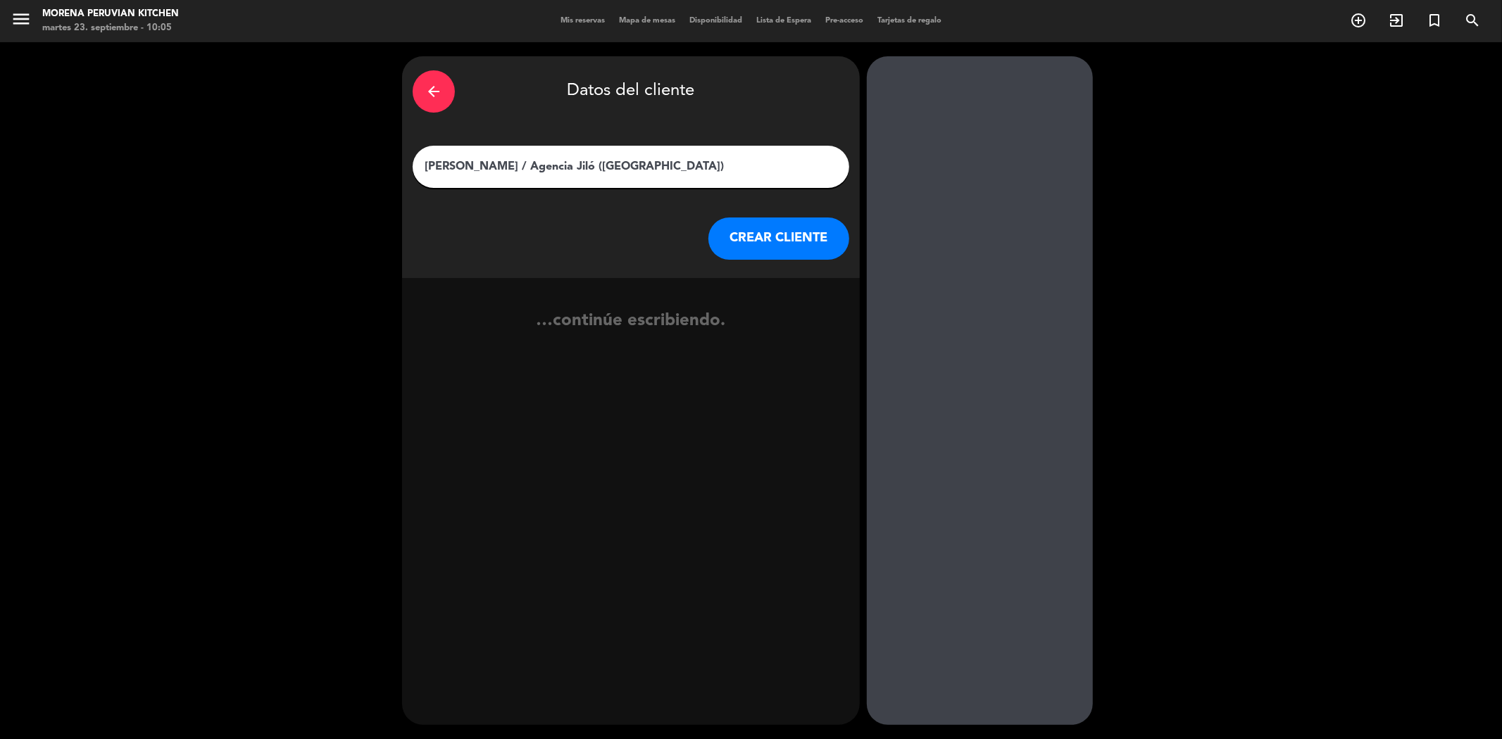
type input "[PERSON_NAME] / Agencia Jiló ([GEOGRAPHIC_DATA])"
click at [740, 250] on button "CREAR CLIENTE" at bounding box center [778, 239] width 141 height 42
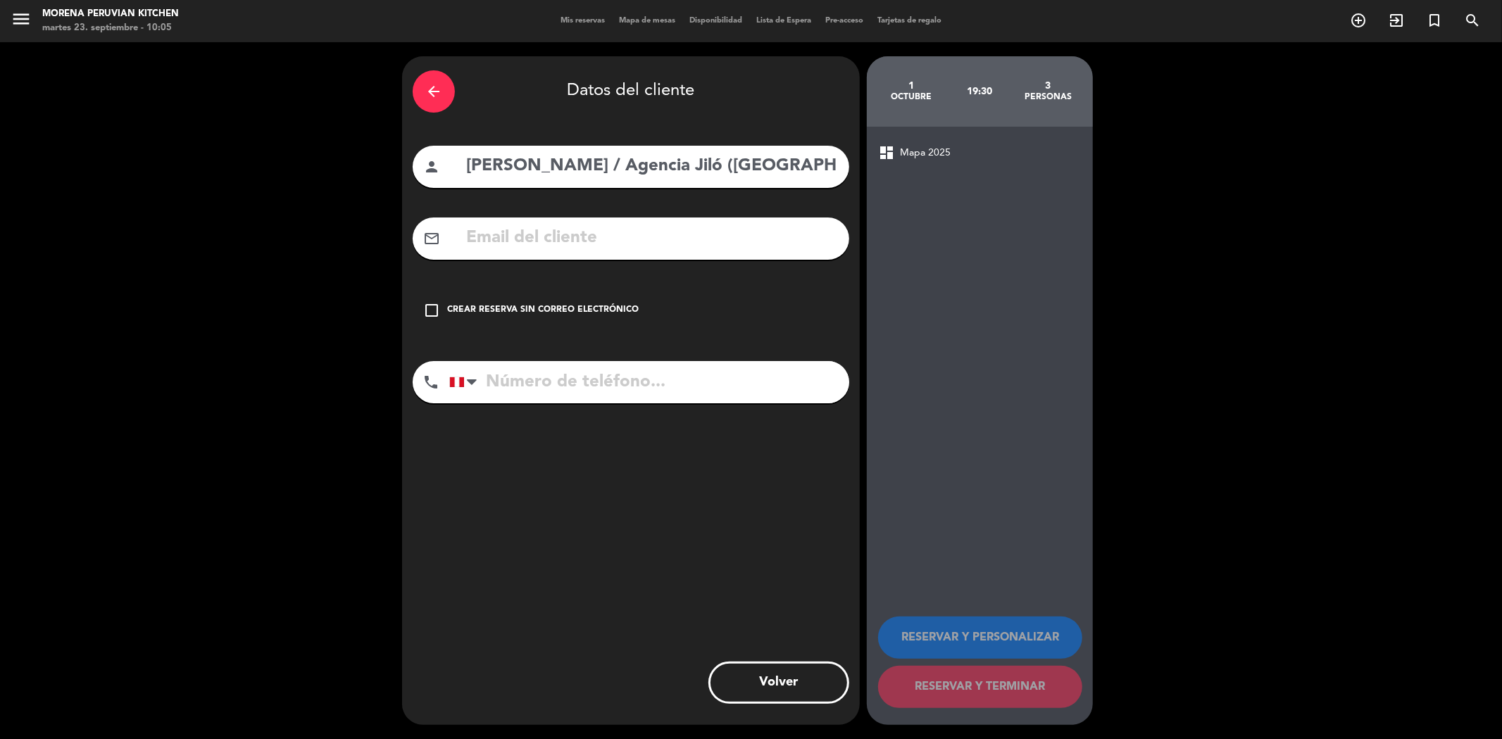
click at [504, 249] on input "text" at bounding box center [652, 238] width 374 height 29
paste input "[EMAIL_ADDRESS][DOMAIN_NAME]"
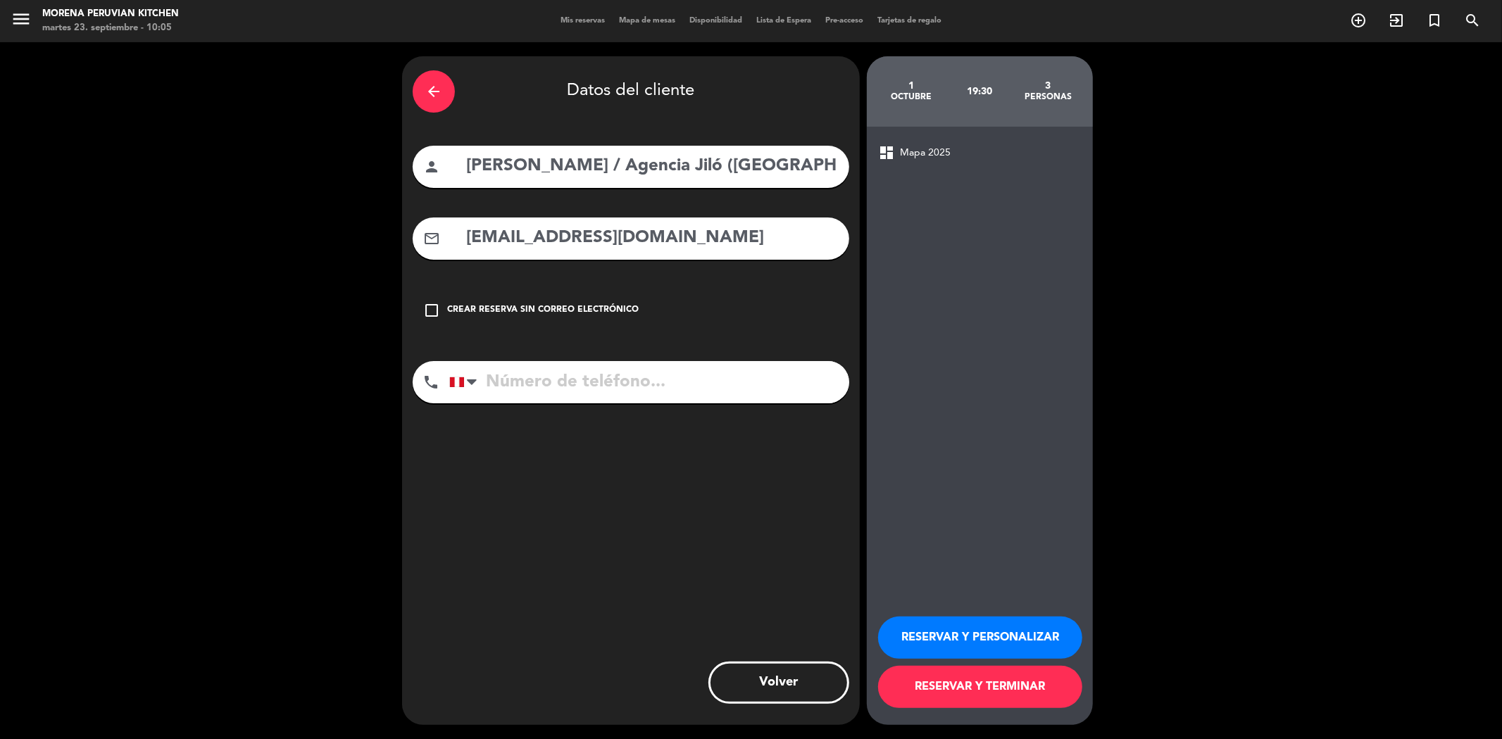
type input "[EMAIL_ADDRESS][DOMAIN_NAME]"
click at [496, 371] on input "tel" at bounding box center [649, 382] width 400 height 42
paste input "[PHONE_NUMBER]"
type input "[PHONE_NUMBER]"
click at [1018, 699] on button "RESERVAR Y TERMINAR" at bounding box center [980, 687] width 204 height 42
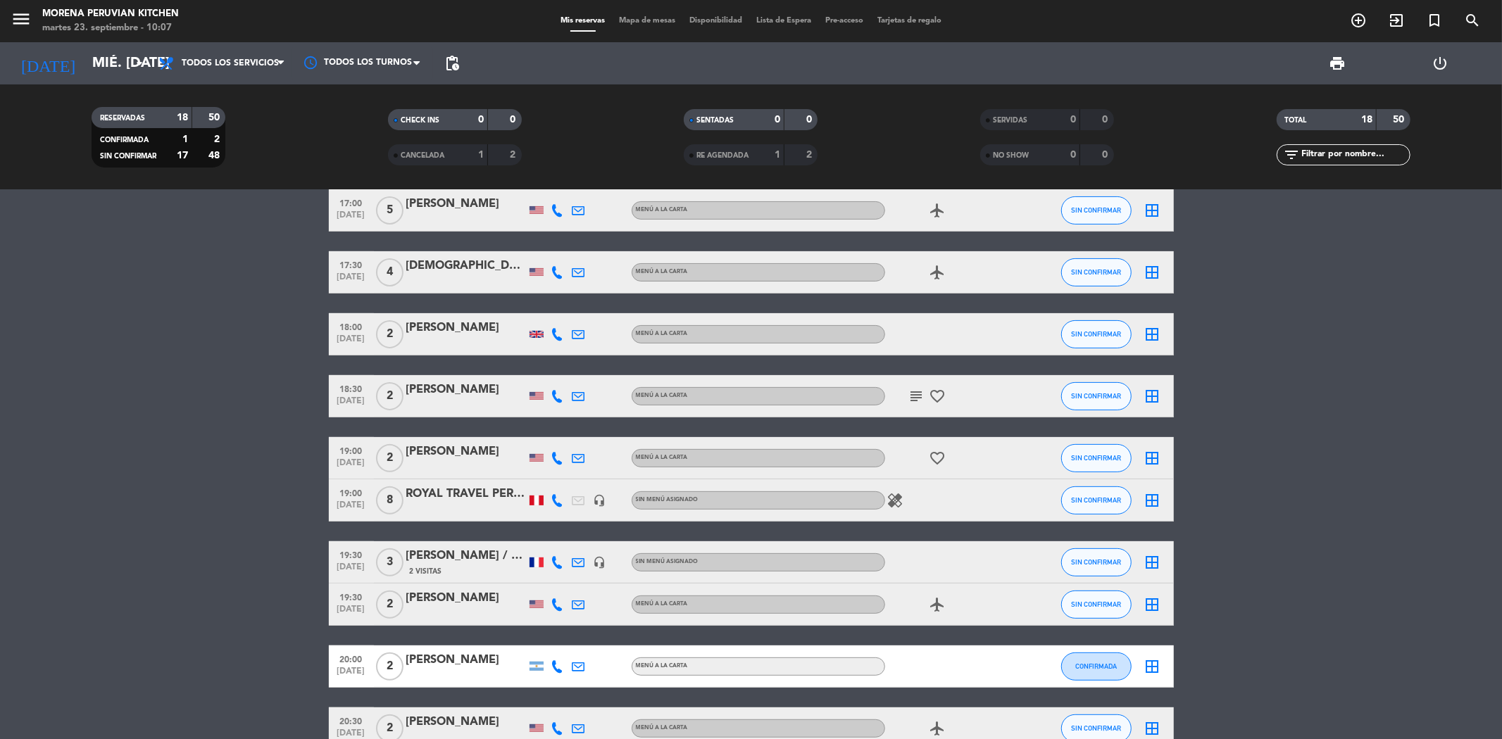
scroll to position [469, 0]
